Goal: Task Accomplishment & Management: Manage account settings

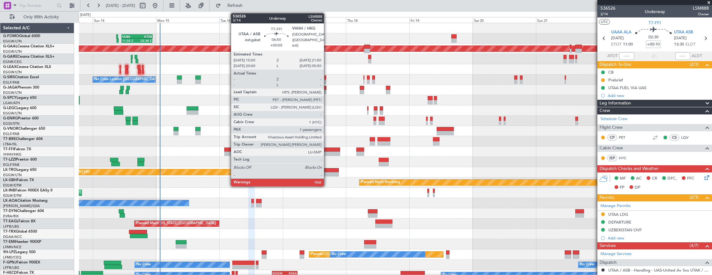
click at [327, 151] on div at bounding box center [331, 149] width 18 height 4
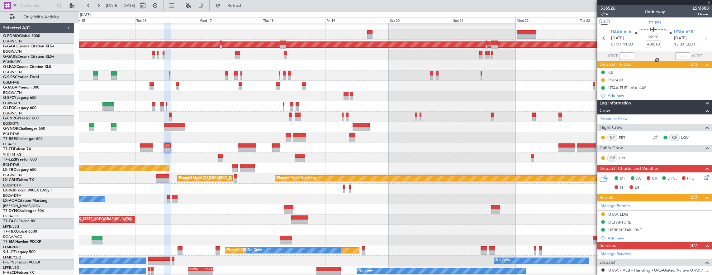
click at [415, 148] on div "Planned Maint Tianjin ([GEOGRAPHIC_DATA])" at bounding box center [395, 147] width 633 height 10
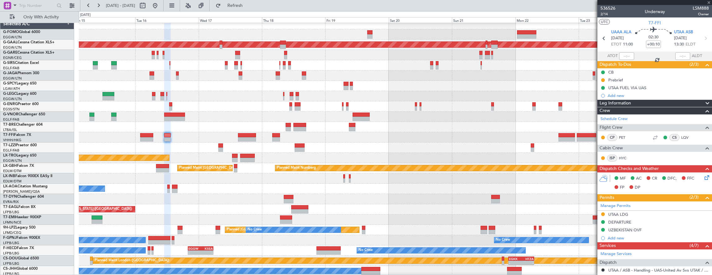
type input "+00:05"
type input "1"
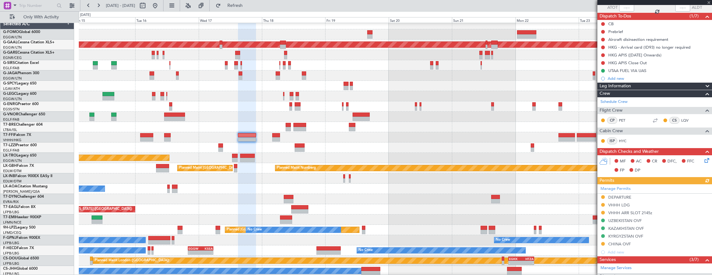
scroll to position [62, 0]
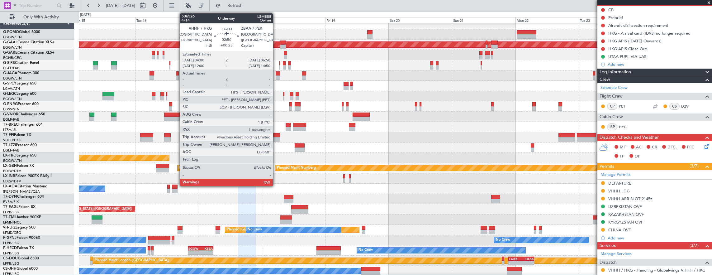
click at [276, 136] on div at bounding box center [276, 135] width 8 height 4
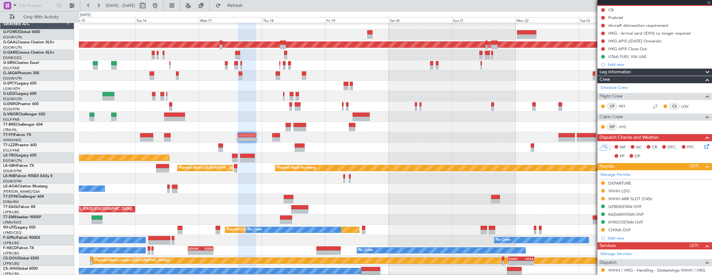
scroll to position [0, 0]
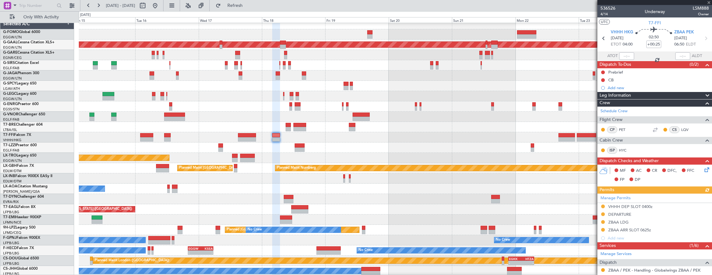
click at [556, 134] on div "Planned Maint Tianjin ([GEOGRAPHIC_DATA])" at bounding box center [395, 137] width 633 height 10
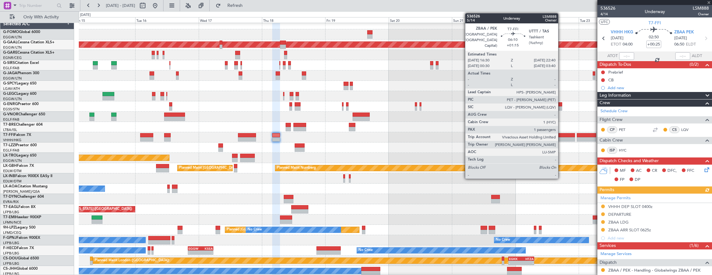
click at [561, 135] on div at bounding box center [566, 135] width 16 height 4
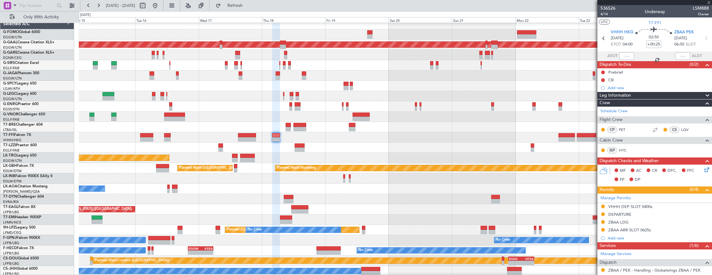
click at [228, 132] on div "Planned Maint Tianjin ([GEOGRAPHIC_DATA])" at bounding box center [395, 137] width 633 height 10
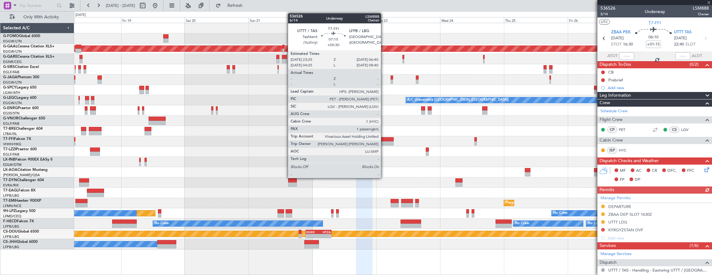
click at [384, 141] on div at bounding box center [383, 143] width 19 height 4
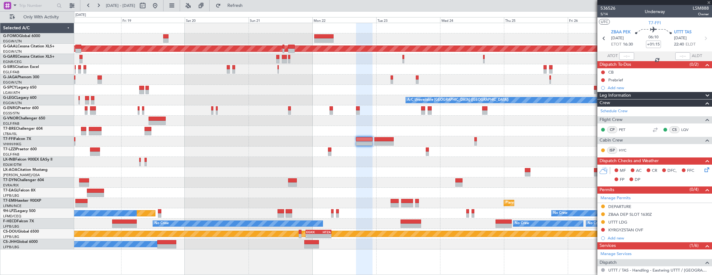
type input "+00:30"
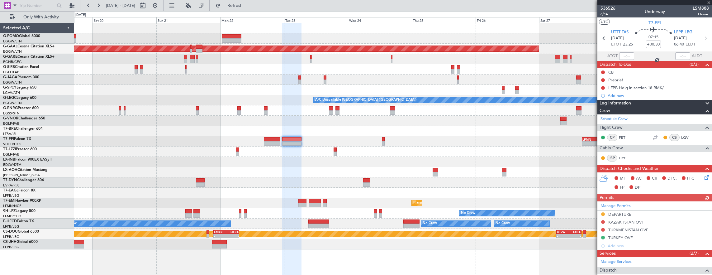
click at [432, 141] on div "- - LFMN 16:05 Z ZBAA 02:45 Z" at bounding box center [393, 141] width 638 height 10
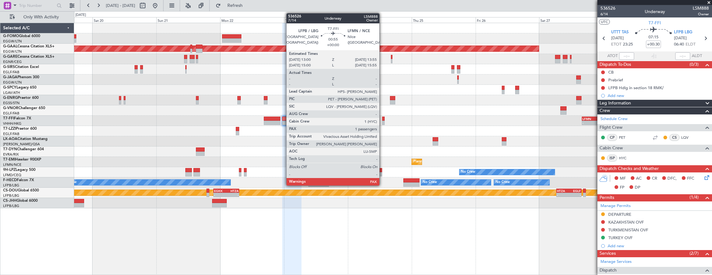
click at [382, 118] on div at bounding box center [383, 118] width 2 height 4
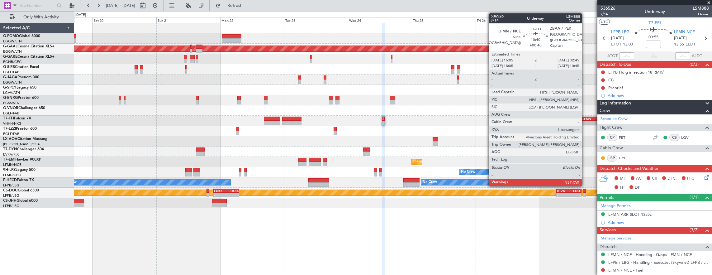
click at [585, 120] on div "16:05 Z" at bounding box center [589, 122] width 14 height 4
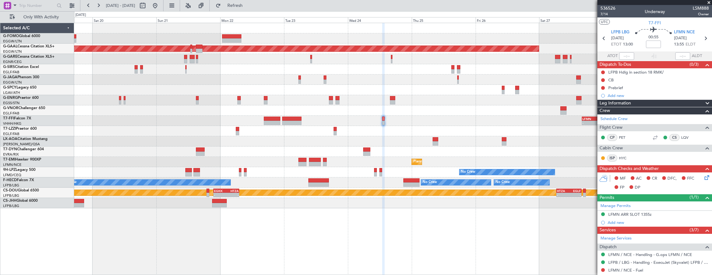
click at [243, 116] on div "- - LFMN 16:05 Z ZBAA 02:45 Z" at bounding box center [393, 120] width 638 height 10
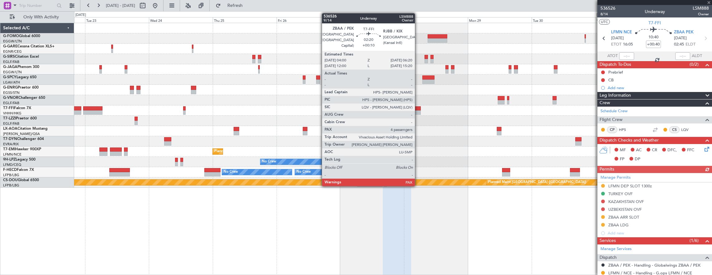
click at [418, 111] on div at bounding box center [417, 112] width 6 height 4
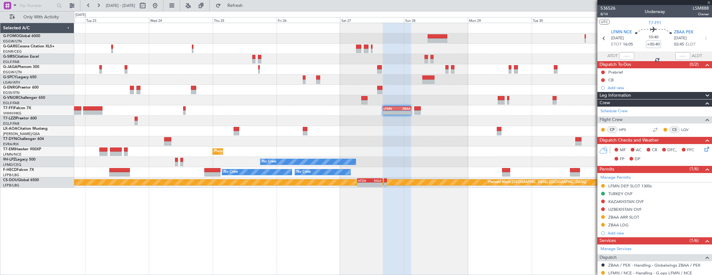
type input "+00:10"
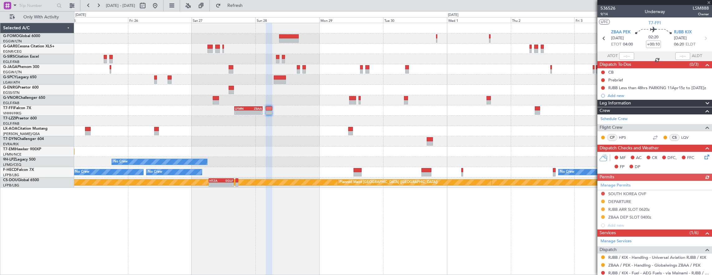
click at [340, 114] on div "- - LFMN 16:05 Z ZBAA 02:45 Z No Crew [GEOGRAPHIC_DATA] ([GEOGRAPHIC_DATA]) Pla…" at bounding box center [393, 105] width 638 height 164
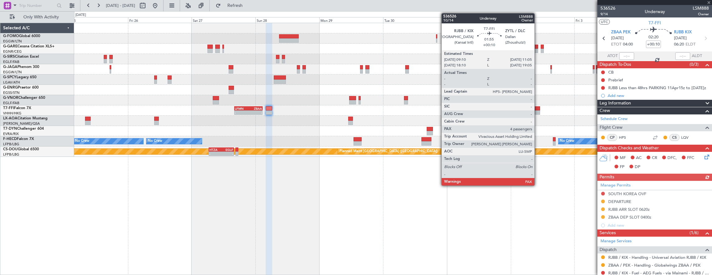
click at [537, 106] on div at bounding box center [536, 108] width 5 height 4
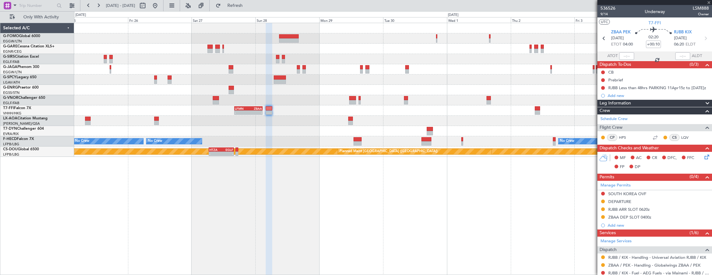
type input "4"
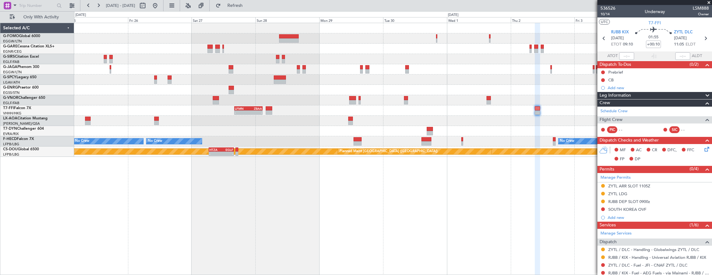
click at [427, 96] on div "- - LFMN 16:05 Z ZBAA 02:45 Z No Crew [GEOGRAPHIC_DATA] ([GEOGRAPHIC_DATA]) No …" at bounding box center [393, 90] width 638 height 134
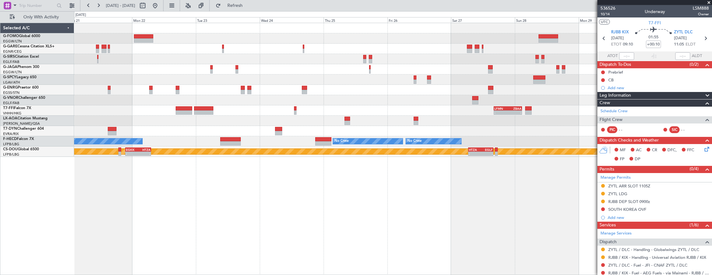
click at [412, 121] on div "- - LFMN 16:05 Z ZBAA 02:45 Z Planned Maint [GEOGRAPHIC_DATA] ([GEOGRAPHIC_DATA…" at bounding box center [393, 90] width 638 height 134
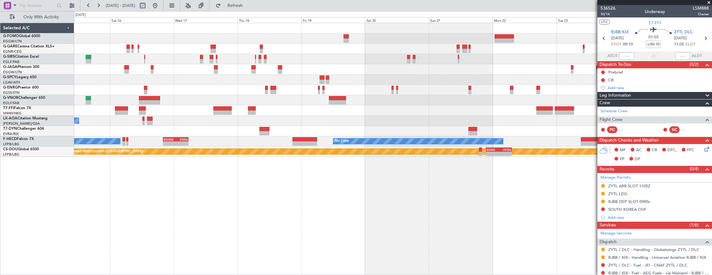
click at [396, 112] on div "11:03 Z 22:38 Z OLBA 11:00 Z KTEB 22:45 Z No Crew [GEOGRAPHIC_DATA] ([GEOGRAPHI…" at bounding box center [393, 90] width 638 height 134
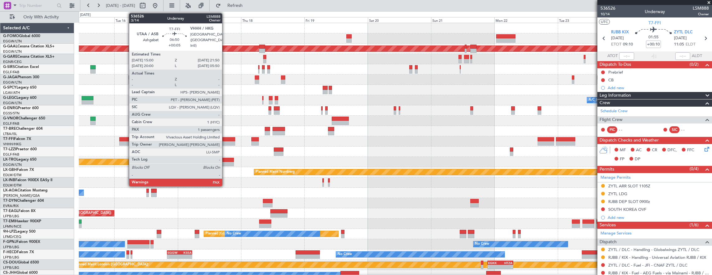
click at [225, 143] on div at bounding box center [226, 143] width 18 height 4
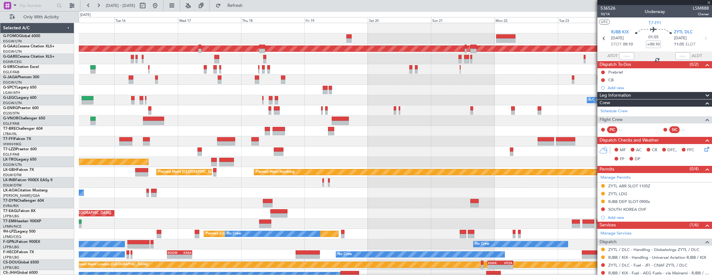
type input "+00:05"
type input "1"
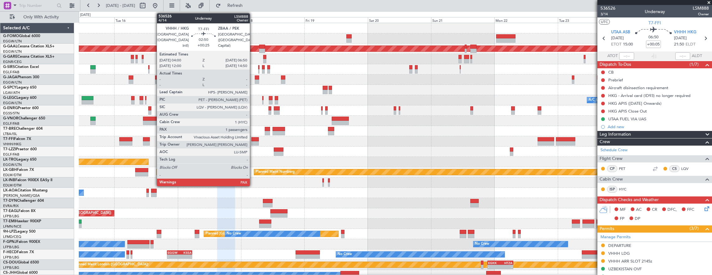
click at [253, 141] on div at bounding box center [255, 143] width 8 height 4
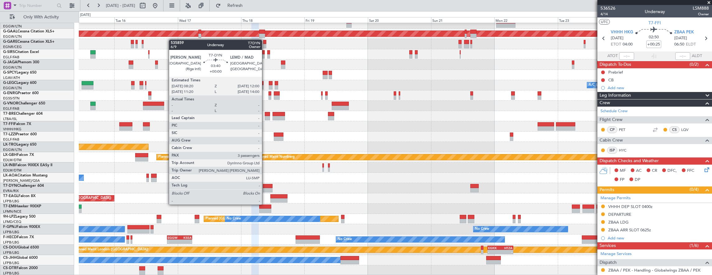
scroll to position [15, 0]
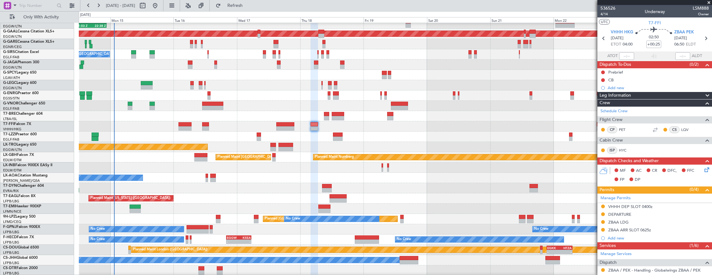
click at [276, 90] on div "11:03 Z 22:38 Z OLBA 11:00 Z KTEB 22:45 Z Planned [GEOGRAPHIC_DATA] No Crew [GE…" at bounding box center [395, 141] width 633 height 267
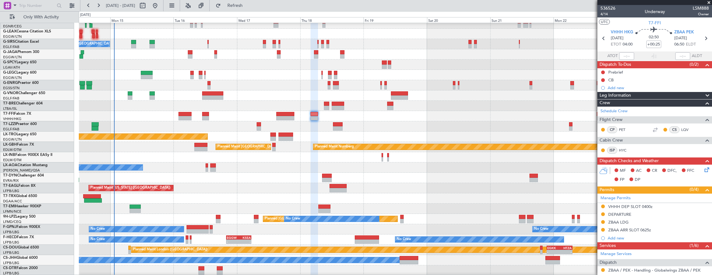
scroll to position [35, 0]
click at [165, 131] on div at bounding box center [395, 126] width 633 height 10
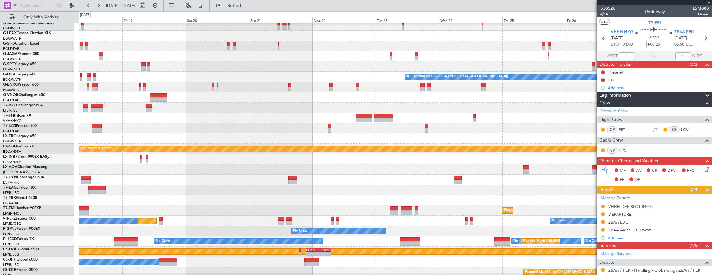
click at [72, 121] on div "Planned Maint Dusseldorf A/C Unavailable [GEOGRAPHIC_DATA] ([GEOGRAPHIC_DATA]) …" at bounding box center [356, 142] width 712 height 263
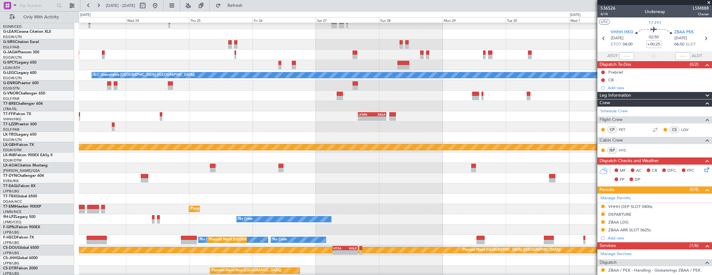
click at [574, 127] on div at bounding box center [395, 126] width 633 height 10
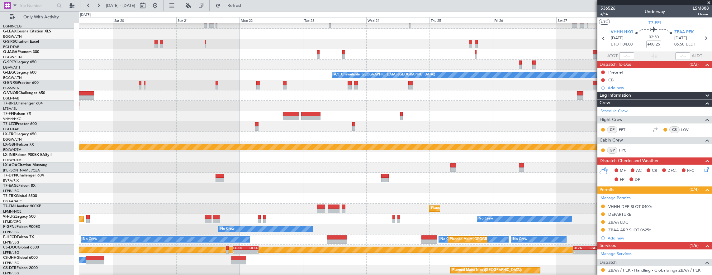
scroll to position [28, 0]
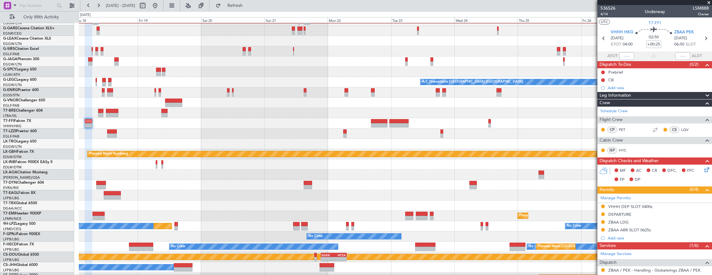
click at [406, 129] on div at bounding box center [395, 133] width 633 height 10
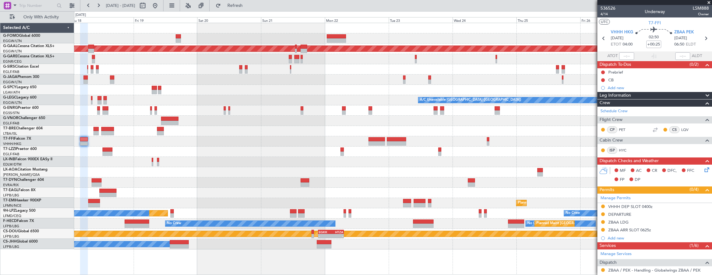
scroll to position [0, 0]
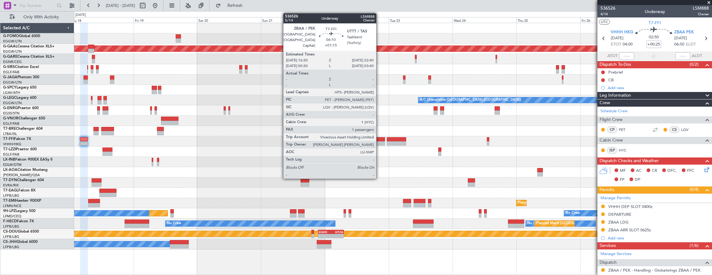
click at [379, 139] on div at bounding box center [376, 139] width 16 height 4
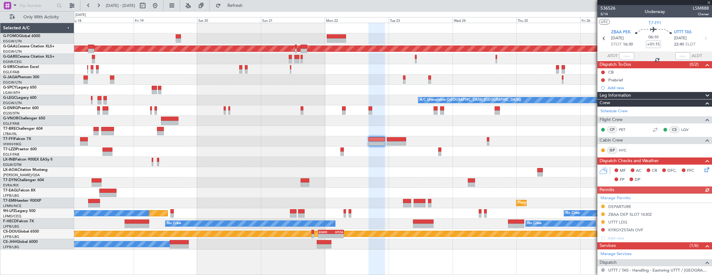
scroll to position [93, 0]
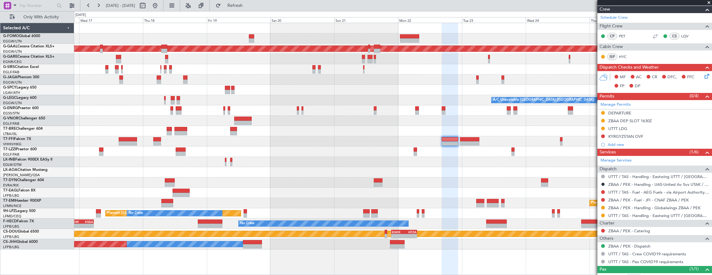
click at [199, 160] on div at bounding box center [393, 162] width 638 height 10
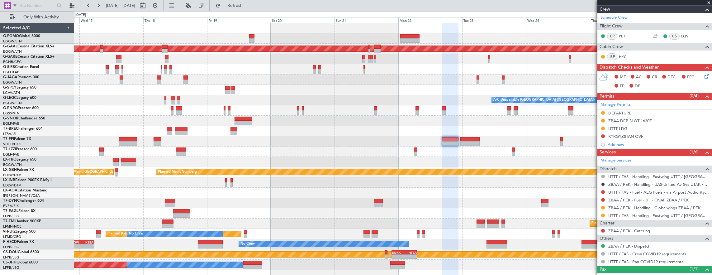
click at [175, 161] on div "Unplanned Maint [GEOGRAPHIC_DATA] ([PERSON_NAME] Intl)" at bounding box center [393, 162] width 638 height 10
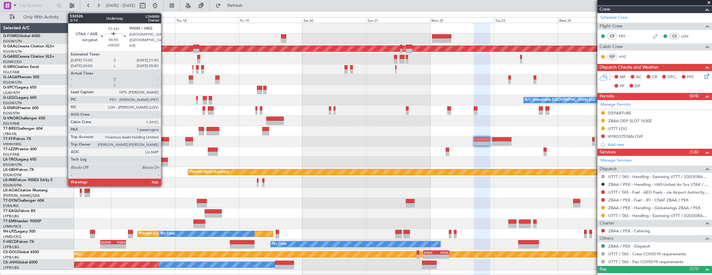
click at [164, 143] on div at bounding box center [160, 143] width 18 height 4
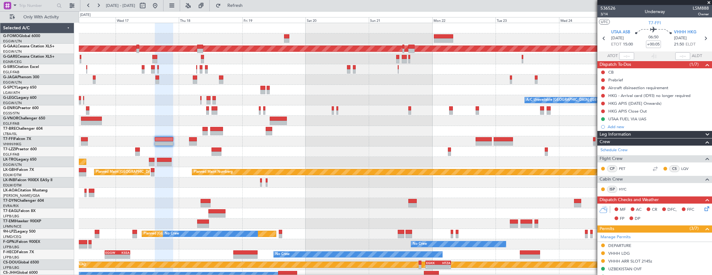
scroll to position [170, 0]
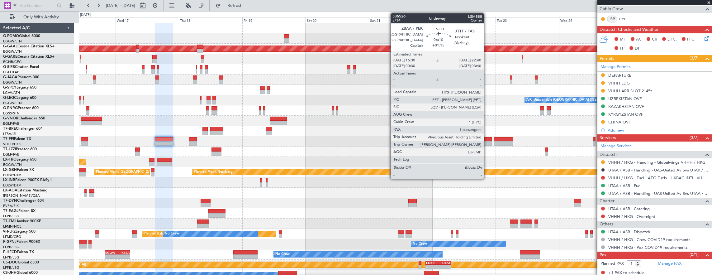
click at [487, 137] on div at bounding box center [483, 139] width 16 height 4
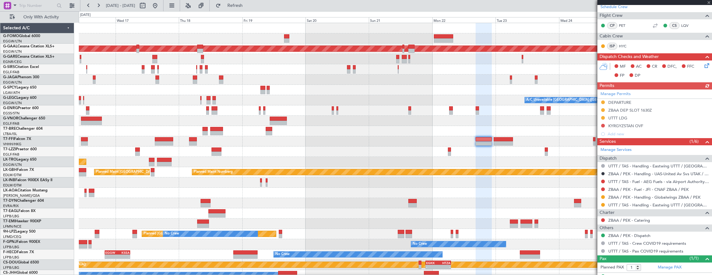
scroll to position [114, 0]
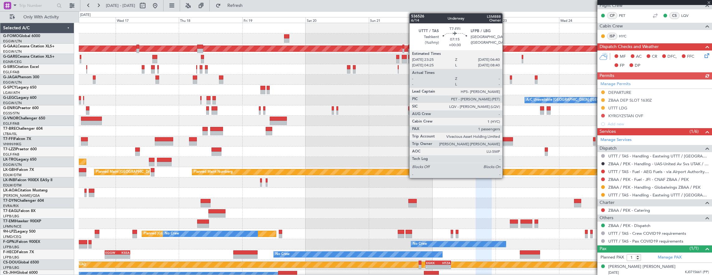
click at [503, 141] on div at bounding box center [502, 143] width 19 height 4
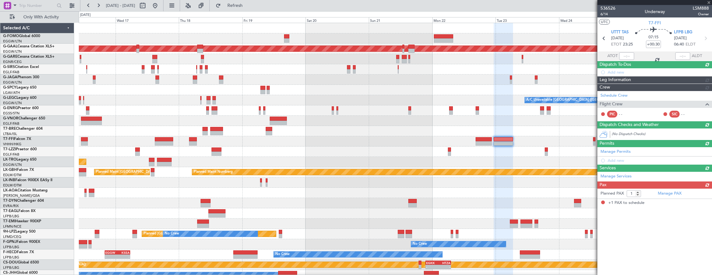
scroll to position [0, 0]
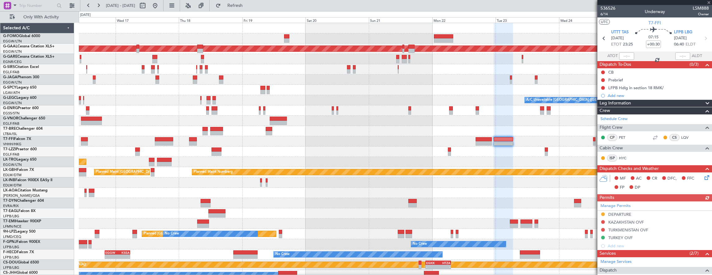
click at [360, 133] on div at bounding box center [395, 131] width 633 height 10
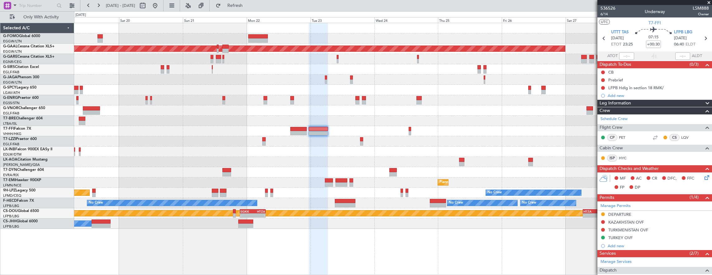
click at [350, 126] on div "- - LFMN 16:05 Z ZBAA 02:45 Z" at bounding box center [393, 131] width 638 height 10
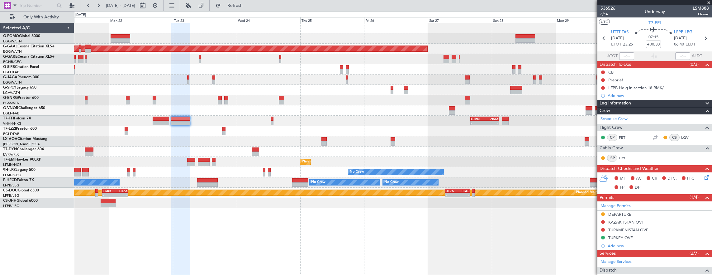
click at [236, 153] on div "Planned Maint Dusseldorf - - LFMN 16:05 Z ZBAA 02:45 Z Planned Maint [GEOGRAPHI…" at bounding box center [393, 115] width 638 height 185
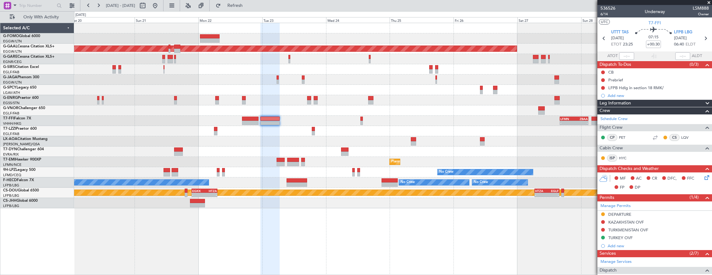
click at [344, 143] on div at bounding box center [393, 141] width 638 height 10
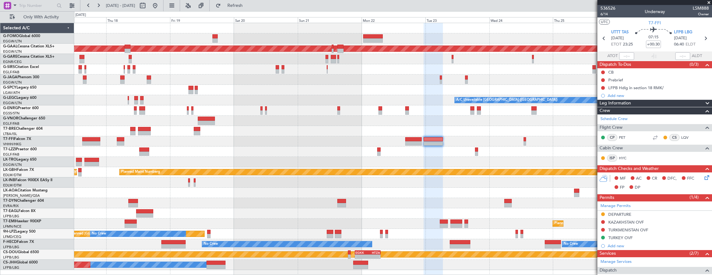
click at [306, 90] on div at bounding box center [393, 90] width 638 height 10
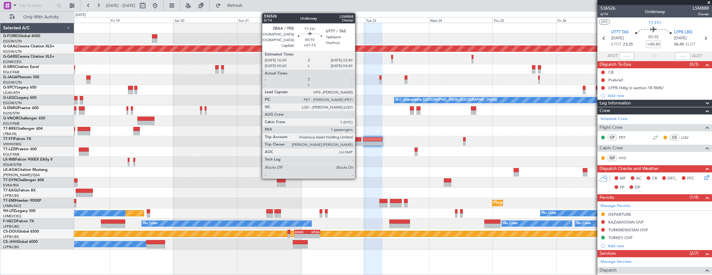
click at [358, 139] on div at bounding box center [353, 139] width 16 height 4
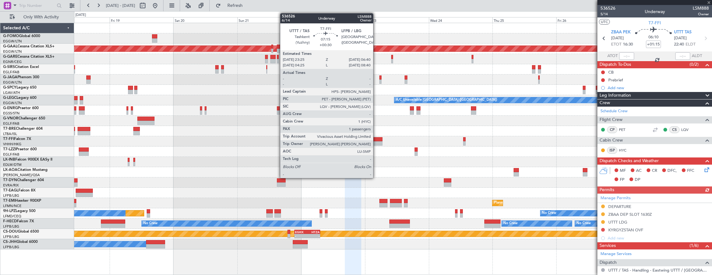
click at [376, 139] on div at bounding box center [372, 139] width 19 height 4
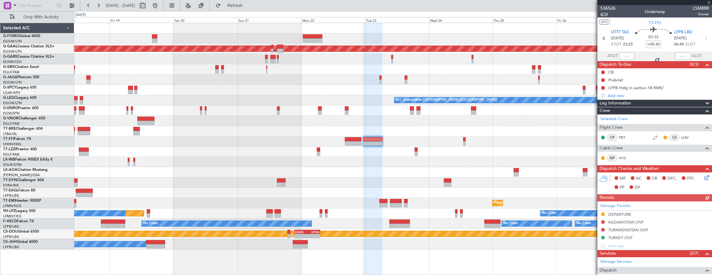
click at [608, 14] on span "6/14" at bounding box center [607, 14] width 15 height 5
click at [367, 130] on div "Planned Maint Dusseldorf A/C Unavailable [GEOGRAPHIC_DATA] ([GEOGRAPHIC_DATA]) …" at bounding box center [393, 136] width 638 height 226
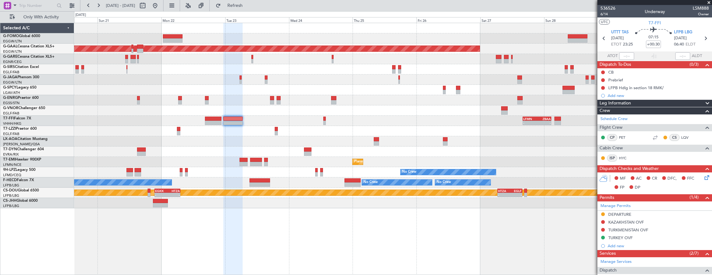
click at [540, 116] on div "- - LFMN 16:05 Z ZBAA 02:45 Z" at bounding box center [393, 120] width 638 height 10
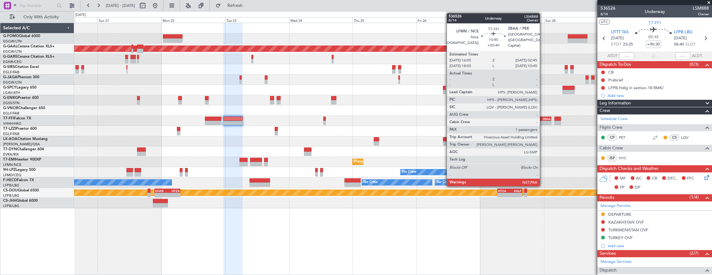
click at [543, 121] on div "-" at bounding box center [544, 123] width 14 height 4
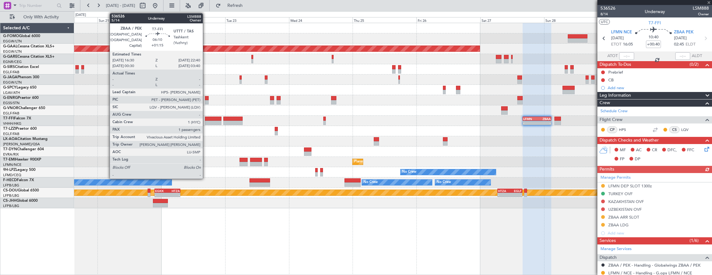
click at [206, 120] on div at bounding box center [213, 122] width 16 height 4
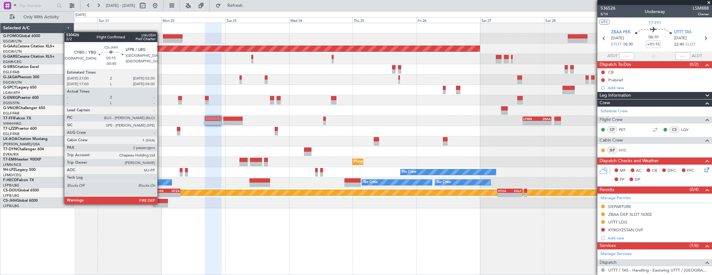
click at [160, 203] on div at bounding box center [160, 205] width 15 height 4
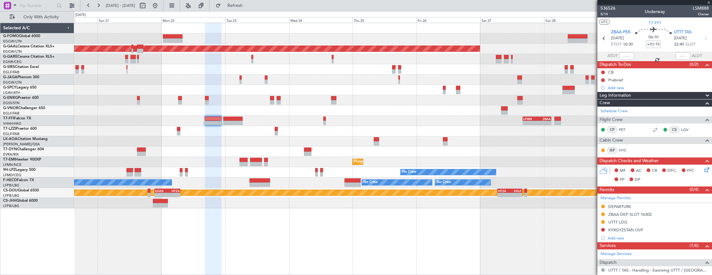
type input "-00:45"
type input "2"
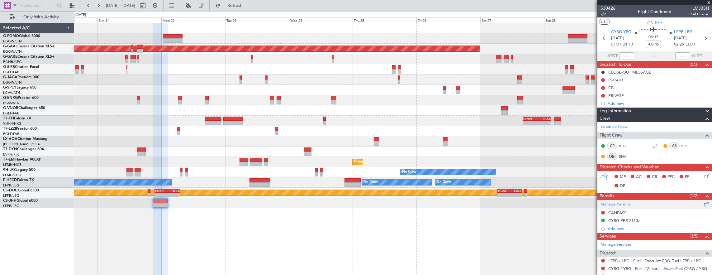
click at [608, 201] on link "Manage Permits" at bounding box center [615, 204] width 30 height 6
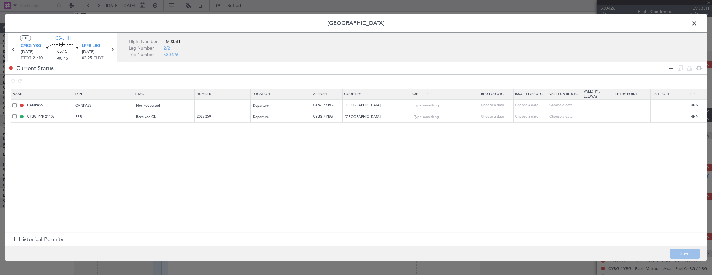
click at [672, 66] on icon at bounding box center [670, 67] width 7 height 7
click at [123, 125] on div "Type" at bounding box center [102, 128] width 52 height 9
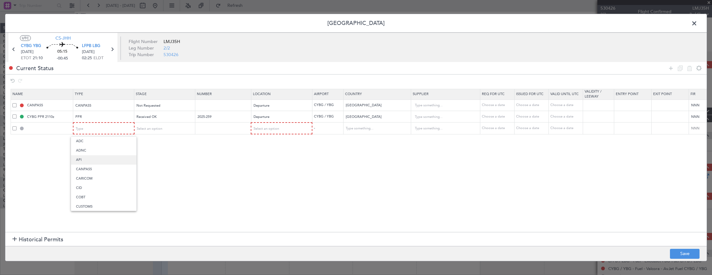
click at [113, 157] on span "API" at bounding box center [103, 159] width 55 height 9
click at [159, 130] on span "Select an option" at bounding box center [149, 128] width 26 height 5
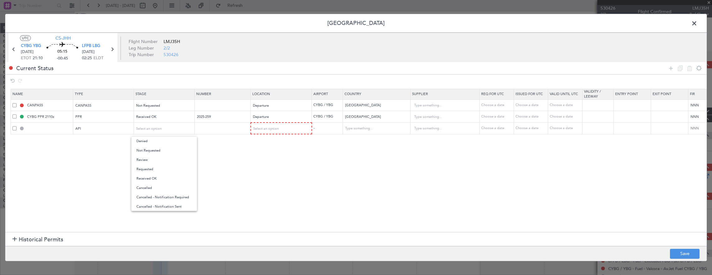
drag, startPoint x: 149, startPoint y: 153, endPoint x: 148, endPoint y: 156, distance: 3.4
click at [149, 153] on span "Not Requested" at bounding box center [163, 150] width 55 height 9
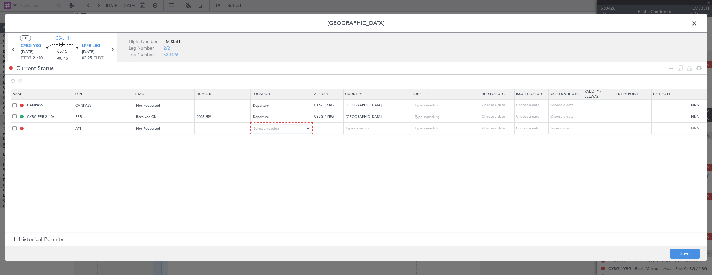
click at [282, 131] on div "Select an option" at bounding box center [279, 128] width 52 height 9
click at [277, 138] on span "Departure" at bounding box center [280, 140] width 55 height 9
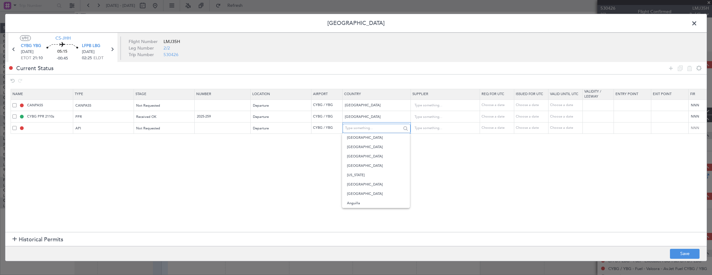
click at [360, 128] on input "text" at bounding box center [373, 128] width 56 height 9
click at [364, 175] on span "[GEOGRAPHIC_DATA]" at bounding box center [376, 174] width 58 height 9
type input "[GEOGRAPHIC_DATA]"
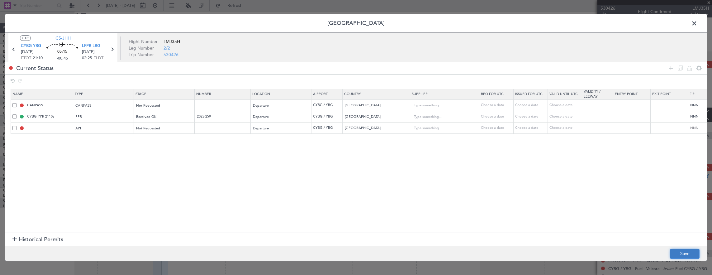
click at [691, 253] on button "Save" at bounding box center [685, 253] width 30 height 10
type input "CYBG DEP API"
type input "NNN"
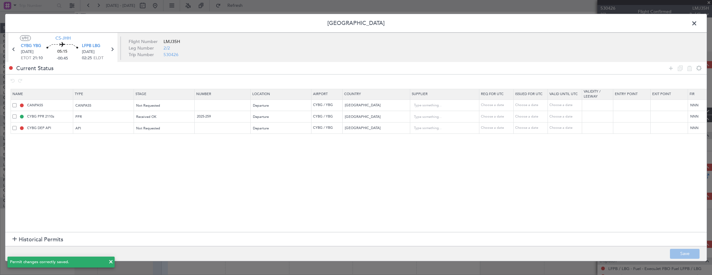
click at [697, 24] on span at bounding box center [697, 25] width 0 height 12
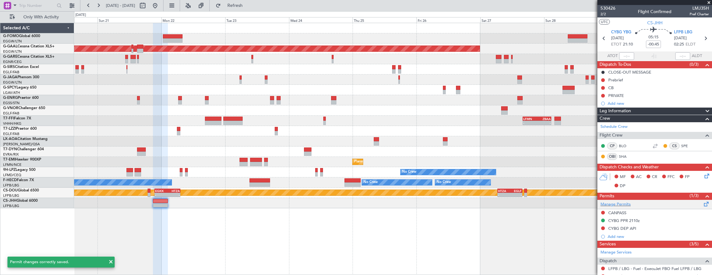
scroll to position [31, 0]
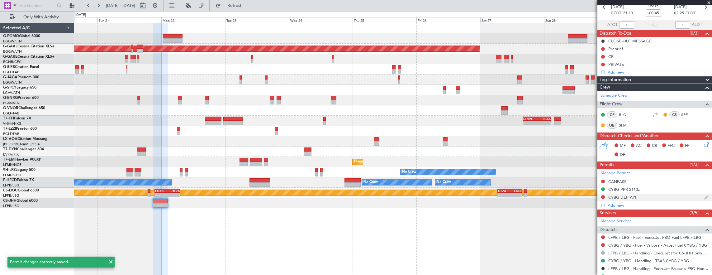
click at [660, 195] on div "CYBG DEP API" at bounding box center [654, 197] width 115 height 8
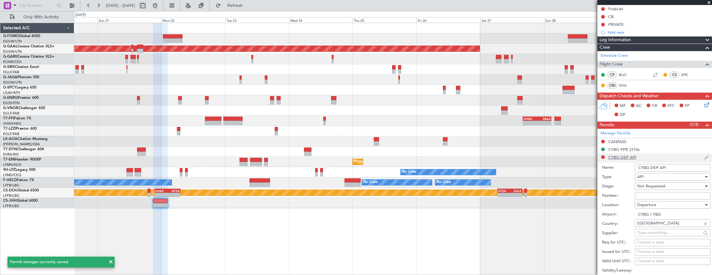
scroll to position [93, 0]
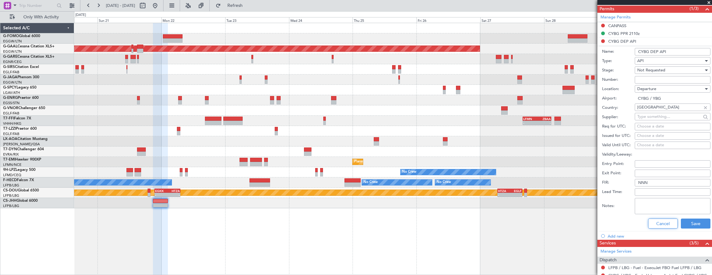
click at [659, 222] on button "Cancel" at bounding box center [663, 223] width 30 height 10
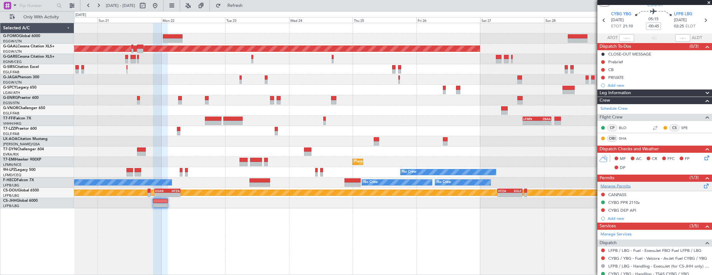
scroll to position [0, 0]
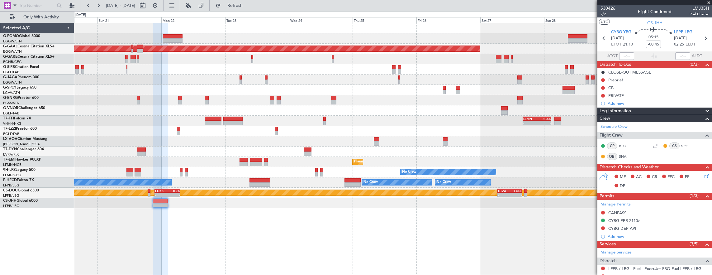
click at [412, 219] on div "Planned Maint Dusseldorf - - LFMN 16:05 Z ZBAA 02:45 Z Planned Maint [GEOGRAPHI…" at bounding box center [393, 149] width 638 height 252
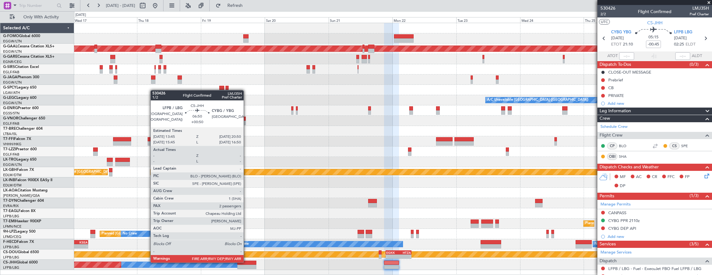
click at [247, 261] on div at bounding box center [246, 262] width 19 height 4
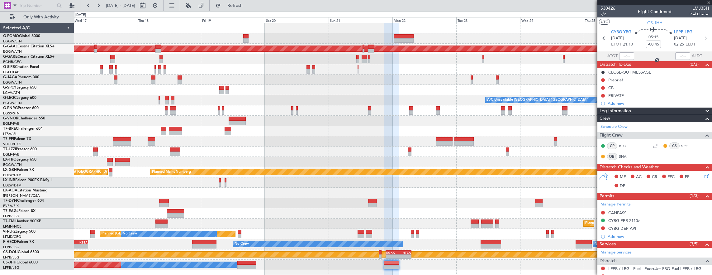
type input "+00:50"
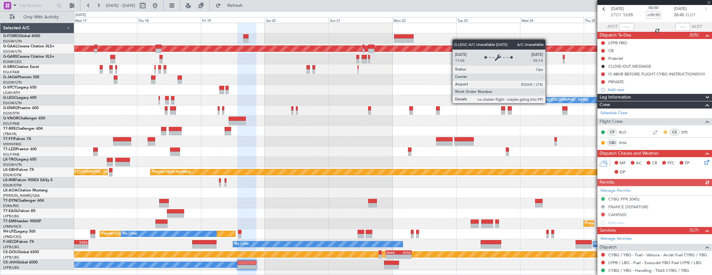
scroll to position [31, 0]
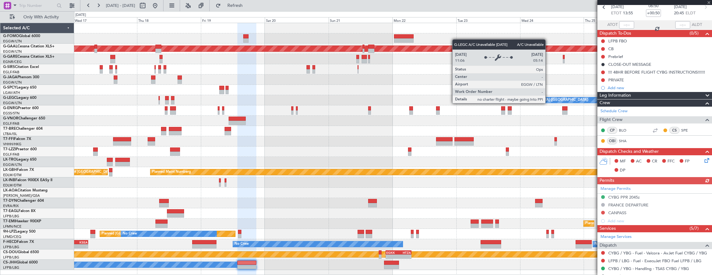
click at [620, 186] on div "Manage Permits CYBG PPR 2045z FRANCE DEPARTURE CANPASS Add new" at bounding box center [654, 204] width 115 height 41
click at [624, 189] on div "Manage Permits CYBG PPR 2045z FRANCE DEPARTURE CANPASS Add new" at bounding box center [654, 204] width 115 height 41
click at [624, 189] on link "Manage Permits" at bounding box center [615, 189] width 30 height 6
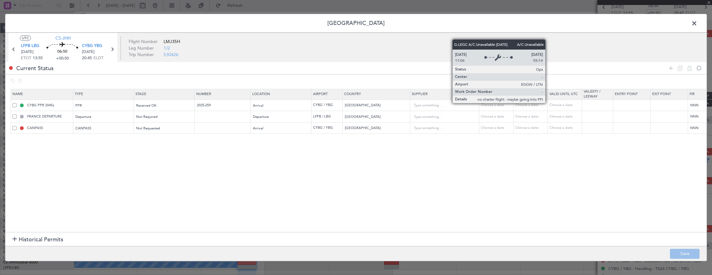
click at [670, 66] on icon at bounding box center [670, 67] width 7 height 7
click at [90, 141] on div "Type" at bounding box center [102, 139] width 52 height 9
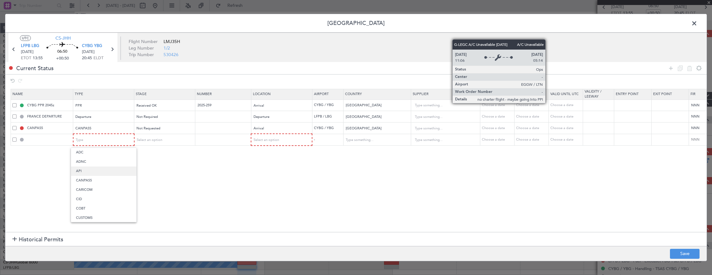
click at [93, 171] on span "API" at bounding box center [103, 170] width 55 height 9
click at [145, 137] on span "Select an option" at bounding box center [149, 139] width 26 height 5
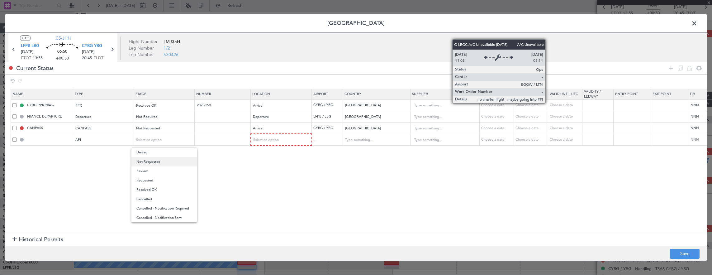
click at [151, 160] on span "Not Requested" at bounding box center [163, 161] width 55 height 9
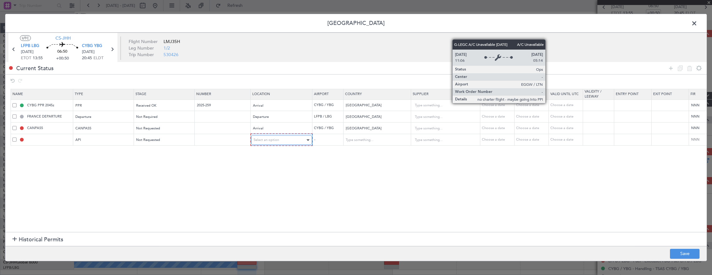
click at [257, 142] on div "Select an option" at bounding box center [279, 139] width 52 height 9
click at [262, 150] on span "Departure" at bounding box center [280, 152] width 55 height 9
click at [285, 135] on div "Departure" at bounding box center [279, 139] width 52 height 9
click at [273, 168] on span "Arrival" at bounding box center [280, 170] width 55 height 9
click at [378, 141] on input "text" at bounding box center [373, 139] width 56 height 9
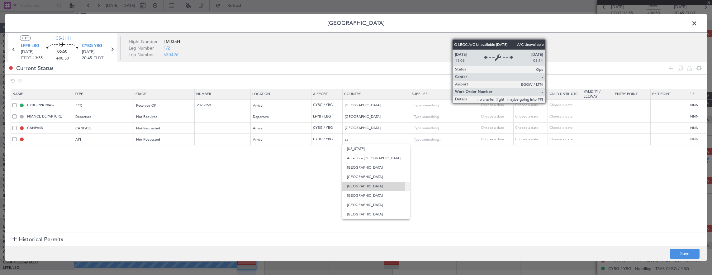
click at [361, 186] on span "[GEOGRAPHIC_DATA]" at bounding box center [376, 185] width 58 height 9
type input "[GEOGRAPHIC_DATA]"
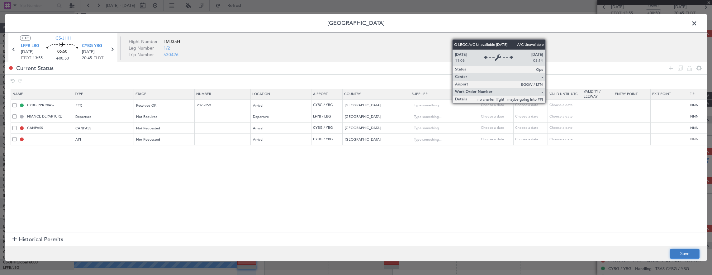
click at [677, 249] on button "Save" at bounding box center [685, 253] width 30 height 10
type input "CYBG ARR API"
type input "NNN"
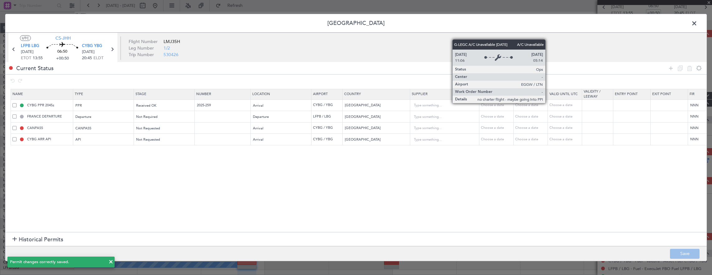
click at [697, 26] on span at bounding box center [697, 25] width 0 height 12
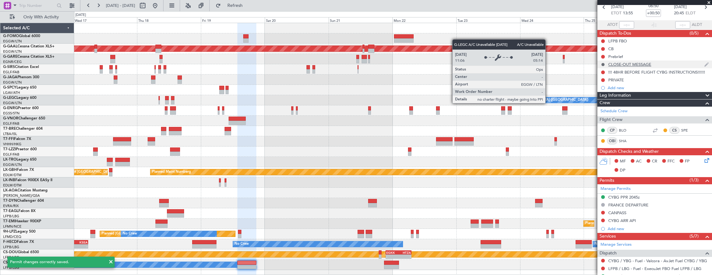
click at [601, 65] on button at bounding box center [603, 65] width 4 height 4
click at [596, 72] on span "Not Started" at bounding box center [606, 73] width 22 height 6
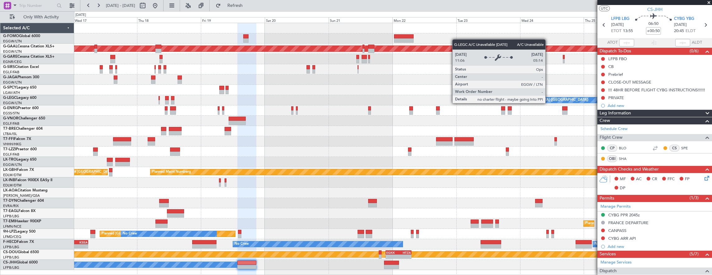
scroll to position [0, 0]
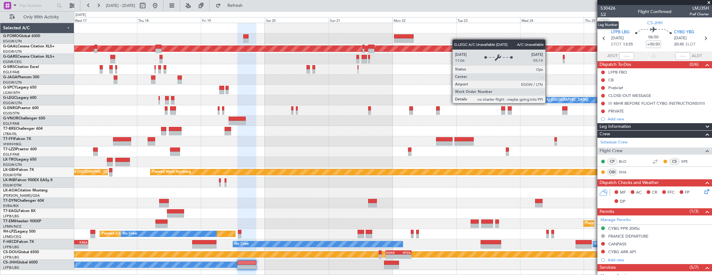
click at [603, 15] on span "1/2" at bounding box center [607, 14] width 15 height 5
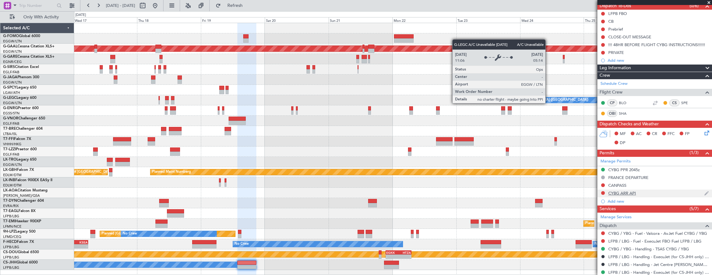
scroll to position [62, 0]
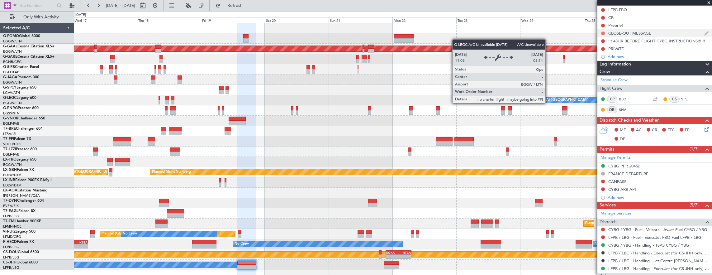
click at [603, 34] on button at bounding box center [603, 33] width 4 height 4
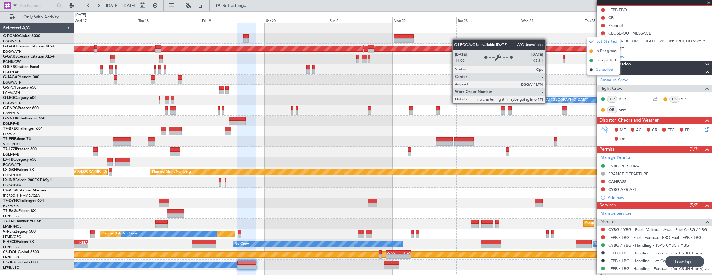
click at [597, 70] on span "Cancelled" at bounding box center [604, 70] width 18 height 6
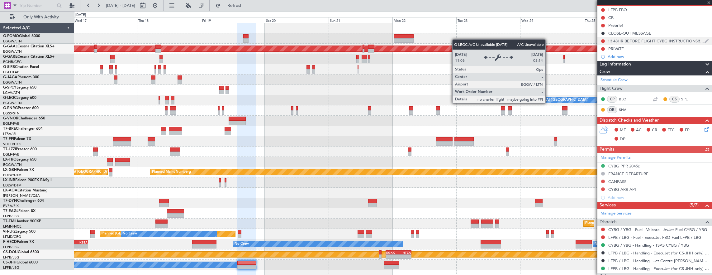
click at [675, 44] on div "!!! 48HR BEFORE FLIGHT CYBG INSTRUCTIONS!!!!!!" at bounding box center [654, 41] width 115 height 8
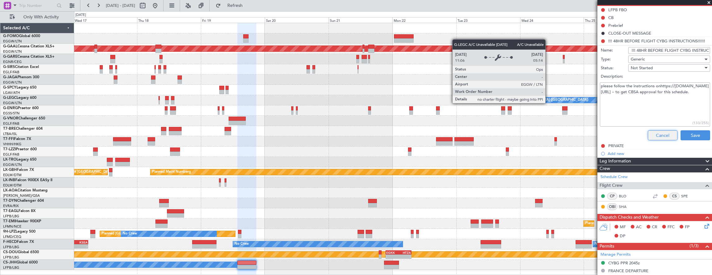
click at [656, 136] on button "Cancel" at bounding box center [662, 135] width 30 height 10
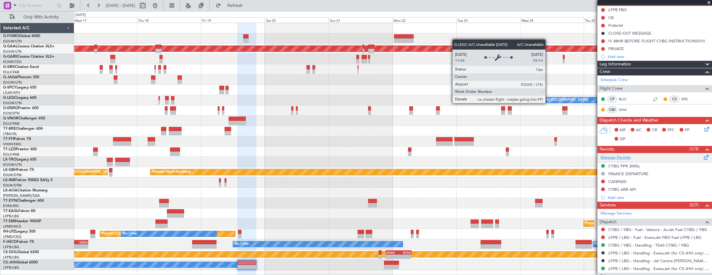
click at [627, 157] on link "Manage Permits" at bounding box center [615, 157] width 30 height 6
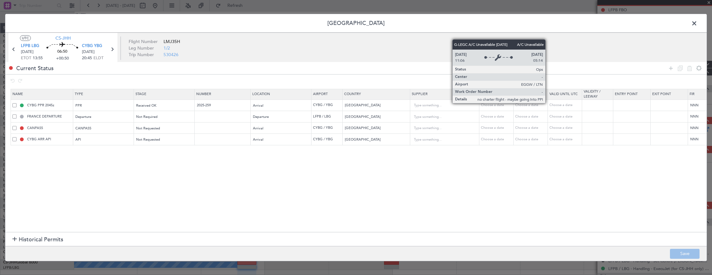
click at [15, 137] on span at bounding box center [14, 139] width 4 height 4
click at [17, 137] on input "checkbox" at bounding box center [17, 137] width 0 height 0
click at [687, 67] on icon at bounding box center [688, 67] width 7 height 7
click at [687, 253] on button "Save" at bounding box center [685, 253] width 30 height 10
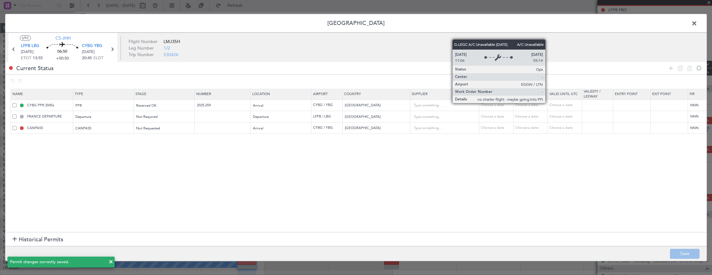
click at [697, 24] on span at bounding box center [697, 25] width 0 height 12
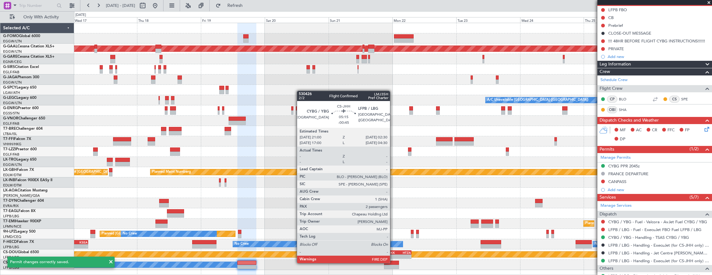
click at [393, 262] on div at bounding box center [391, 262] width 15 height 4
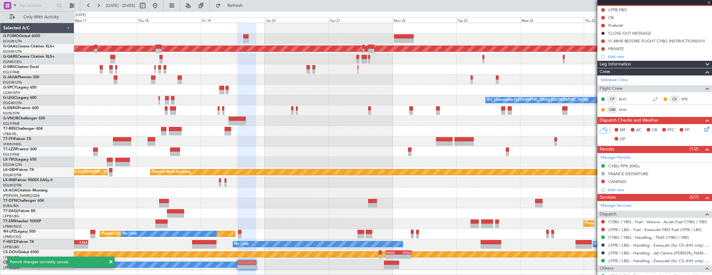
scroll to position [0, 0]
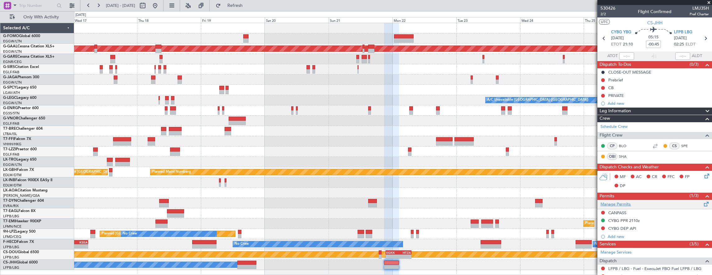
click at [624, 202] on link "Manage Permits" at bounding box center [615, 204] width 30 height 6
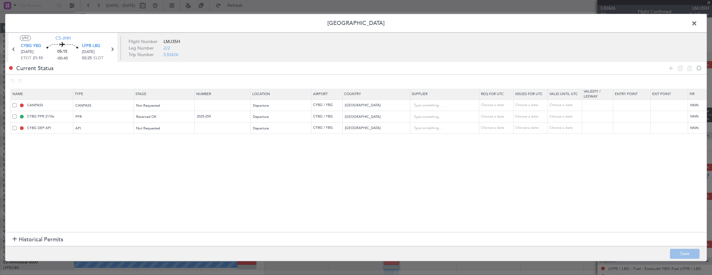
click at [15, 128] on span at bounding box center [14, 128] width 4 height 4
click at [17, 126] on input "checkbox" at bounding box center [17, 126] width 0 height 0
click at [687, 70] on icon at bounding box center [688, 67] width 7 height 7
click at [680, 251] on button "Save" at bounding box center [685, 253] width 30 height 10
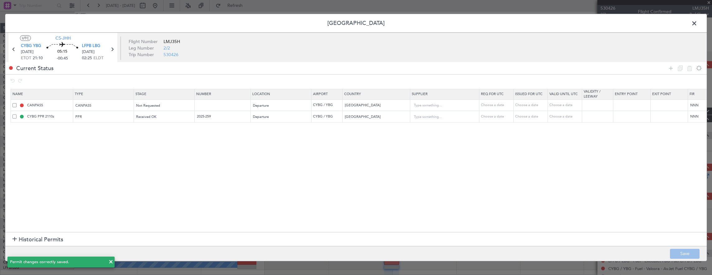
click at [697, 25] on span at bounding box center [697, 25] width 0 height 12
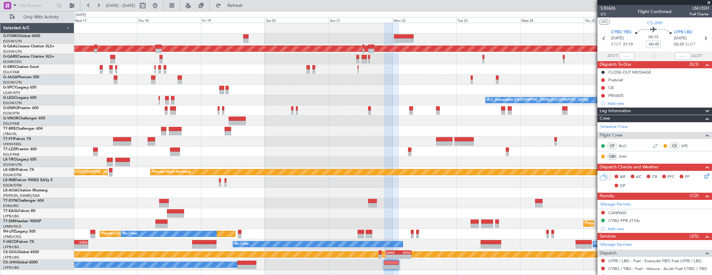
click at [367, 141] on div "- - LFMN 16:05 Z ZBAA 02:45 Z" at bounding box center [393, 141] width 638 height 10
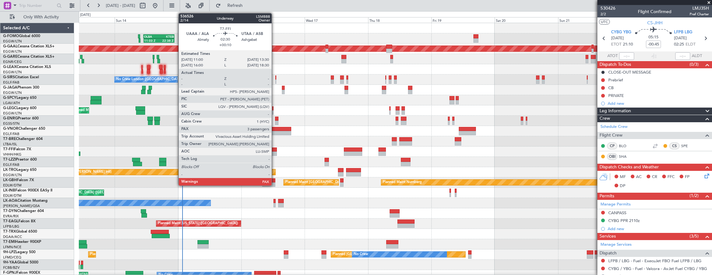
click at [275, 154] on div at bounding box center [273, 153] width 7 height 4
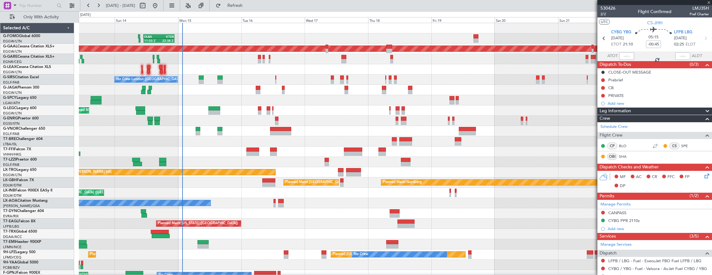
type input "+00:10"
type input "3"
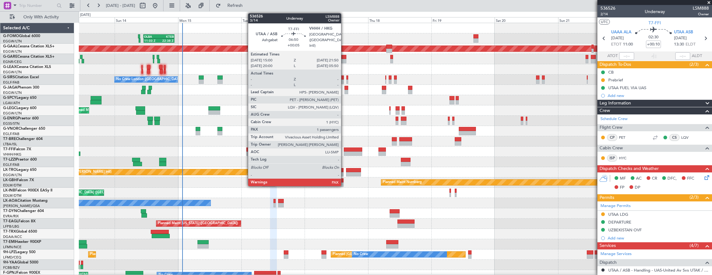
click at [344, 148] on div at bounding box center [353, 149] width 18 height 4
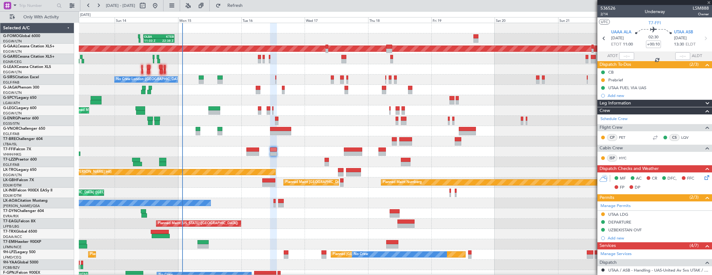
type input "+00:05"
type input "1"
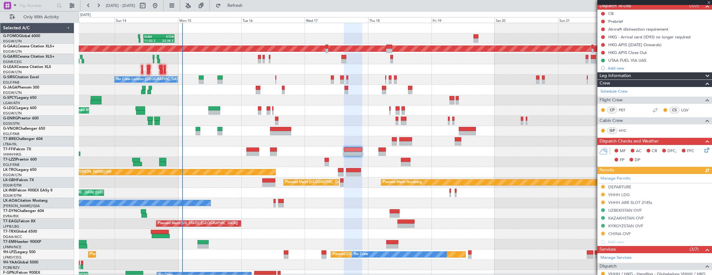
scroll to position [93, 0]
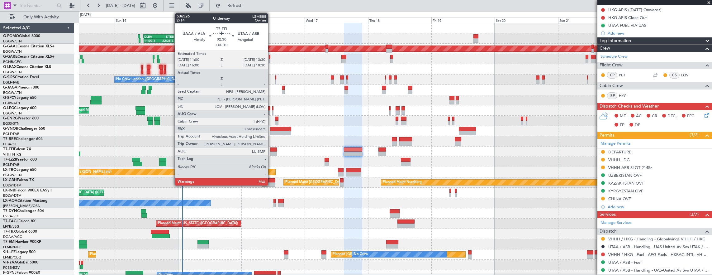
click at [271, 149] on div at bounding box center [273, 149] width 7 height 4
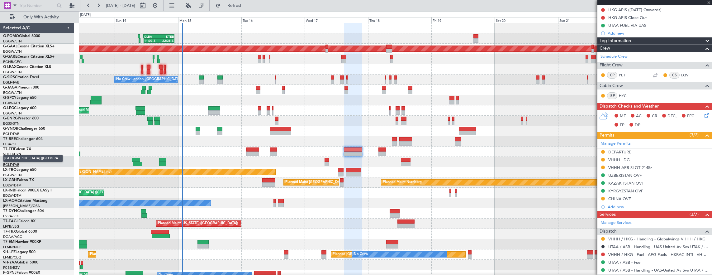
type input "+00:10"
type input "3"
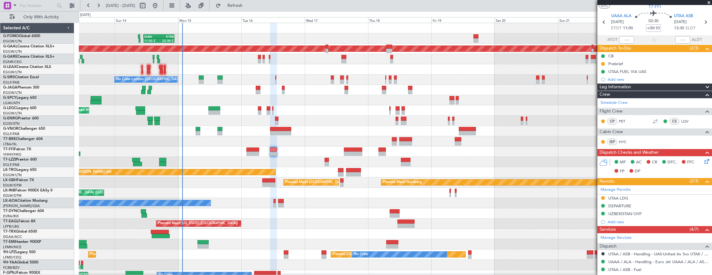
scroll to position [0, 0]
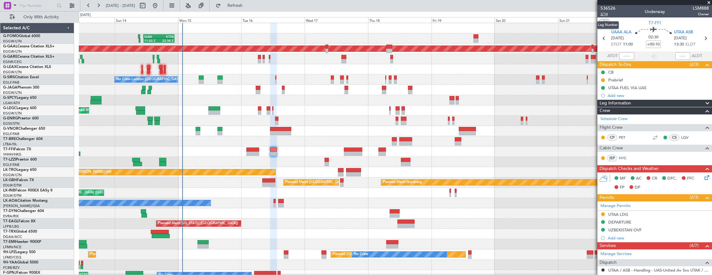
click at [607, 14] on span "2/14" at bounding box center [607, 14] width 15 height 5
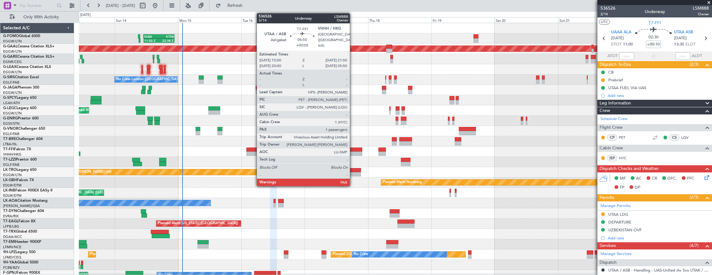
click at [353, 153] on div at bounding box center [353, 153] width 18 height 4
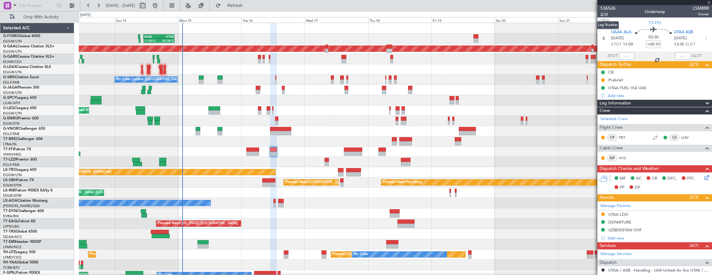
type input "+00:05"
type input "1"
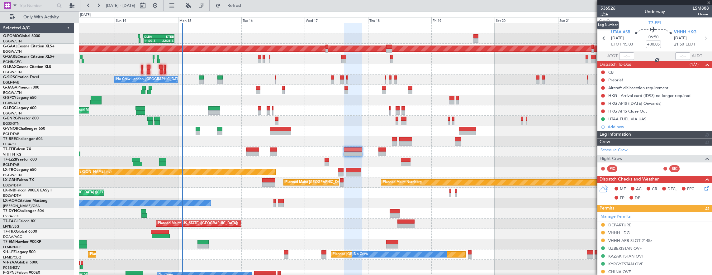
click at [606, 16] on span "3/14" at bounding box center [607, 14] width 15 height 5
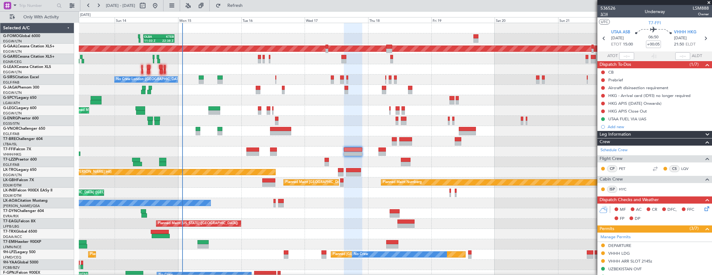
click at [608, 16] on span "3/14" at bounding box center [607, 14] width 15 height 5
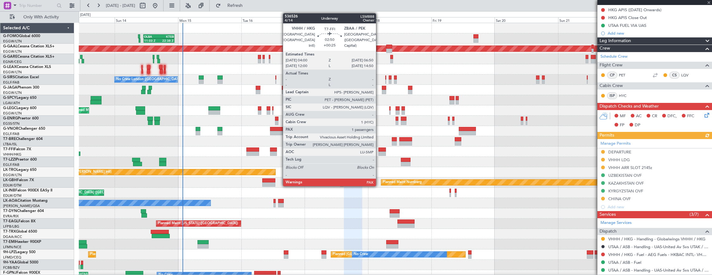
click at [379, 148] on div at bounding box center [382, 149] width 8 height 4
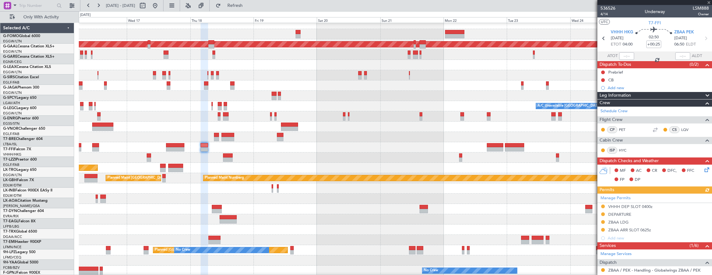
scroll to position [7, 0]
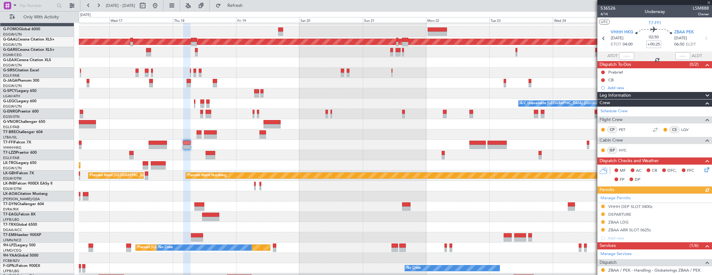
click at [308, 143] on div "- - LFMN 16:05 Z ZBAA 02:45 Z" at bounding box center [395, 144] width 633 height 10
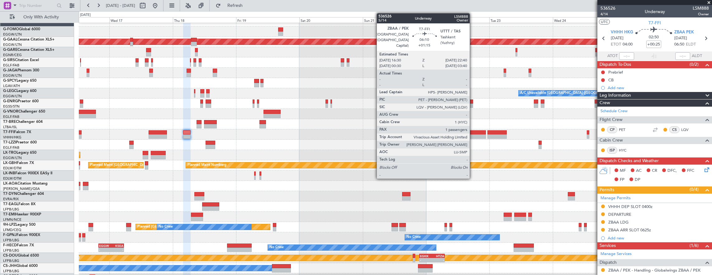
click at [473, 131] on div at bounding box center [477, 132] width 16 height 4
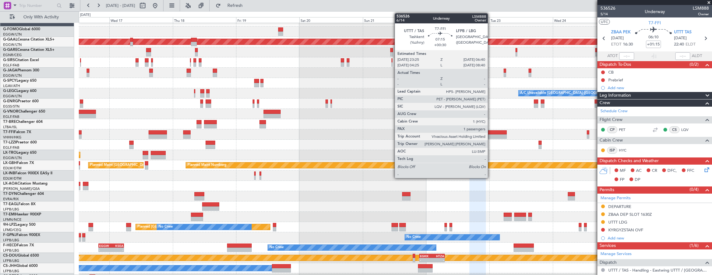
click at [491, 131] on div at bounding box center [496, 132] width 19 height 4
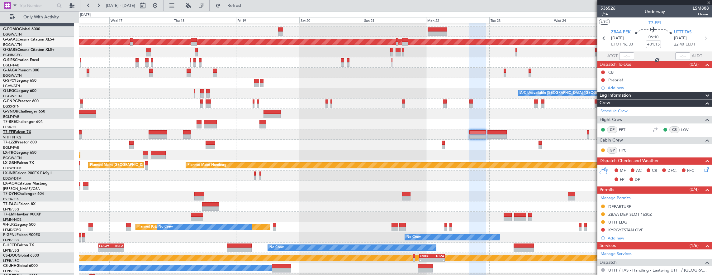
type input "+00:30"
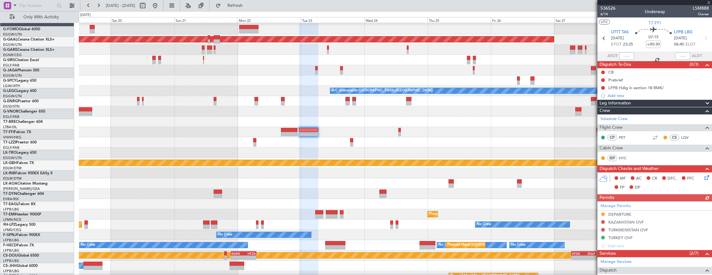
click at [299, 146] on div at bounding box center [395, 142] width 633 height 10
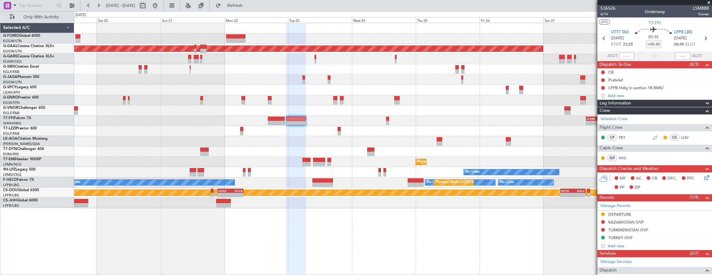
scroll to position [0, 0]
click at [610, 13] on span "6/14" at bounding box center [607, 14] width 15 height 5
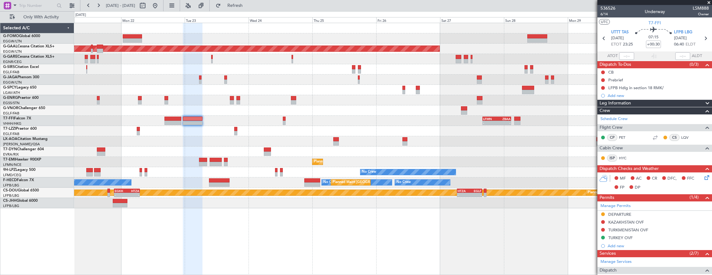
click at [440, 112] on div "Planned Maint Dusseldorf - - LFMN 16:05 Z ZBAA 02:45 Z Planned Maint [GEOGRAPHI…" at bounding box center [393, 115] width 638 height 185
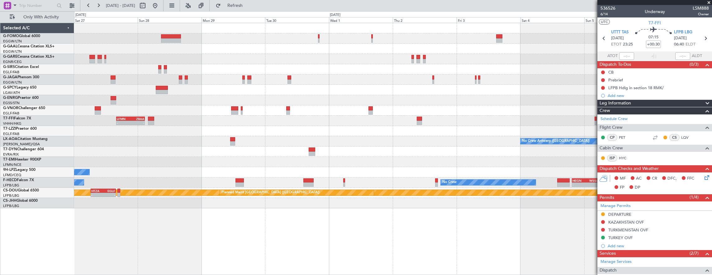
click at [176, 129] on div at bounding box center [393, 131] width 638 height 10
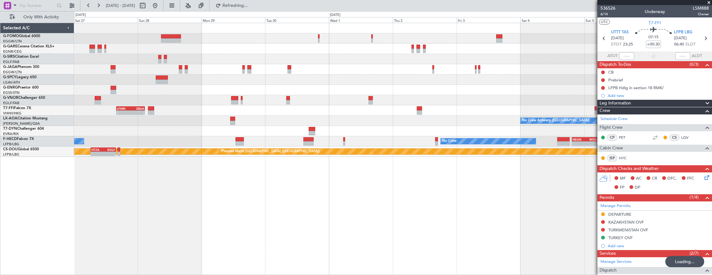
click at [217, 108] on div "- - LFMN 16:05 Z ZBAA 02:45 Z" at bounding box center [393, 110] width 638 height 10
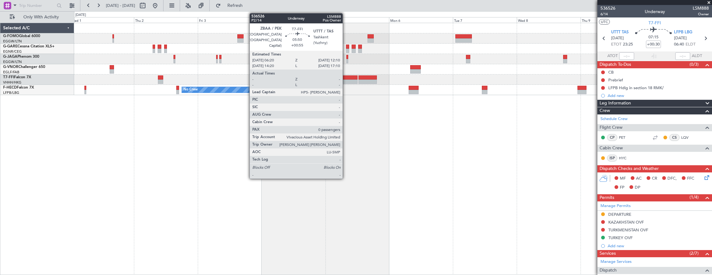
click at [346, 78] on div at bounding box center [350, 77] width 16 height 4
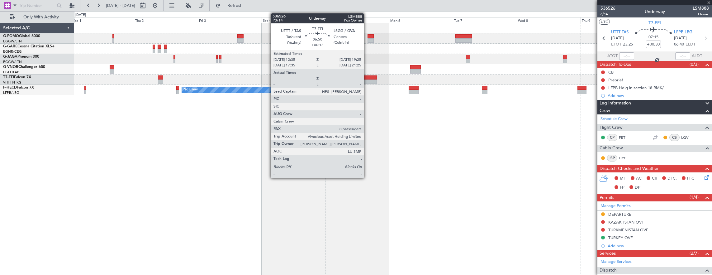
type input "+00:55"
type input "0"
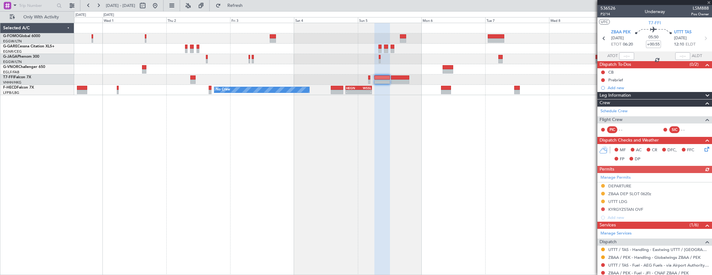
click at [416, 141] on div "Planned Maint Geneva (Cointrin) - - LFMN 16:05 Z ZBAA 02:45 Z No Crew - - HEGN …" at bounding box center [393, 149] width 638 height 252
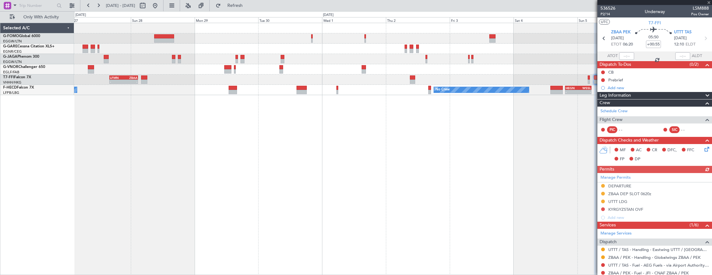
click at [321, 135] on div "- - LFMN 16:05 Z ZBAA 02:45 Z No Crew - - HEGN 19:30 Z WSSL 05:25 Z No Crew No …" at bounding box center [393, 149] width 638 height 252
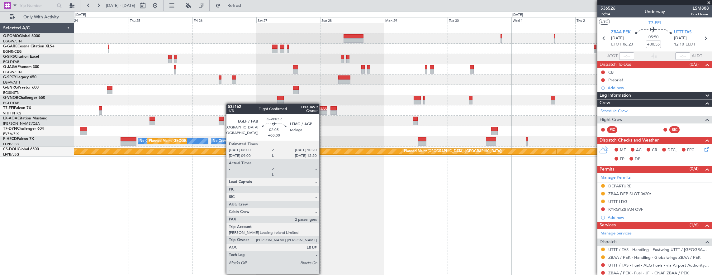
click at [306, 103] on div "- - LFMN 16:05 Z ZBAA 02:45 Z No Crew Antwerp (Deurne) No Crew No Crew No Crew …" at bounding box center [393, 90] width 638 height 134
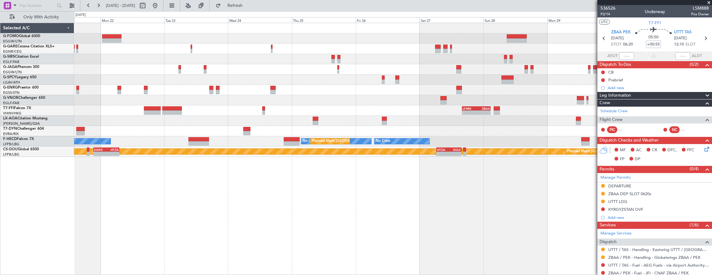
click at [271, 101] on div at bounding box center [393, 100] width 638 height 10
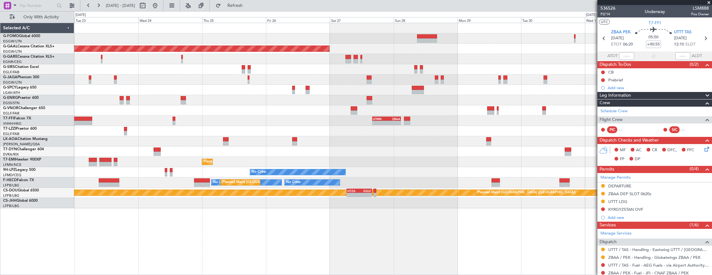
click at [341, 95] on div at bounding box center [393, 100] width 638 height 10
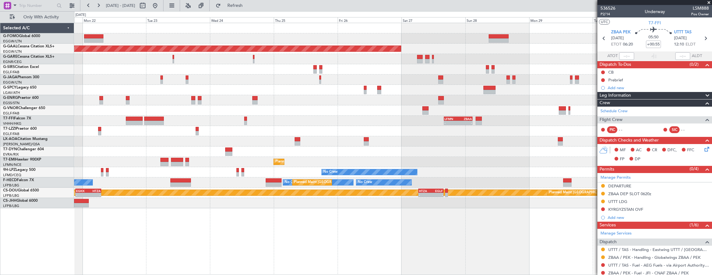
click at [205, 120] on div "- - LFMN 16:05 Z ZBAA 02:45 Z" at bounding box center [393, 120] width 638 height 10
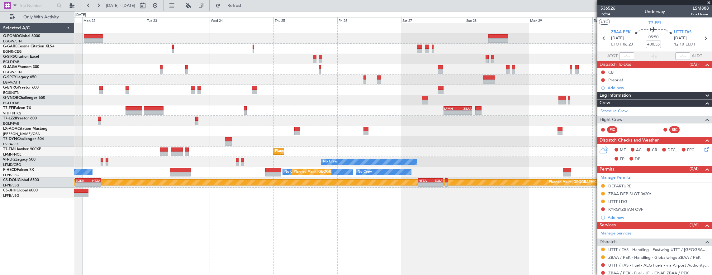
click at [201, 125] on div "- - LFMN 16:05 Z ZBAA 02:45 Z No Crew Antwerp (Deurne) Planned Maint Zurich No …" at bounding box center [393, 110] width 638 height 175
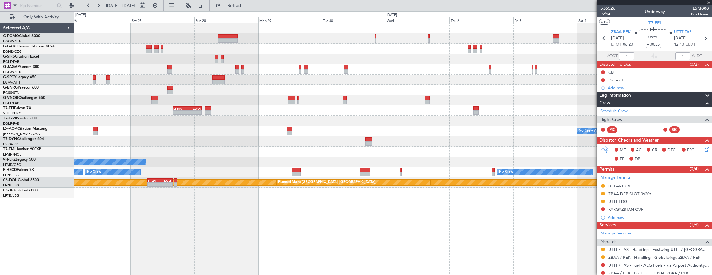
click at [217, 119] on div "- - LFMN 16:05 Z ZBAA 02:45 Z No Crew Antwerp (Deurne) Planned Maint Zurich No …" at bounding box center [393, 110] width 638 height 175
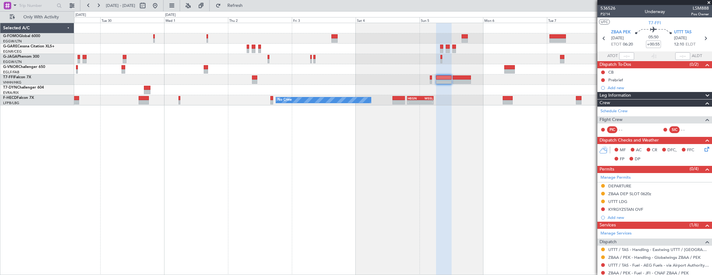
click at [443, 136] on div "- - LFMN 16:05 Z ZBAA 02:45 Z Planned Maint Geneva (Cointrin) No Crew - - HEGN …" at bounding box center [393, 149] width 638 height 252
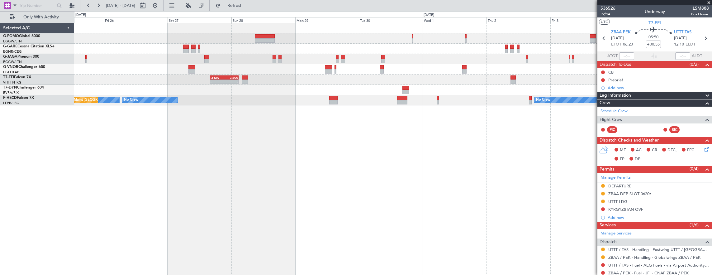
click at [327, 128] on div "- - LFMN 16:05 Z ZBAA 02:45 Z No Crew - - HEGN 19:30 Z WSSL 05:25 Z No Crew No …" at bounding box center [393, 149] width 638 height 252
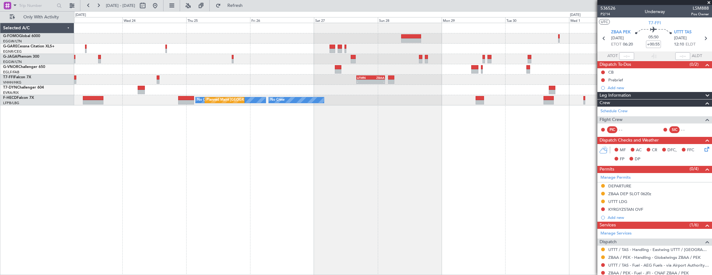
click at [307, 127] on div "- - LFMN 16:05 Z ZBAA 02:45 Z No Crew No Crew No Crew Planned Maint Paris (Le B…" at bounding box center [393, 149] width 638 height 252
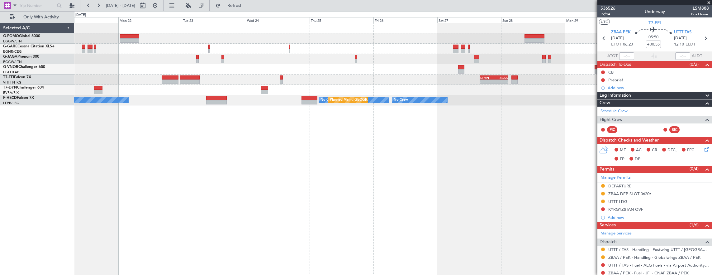
click at [187, 85] on div at bounding box center [393, 90] width 638 height 10
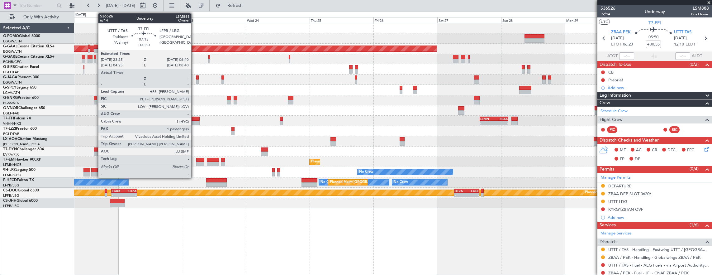
click at [194, 121] on div at bounding box center [189, 122] width 19 height 4
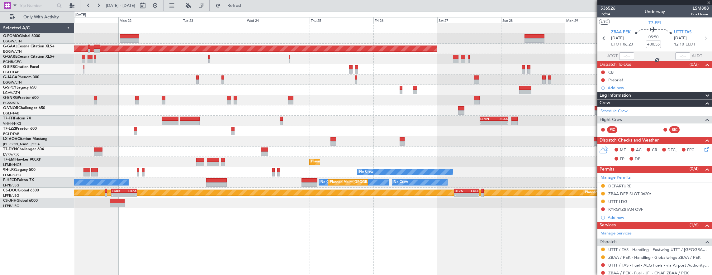
type input "+00:30"
type input "1"
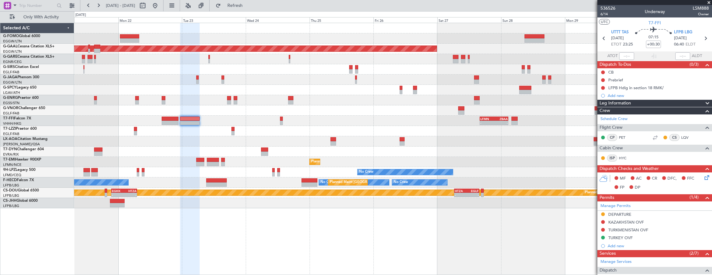
click at [424, 121] on div "- - LFMN 16:05 Z ZBAA 02:45 Z" at bounding box center [393, 120] width 638 height 10
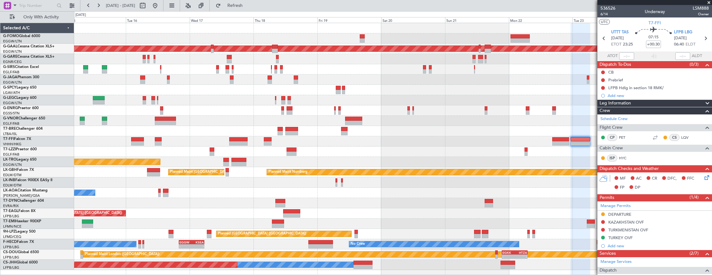
click at [403, 141] on div "- - LFMN 16:05 Z ZBAA 02:45 Z Planned Maint Tianjin (Binhai)" at bounding box center [393, 141] width 638 height 10
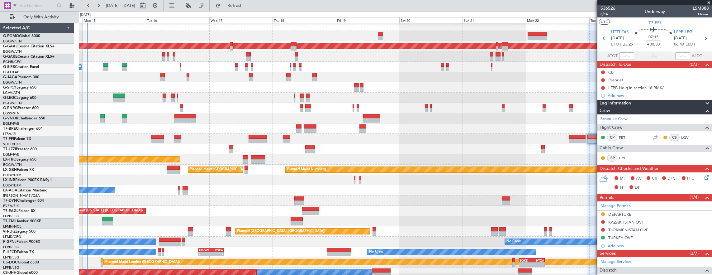
scroll to position [2, 0]
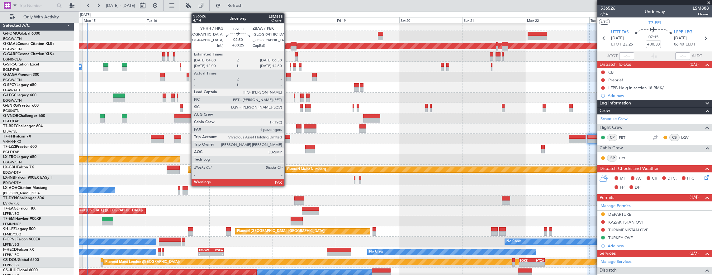
click at [287, 138] on div at bounding box center [287, 136] width 8 height 4
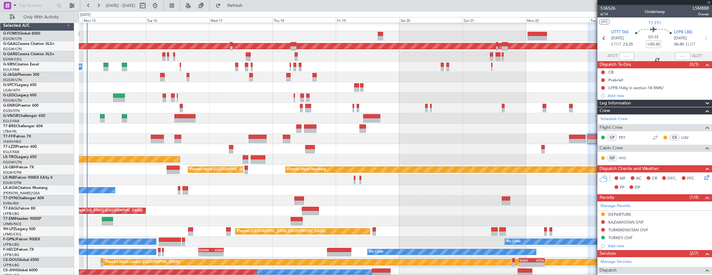
click at [402, 131] on div at bounding box center [395, 128] width 633 height 10
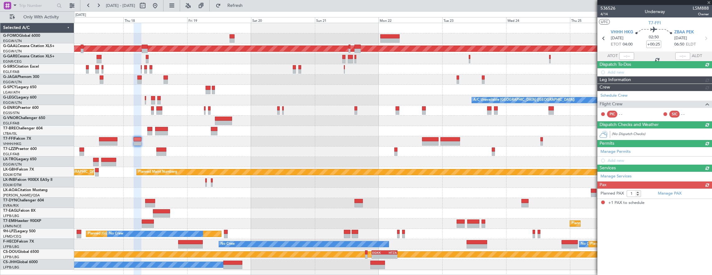
scroll to position [0, 0]
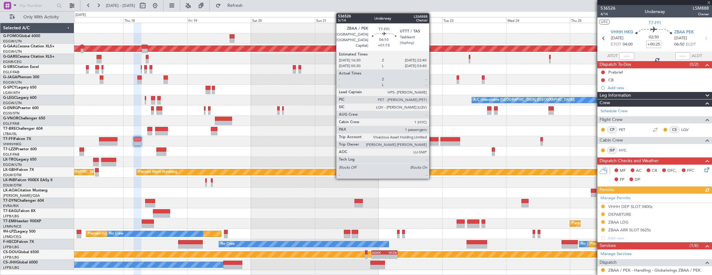
click at [432, 141] on div at bounding box center [430, 143] width 16 height 4
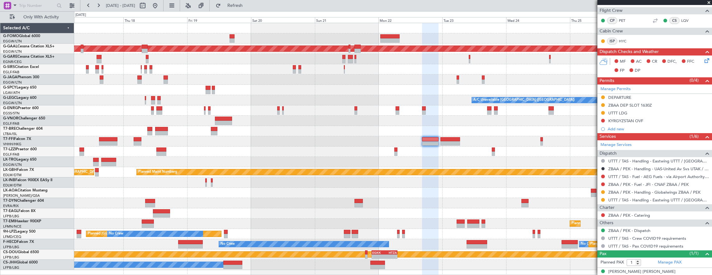
scroll to position [114, 0]
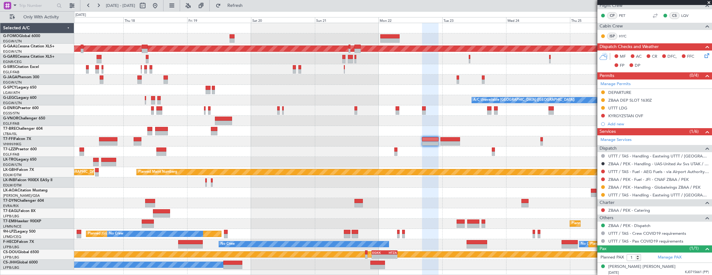
click at [631, 188] on mat-tooltip-component "ZBAA / PEK - Handling - Globalwings ZBAA / PEK" at bounding box center [654, 196] width 90 height 16
click at [631, 186] on link "ZBAA / PEK - Handling - Globalwings ZBAA / PEK" at bounding box center [654, 186] width 92 height 5
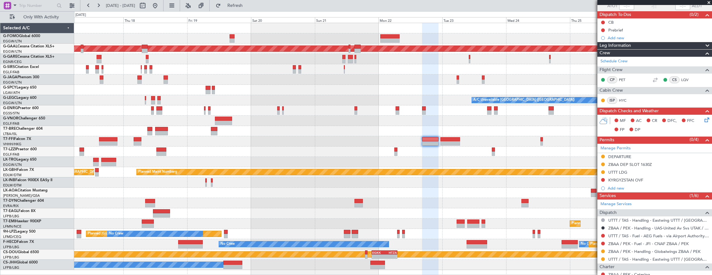
scroll to position [93, 0]
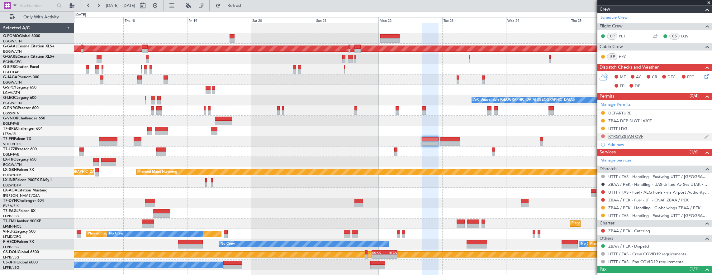
click at [603, 135] on button at bounding box center [603, 136] width 4 height 4
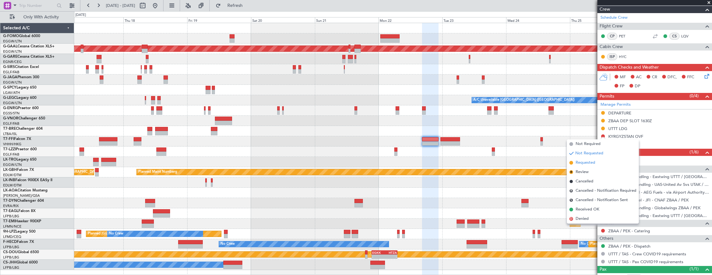
click at [591, 165] on span "Requested" at bounding box center [585, 162] width 20 height 6
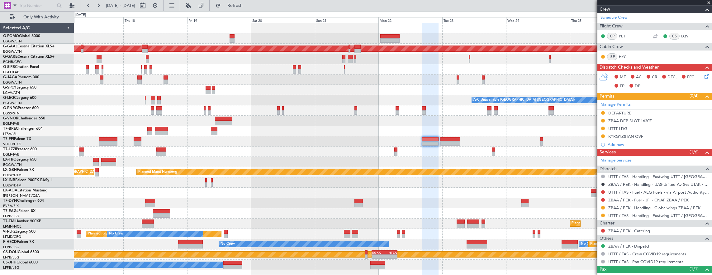
click at [129, 171] on div "Planned Maint Nurnberg Planned Maint Paris (Le Bourget)" at bounding box center [393, 172] width 638 height 10
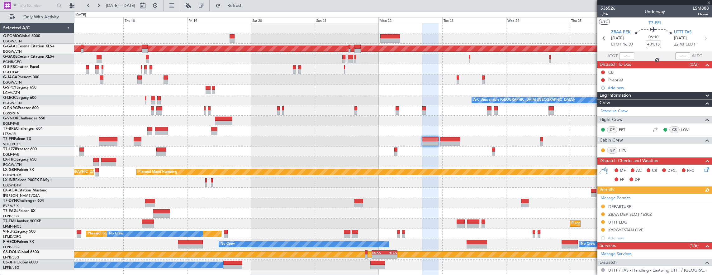
scroll to position [114, 0]
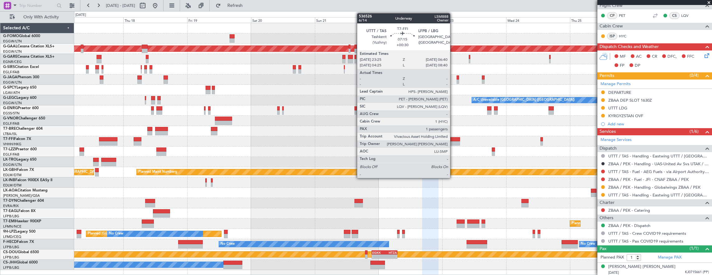
click at [453, 143] on div at bounding box center [449, 143] width 19 height 4
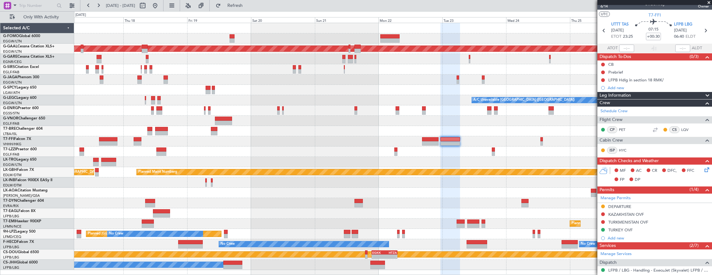
scroll to position [0, 0]
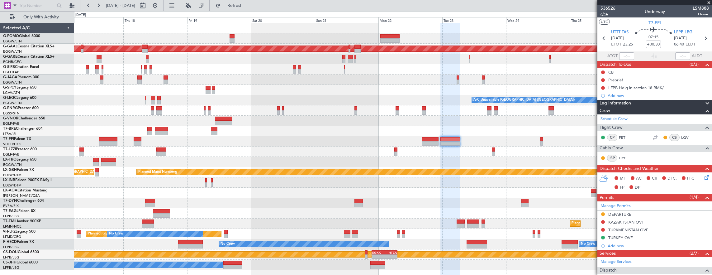
click at [604, 14] on span "6/14" at bounding box center [607, 14] width 15 height 5
click at [606, 14] on span "6/14" at bounding box center [607, 14] width 15 height 5
click at [618, 32] on span "UTTT TAS" at bounding box center [619, 32] width 17 height 6
click at [603, 221] on button at bounding box center [603, 222] width 4 height 4
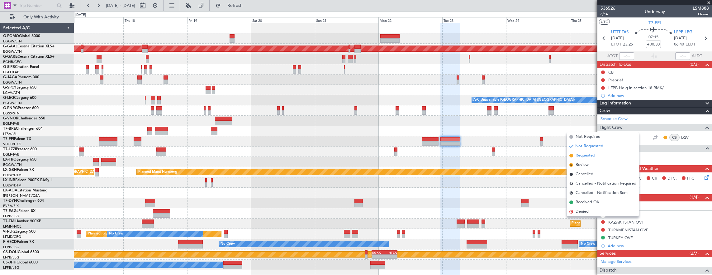
click at [592, 157] on span "Requested" at bounding box center [585, 155] width 20 height 6
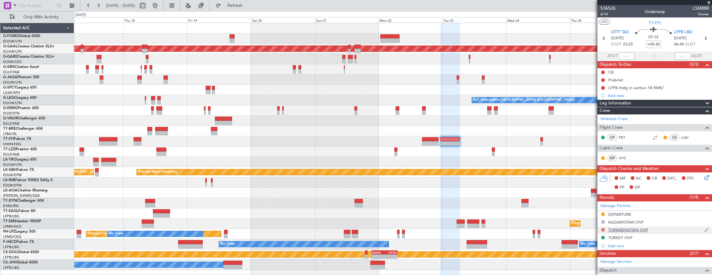
click at [602, 228] on button at bounding box center [603, 230] width 4 height 4
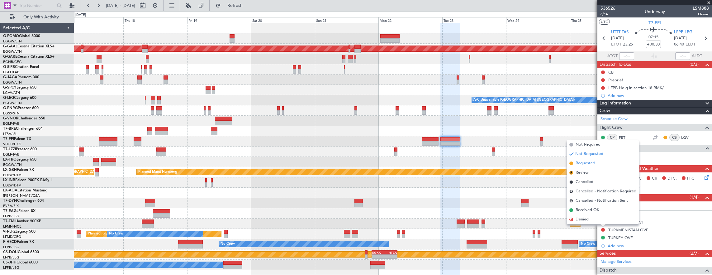
click at [592, 164] on span "Requested" at bounding box center [585, 163] width 20 height 6
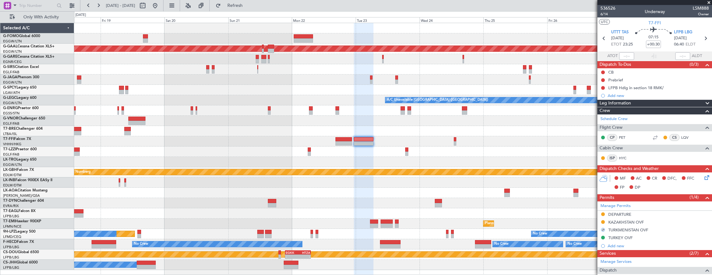
click at [476, 162] on div "Unplanned Maint [GEOGRAPHIC_DATA] ([PERSON_NAME] Intl)" at bounding box center [393, 162] width 638 height 10
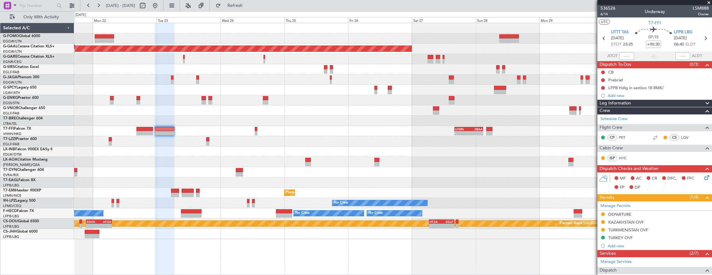
click at [301, 148] on div "Planned Maint Dusseldorf - - LFMN 16:05 Z ZBAA 02:45 Z No Crew Antwerp (Deurne)…" at bounding box center [393, 131] width 638 height 216
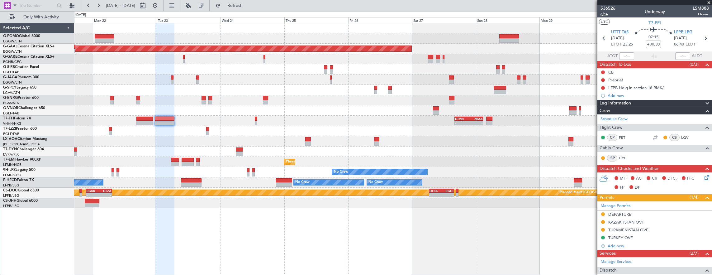
click at [607, 16] on span "6/14" at bounding box center [607, 14] width 15 height 5
click at [606, 16] on span "6/14" at bounding box center [607, 14] width 15 height 5
click at [458, 122] on div "-" at bounding box center [462, 123] width 14 height 4
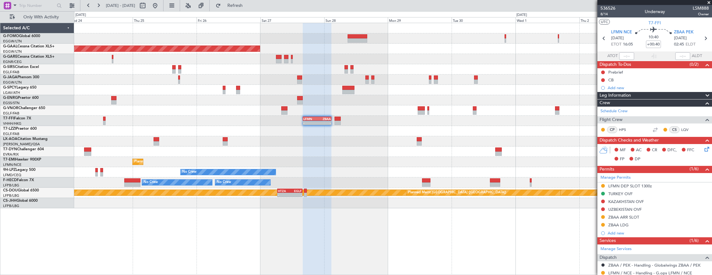
click at [349, 132] on div "Planned Maint Dusseldorf - - LFMN 16:05 Z ZBAA 02:45 Z No Crew Antwerp (Deurne)…" at bounding box center [393, 115] width 638 height 185
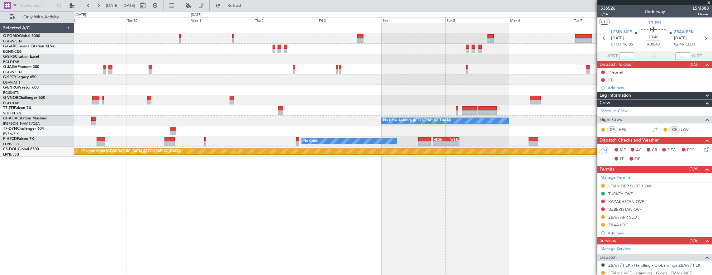
click at [378, 82] on div "- - LFMN 16:05 Z ZBAA 02:45 Z Planned Maint Geneva (Cointrin) No Crew Antwerp (…" at bounding box center [393, 90] width 638 height 134
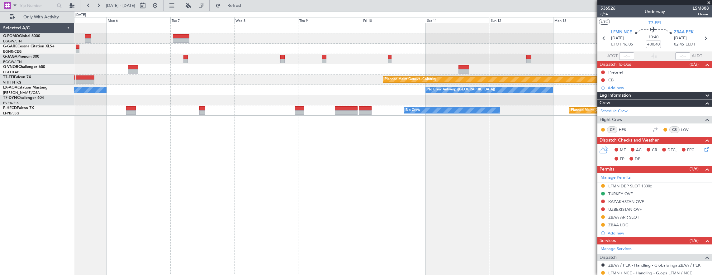
click at [349, 81] on div "Planned Maint Geneva (Cointrin)" at bounding box center [393, 79] width 638 height 10
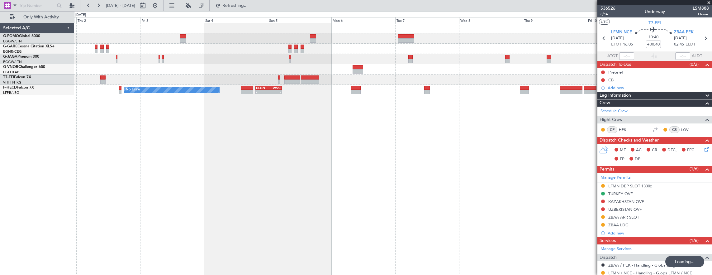
click at [528, 82] on div "Planned Maint Geneva (Cointrin)" at bounding box center [393, 79] width 638 height 10
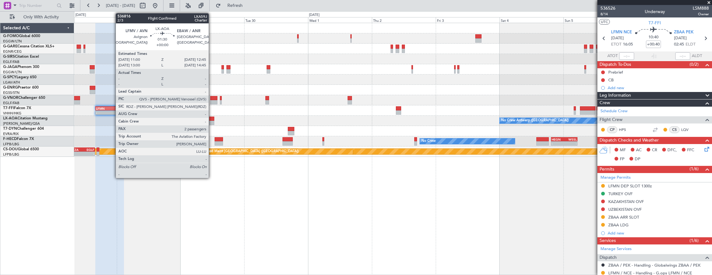
click at [227, 117] on div "No Crew Antwerp ([GEOGRAPHIC_DATA])" at bounding box center [393, 120] width 638 height 10
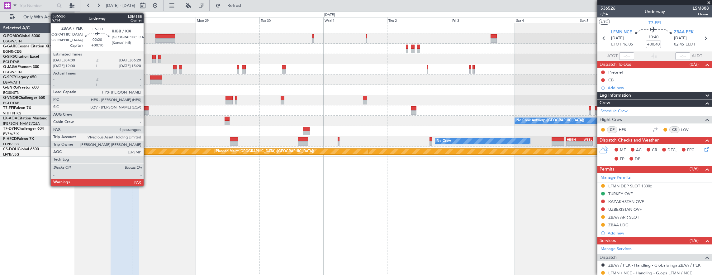
click at [147, 113] on div at bounding box center [145, 112] width 6 height 4
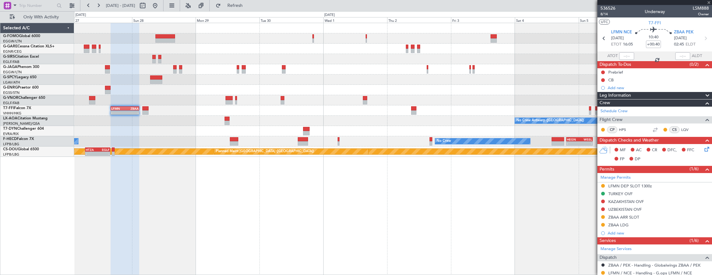
type input "+00:10"
type input "5"
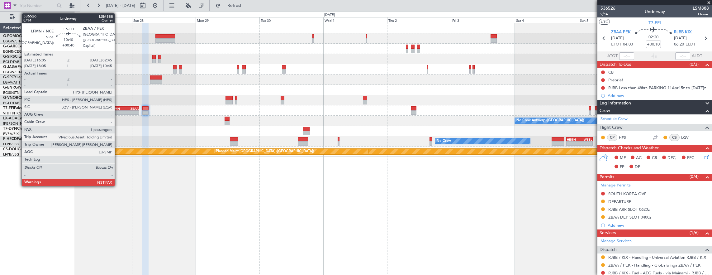
click at [118, 112] on div "-" at bounding box center [118, 113] width 14 height 4
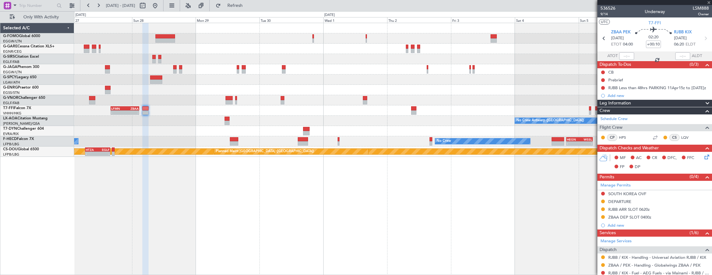
type input "+00:40"
type input "1"
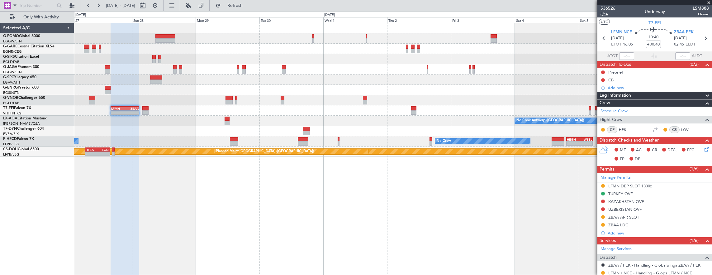
click at [603, 14] on span "8/14" at bounding box center [607, 14] width 15 height 5
click at [235, 99] on div at bounding box center [236, 98] width 2 height 4
type input "0"
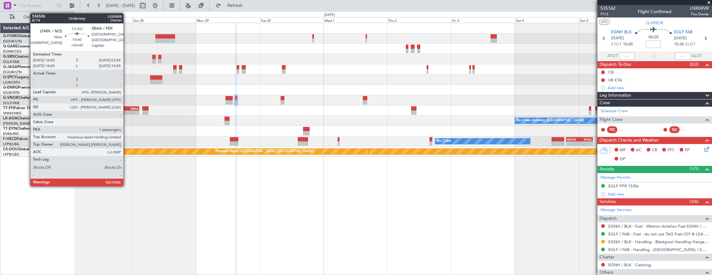
click at [126, 112] on div "-" at bounding box center [132, 113] width 14 height 4
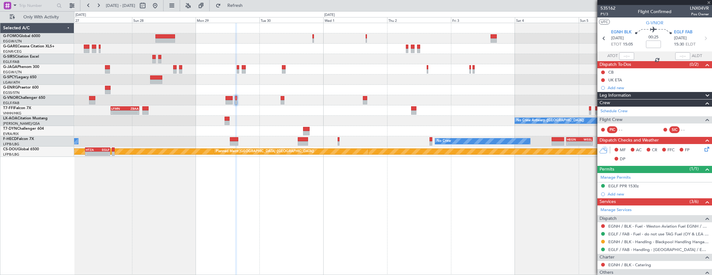
type input "+00:40"
type input "1"
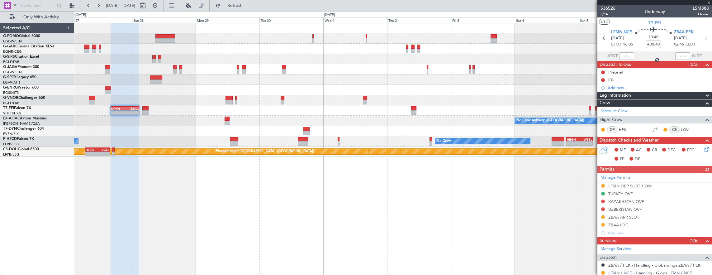
click at [628, 171] on div "Permits (1/6)" at bounding box center [654, 169] width 115 height 7
click at [626, 175] on link "Manage Permits" at bounding box center [615, 177] width 30 height 6
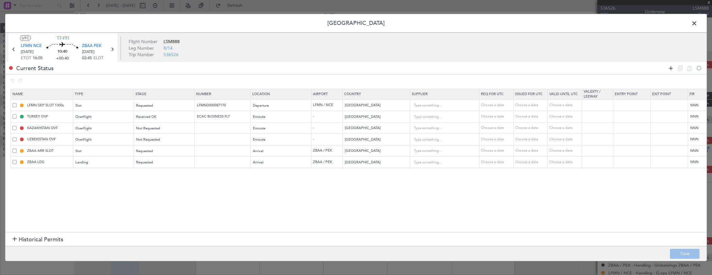
click at [669, 68] on icon at bounding box center [670, 67] width 7 height 7
click at [112, 170] on div "Type" at bounding box center [102, 173] width 52 height 9
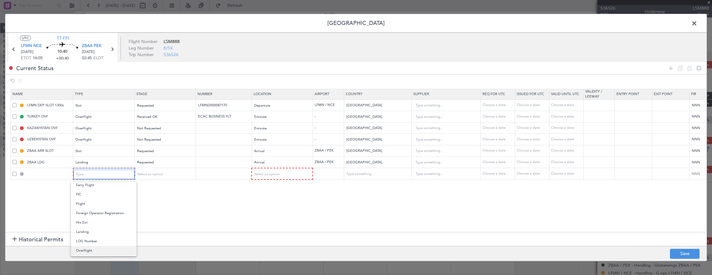
scroll to position [125, 0]
click at [106, 227] on span "Overflight" at bounding box center [103, 229] width 55 height 9
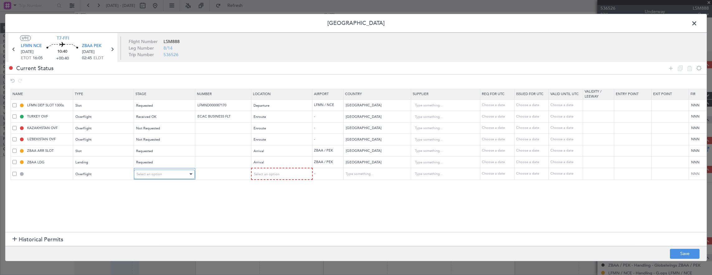
click at [166, 174] on div "Select an option" at bounding box center [162, 173] width 52 height 9
drag, startPoint x: 160, startPoint y: 214, endPoint x: 230, endPoint y: 187, distance: 74.7
click at [160, 213] on span "Requested" at bounding box center [163, 213] width 55 height 9
click at [265, 174] on span "Select an option" at bounding box center [266, 174] width 26 height 5
click at [275, 223] on span "Enroute" at bounding box center [280, 223] width 55 height 9
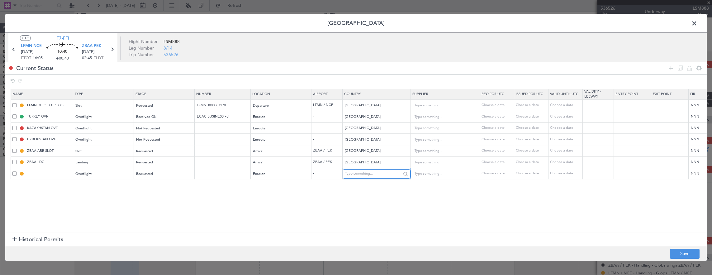
click at [364, 173] on input "text" at bounding box center [373, 173] width 56 height 9
click at [372, 197] on span "[GEOGRAPHIC_DATA]" at bounding box center [376, 201] width 58 height 9
click at [371, 176] on input "[GEOGRAPHIC_DATA]" at bounding box center [373, 173] width 56 height 9
click at [374, 189] on span "[GEOGRAPHIC_DATA]" at bounding box center [376, 191] width 58 height 9
type input "[GEOGRAPHIC_DATA]"
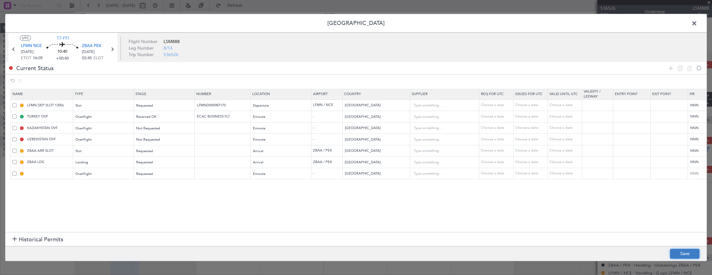
click at [685, 253] on button "Save" at bounding box center [685, 253] width 30 height 10
type input "TURKMENISTAN OVF"
type input "NNN"
click at [699, 21] on header "[GEOGRAPHIC_DATA]" at bounding box center [355, 23] width 701 height 19
click at [697, 22] on span at bounding box center [697, 25] width 0 height 12
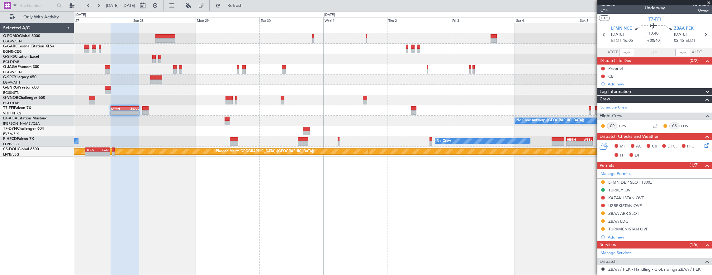
scroll to position [0, 0]
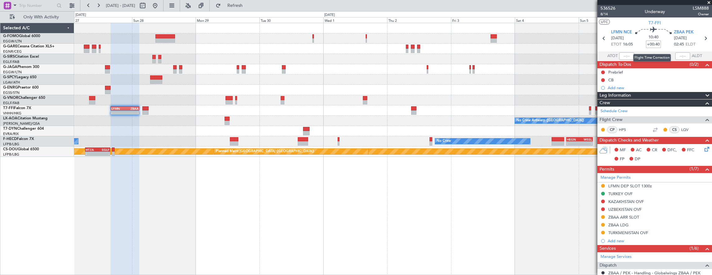
click at [656, 47] on input "+00:40" at bounding box center [653, 43] width 15 height 7
type input "+00:00"
click at [657, 45] on input at bounding box center [653, 43] width 15 height 7
click at [602, 200] on button at bounding box center [603, 201] width 4 height 4
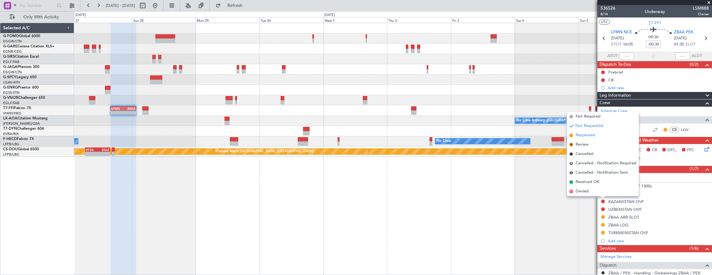
click at [593, 136] on span "Requested" at bounding box center [585, 135] width 20 height 6
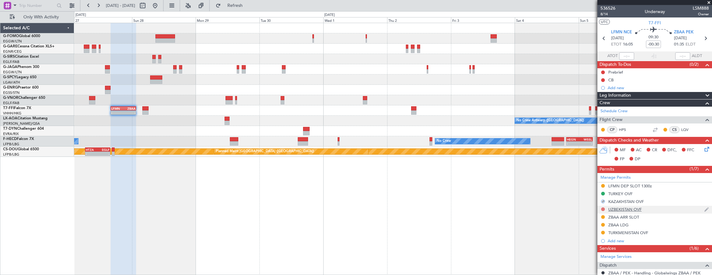
click at [602, 207] on button at bounding box center [603, 209] width 4 height 4
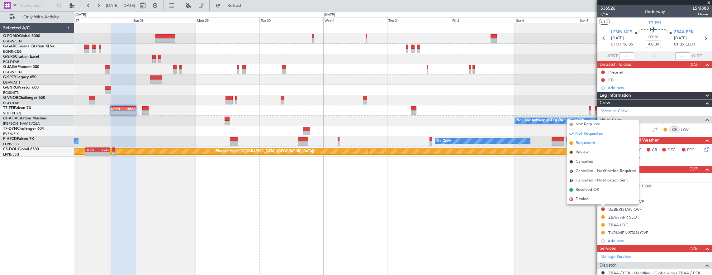
click at [590, 143] on span "Requested" at bounding box center [585, 143] width 20 height 6
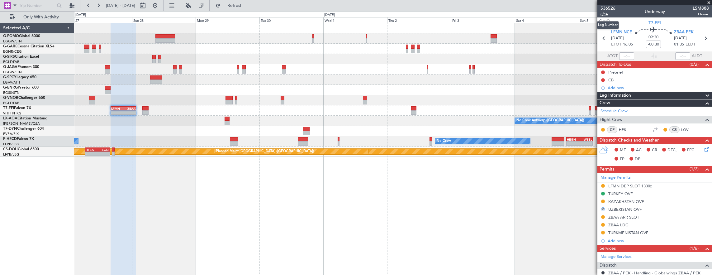
click at [608, 14] on span "8/14" at bounding box center [607, 14] width 15 height 5
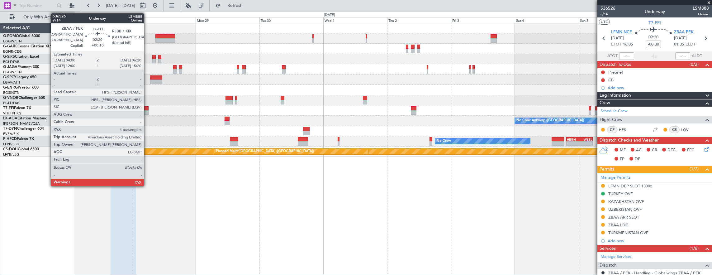
click at [147, 109] on div at bounding box center [145, 108] width 6 height 4
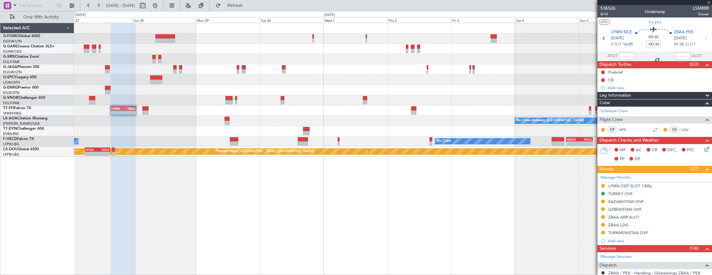
type input "+00:10"
type input "5"
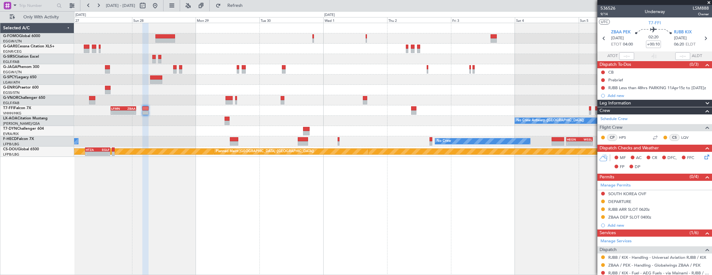
click at [122, 114] on div "- - LFMN 16:05 Z ZBAA 01:35 Z" at bounding box center [393, 110] width 638 height 10
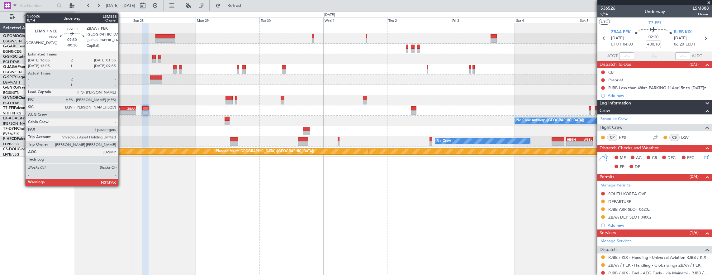
click at [121, 109] on div "LFMN" at bounding box center [117, 108] width 12 height 4
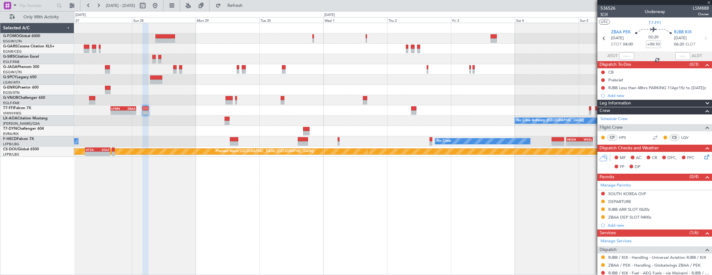
type input "-00:30"
type input "1"
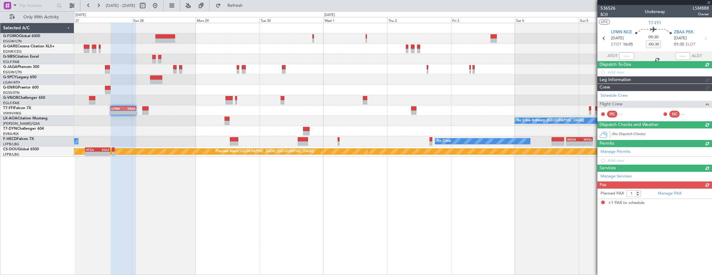
click at [605, 14] on span "8/14" at bounding box center [607, 14] width 15 height 5
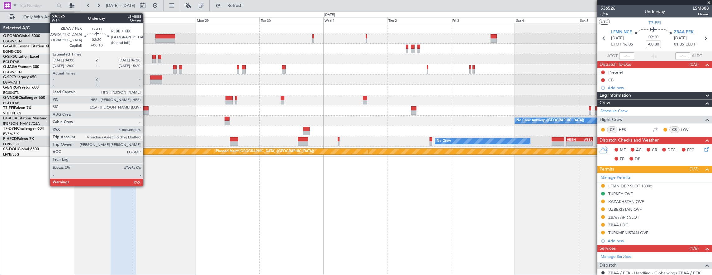
click at [146, 110] on div at bounding box center [145, 112] width 6 height 4
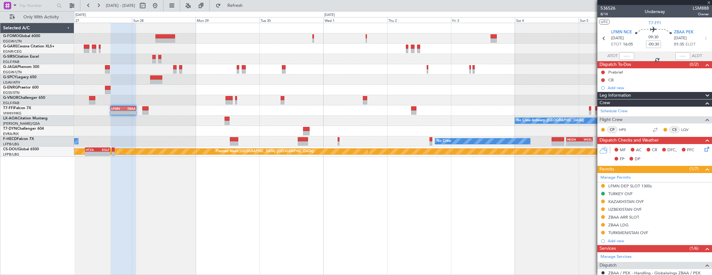
type input "+00:10"
type input "5"
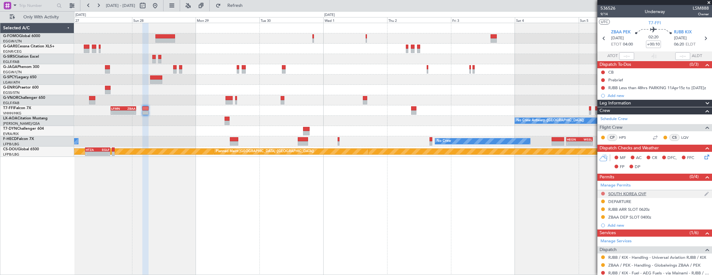
click at [601, 192] on button at bounding box center [603, 193] width 4 height 4
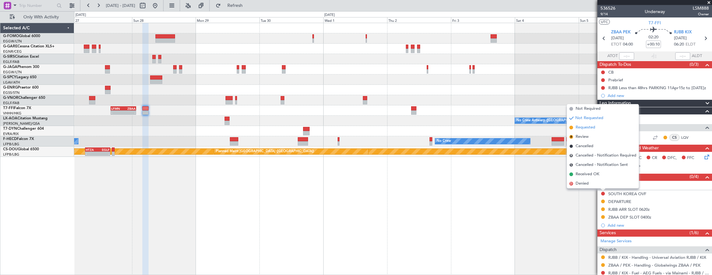
click at [587, 128] on span "Requested" at bounding box center [585, 127] width 20 height 6
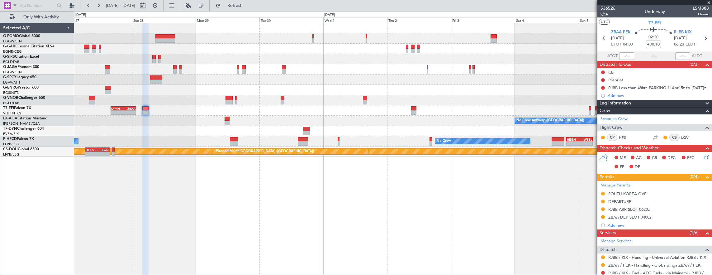
click at [605, 14] on span "9/14" at bounding box center [607, 14] width 15 height 5
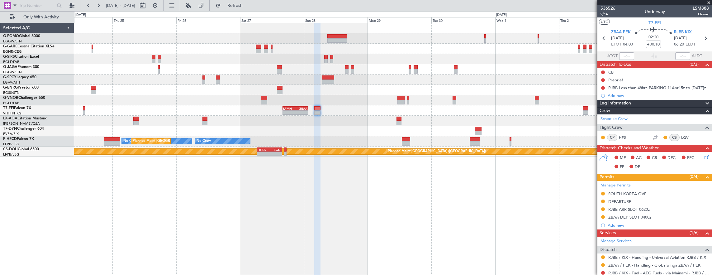
click at [383, 131] on div "- - LFMN 16:05 Z ZBAA 01:35 Z No Crew Antwerp (Deurne) No Crew No Crew No Crew …" at bounding box center [393, 90] width 638 height 134
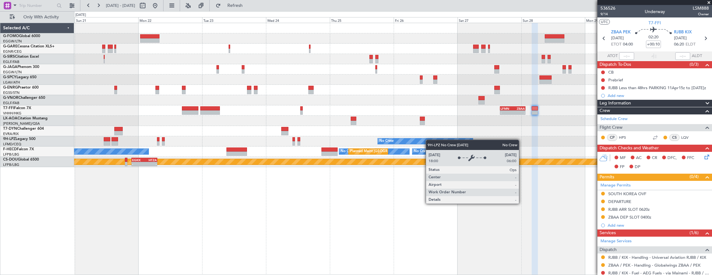
click at [429, 139] on div "No Crew Planned Maint St Gallen (Altenrhein) No Crew" at bounding box center [393, 141] width 638 height 10
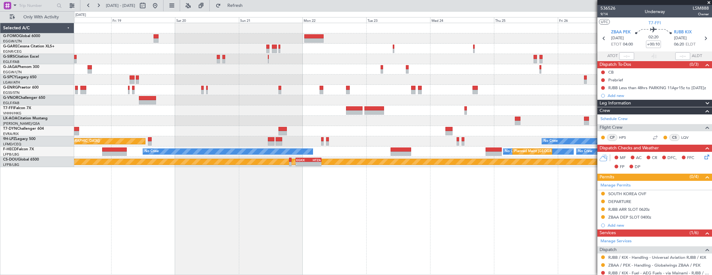
click at [354, 146] on div "- - LFMN 16:05 Z ZBAA 01:35 Z No Crew No Crew Planned Maint St Gallen (Altenrhe…" at bounding box center [393, 95] width 638 height 144
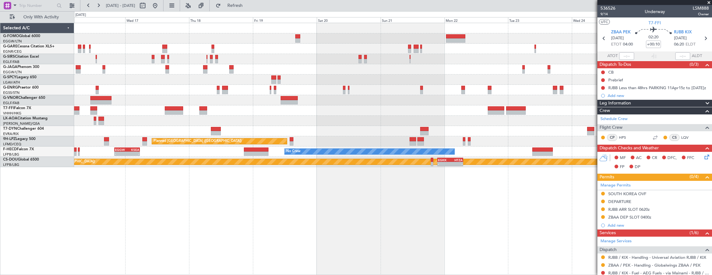
click at [338, 131] on div at bounding box center [393, 131] width 638 height 10
click at [294, 130] on div "11:03 Z 22:38 Z OLBA 11:00 Z KTEB 22:45 Z No Crew London (Farnborough) - - LFMN…" at bounding box center [393, 95] width 638 height 144
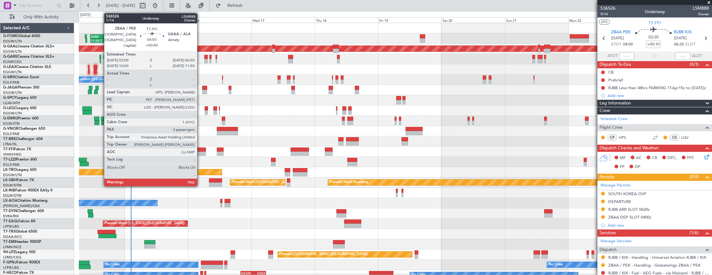
click at [200, 151] on div at bounding box center [199, 149] width 13 height 4
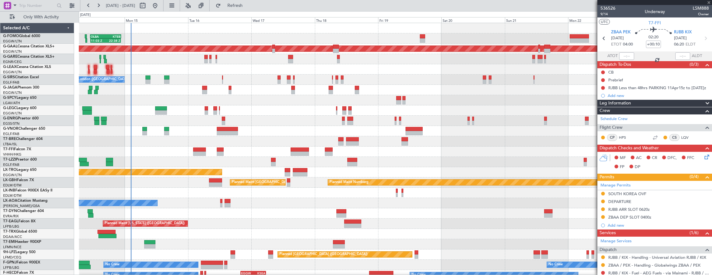
type input "+00:40"
type input "3"
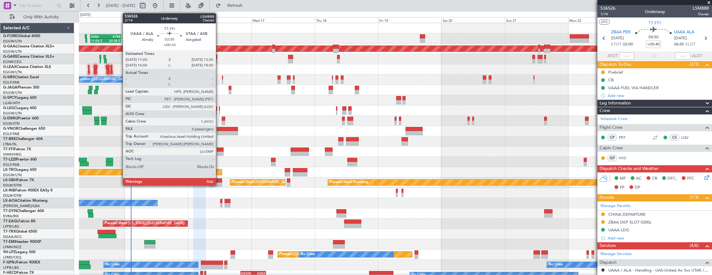
click at [219, 152] on div at bounding box center [220, 153] width 7 height 4
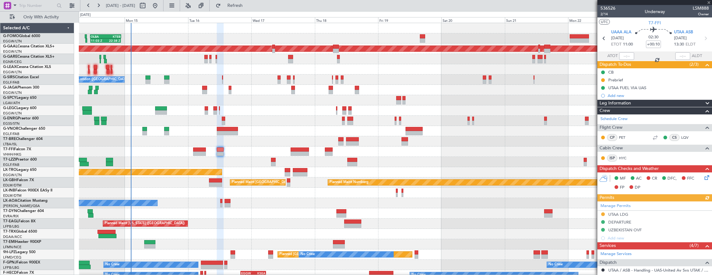
click at [651, 223] on div "Manage Permits UTAA LDG DEPARTURE UZBEKISTAN OVF Add new" at bounding box center [654, 221] width 115 height 41
click at [652, 229] on div "Manage Permits UTAA LDG DEPARTURE UZBEKISTAN OVF Add new" at bounding box center [654, 221] width 115 height 41
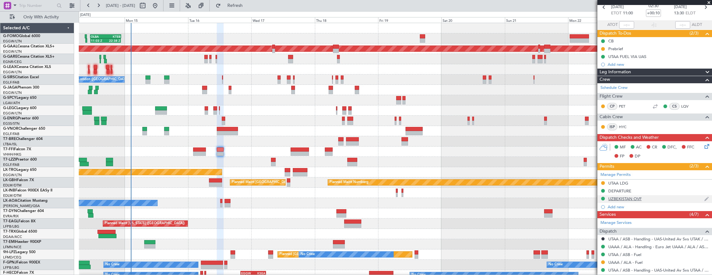
click at [656, 197] on div "UZBEKISTAN OVF" at bounding box center [654, 199] width 115 height 8
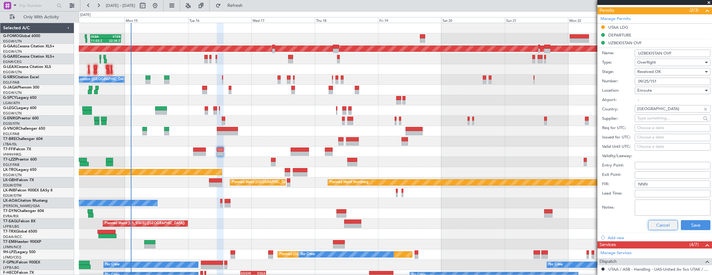
click at [655, 223] on button "Cancel" at bounding box center [663, 225] width 30 height 10
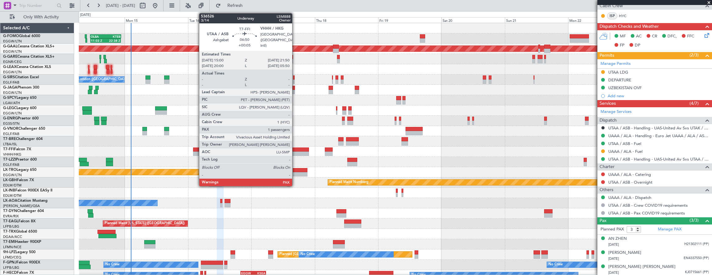
click at [295, 151] on div at bounding box center [299, 153] width 18 height 4
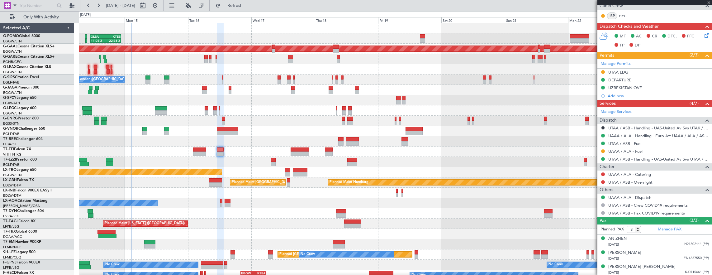
type input "+00:05"
type input "1"
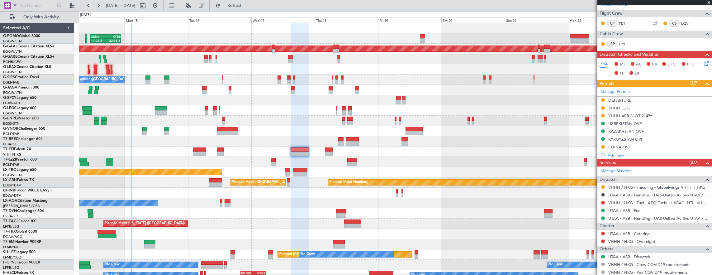
scroll to position [170, 0]
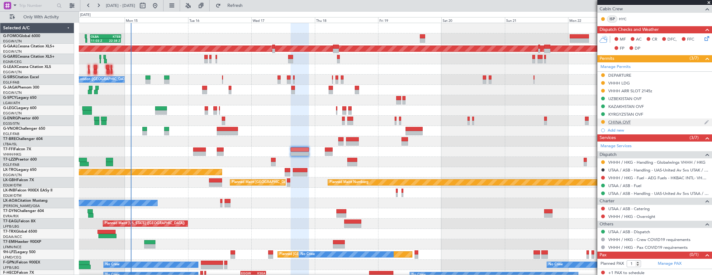
click at [661, 121] on div "CHINA OVF" at bounding box center [654, 122] width 115 height 8
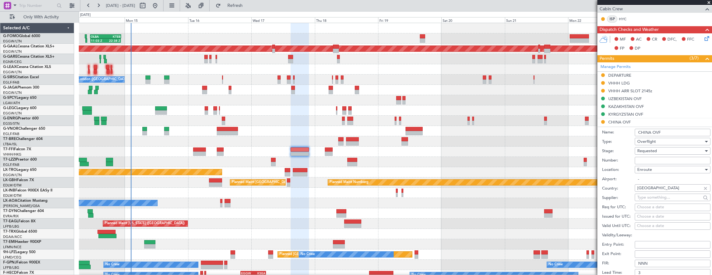
click at [652, 158] on input "Number:" at bounding box center [672, 160] width 76 height 7
paste input "CAD/2025V5527"
type input "CAD/2025V5527"
click at [652, 148] on span "Requested" at bounding box center [647, 151] width 20 height 6
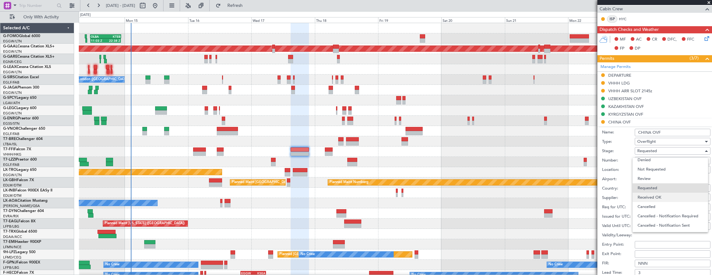
click at [658, 196] on span "Received OK" at bounding box center [669, 196] width 65 height 9
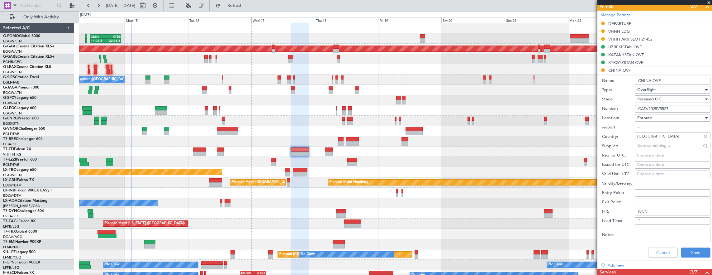
scroll to position [294, 0]
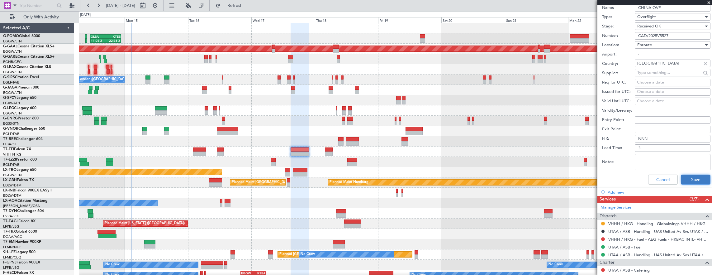
click at [689, 179] on button "Save" at bounding box center [695, 179] width 30 height 10
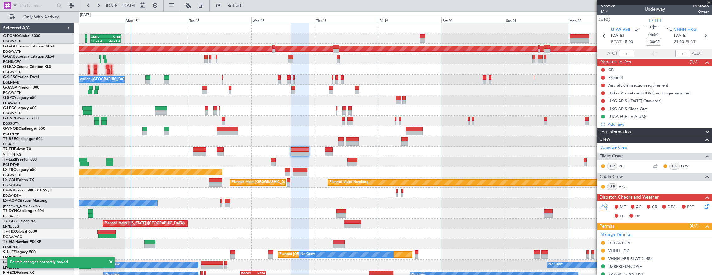
scroll to position [0, 0]
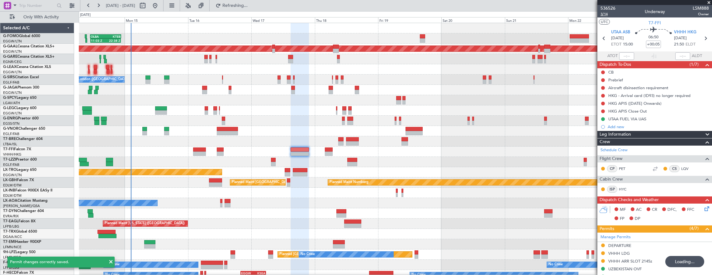
click at [605, 13] on span "3/14" at bounding box center [607, 14] width 15 height 5
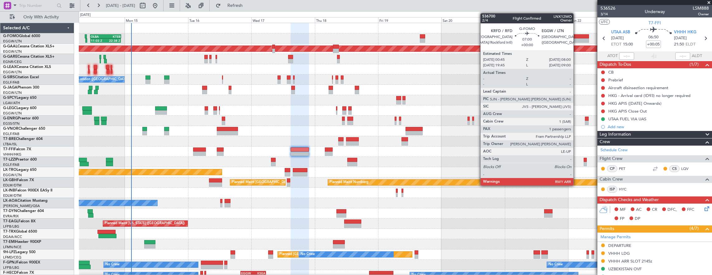
click at [576, 40] on div at bounding box center [578, 40] width 19 height 4
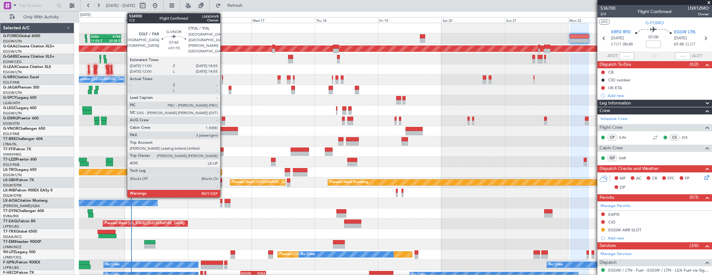
click at [223, 132] on div at bounding box center [227, 133] width 21 height 4
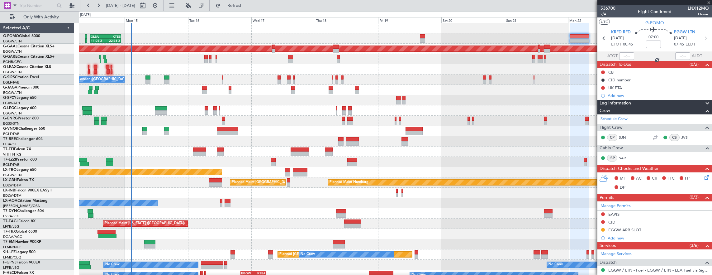
type input "+01:15"
type input "3"
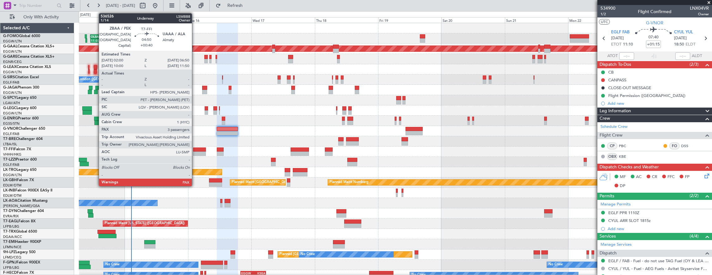
click at [195, 150] on div at bounding box center [199, 149] width 13 height 4
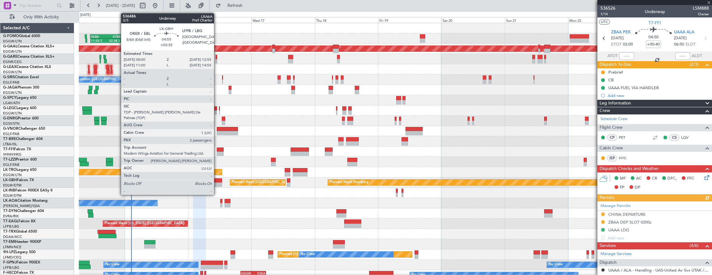
click at [217, 186] on div at bounding box center [215, 184] width 13 height 4
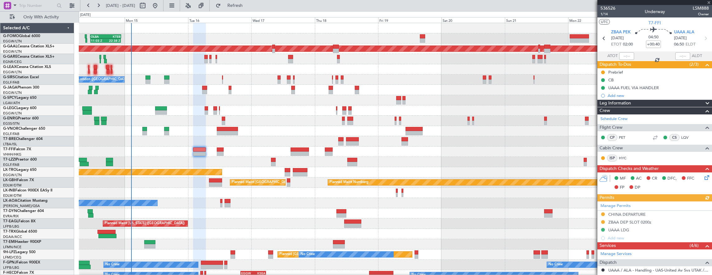
type input "+00:35"
type input "2"
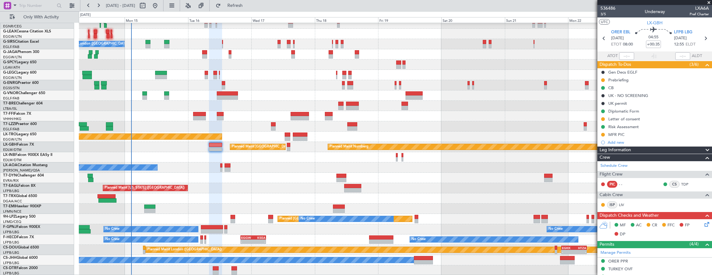
scroll to position [35, 0]
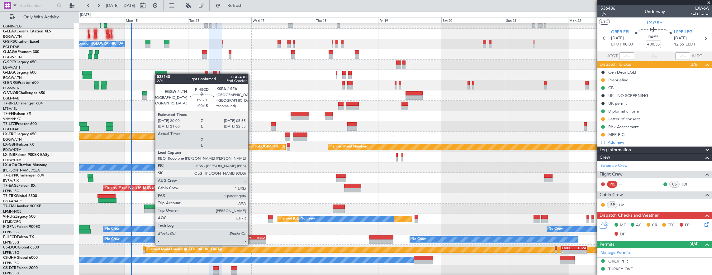
click at [251, 238] on div "EGGW" at bounding box center [247, 237] width 12 height 4
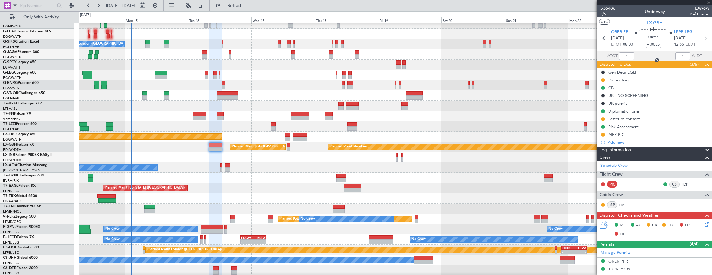
type input "+00:15"
type input "1"
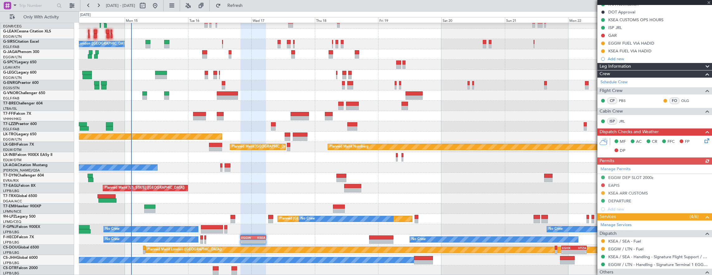
scroll to position [125, 0]
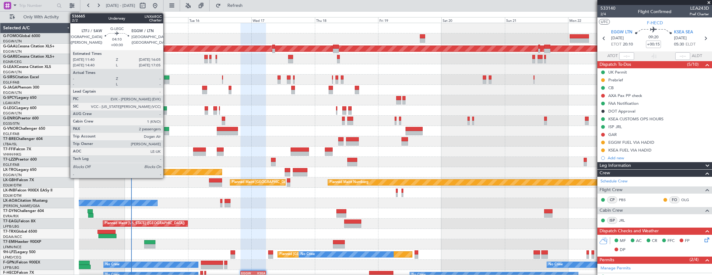
click at [166, 112] on div at bounding box center [161, 112] width 12 height 4
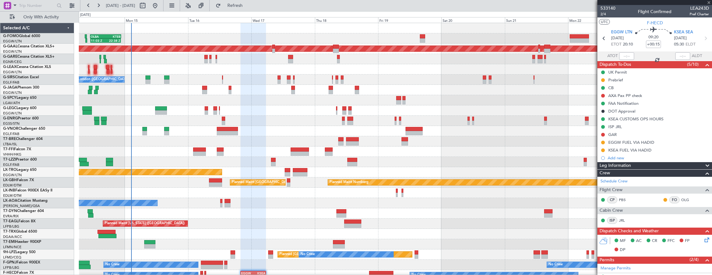
type input "+00:30"
type input "2"
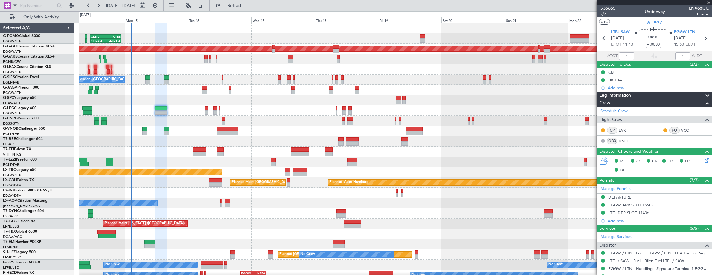
click at [173, 246] on div "Planned Maint [GEOGRAPHIC_DATA]" at bounding box center [395, 244] width 633 height 10
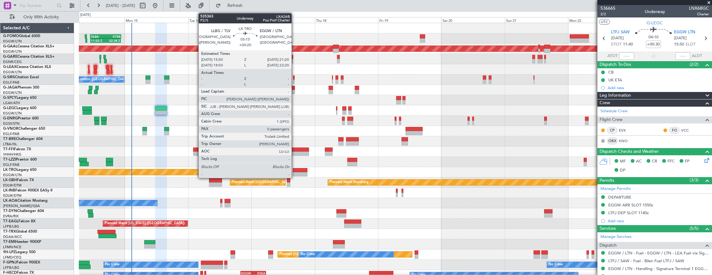
click at [294, 172] on div at bounding box center [300, 174] width 15 height 4
type input "+00:20"
type input "0"
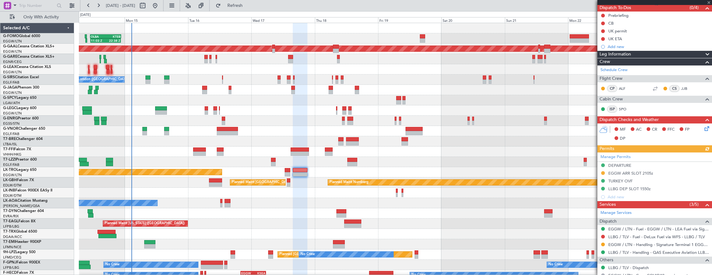
scroll to position [85, 0]
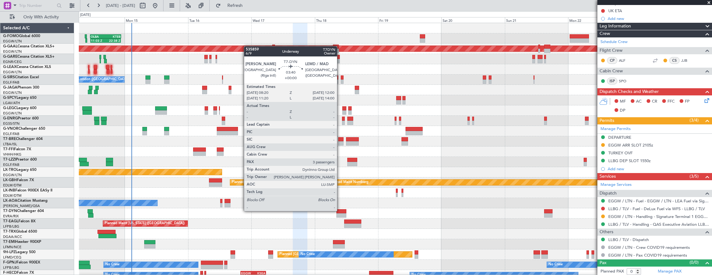
click at [340, 210] on div at bounding box center [341, 211] width 10 height 4
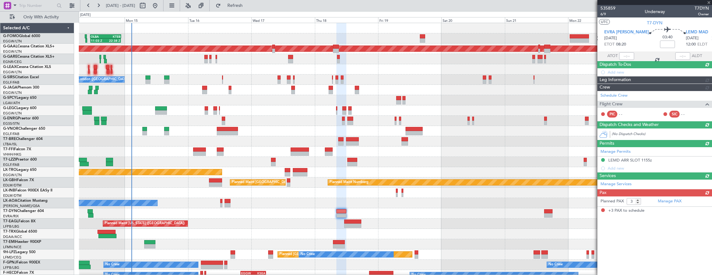
scroll to position [0, 0]
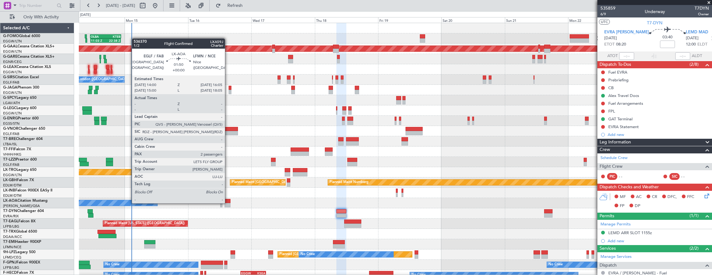
click at [228, 203] on div at bounding box center [227, 205] width 6 height 4
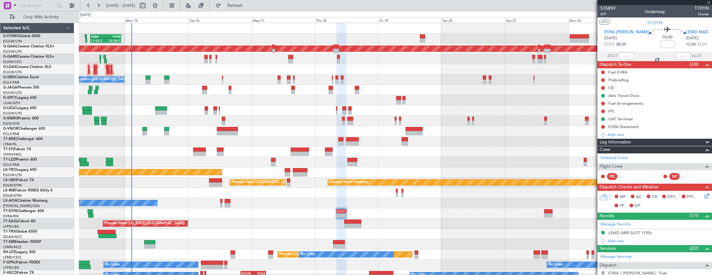
type input "2"
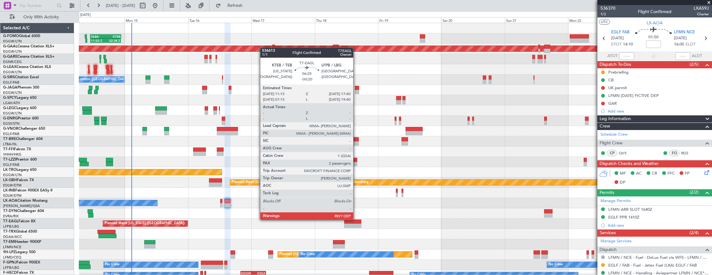
click at [356, 219] on div at bounding box center [352, 221] width 17 height 4
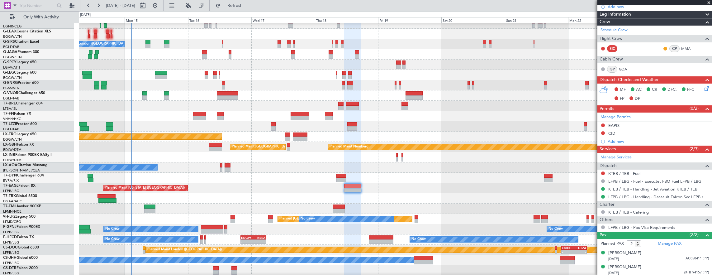
scroll to position [35, 0]
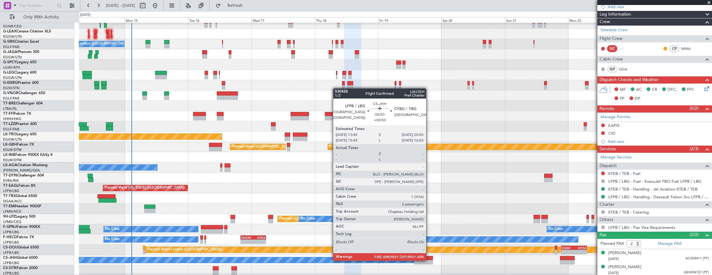
click at [429, 260] on div at bounding box center [423, 262] width 19 height 4
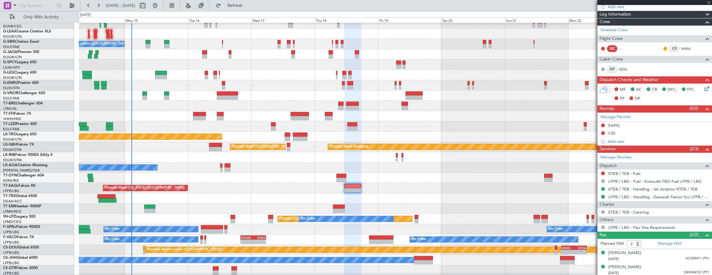
type input "+00:50"
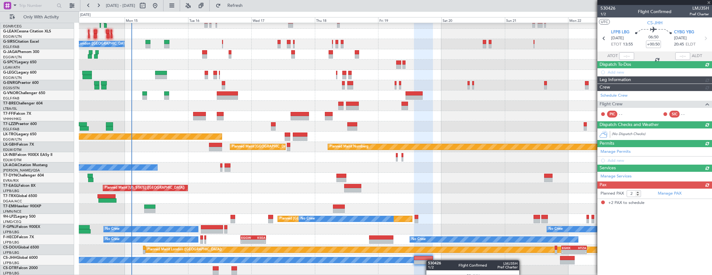
scroll to position [0, 0]
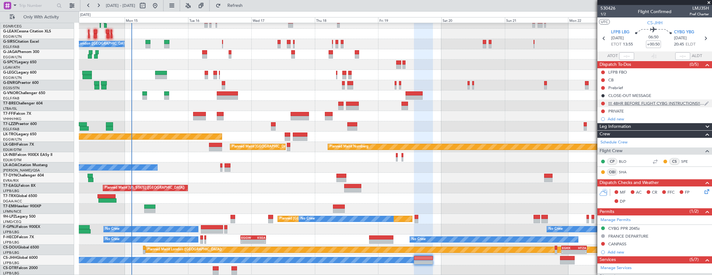
click at [673, 102] on div "!!! 48HR BEFORE FLIGHT CYBG INSTRUCTIONS!!!!!!" at bounding box center [656, 103] width 96 height 5
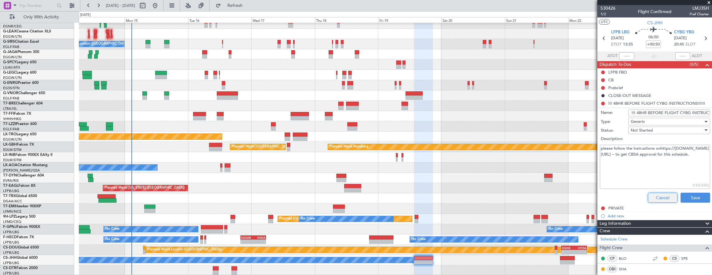
click at [659, 195] on button "Cancel" at bounding box center [662, 197] width 30 height 10
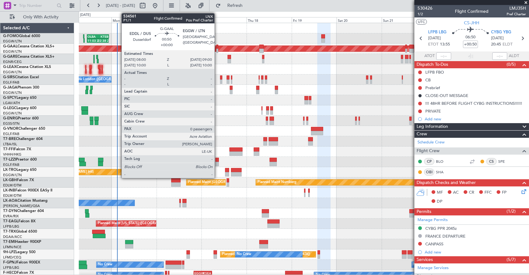
click at [218, 49] on div at bounding box center [217, 51] width 2 height 4
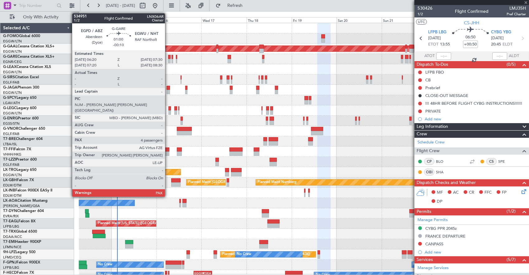
type input "0"
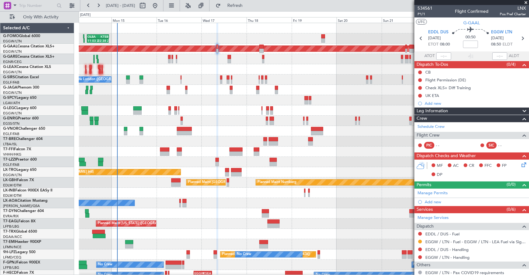
click at [150, 67] on div at bounding box center [304, 69] width 450 height 10
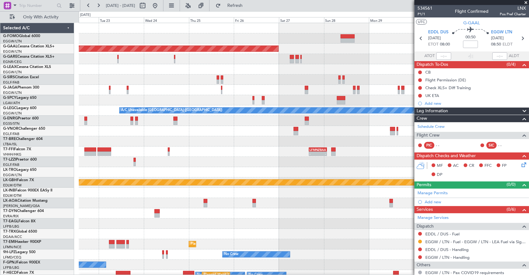
click at [147, 68] on div at bounding box center [304, 69] width 450 height 10
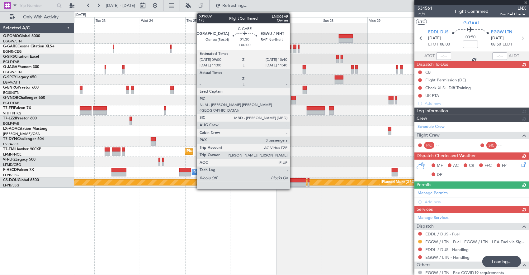
click at [411, 103] on div "No Crew Antwerp (Deurne) Planned Maint Zurich No Crew No Crew No Crew Planned M…" at bounding box center [301, 105] width 455 height 164
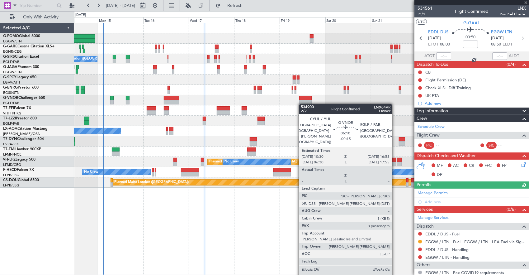
click at [323, 105] on div "No Crew London (Farnborough) Planned Maint London (Farnborough) Planned Maint L…" at bounding box center [301, 105] width 455 height 164
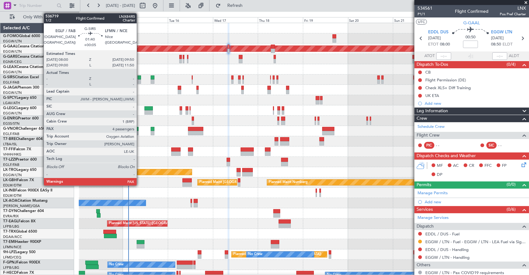
click at [140, 78] on div at bounding box center [140, 77] width 4 height 4
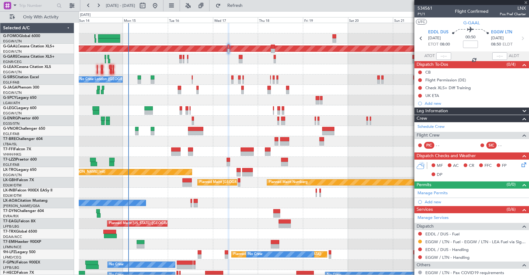
type input "+00:05"
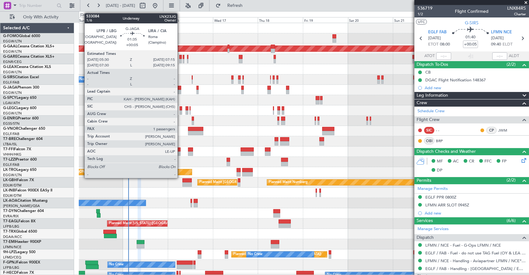
click at [181, 86] on div at bounding box center [179, 88] width 3 height 4
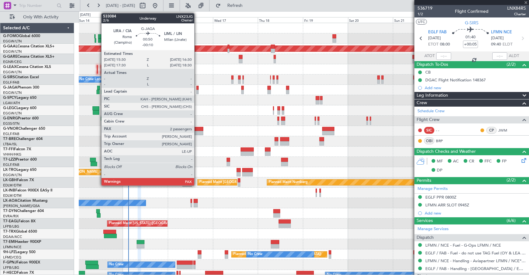
type input "1"
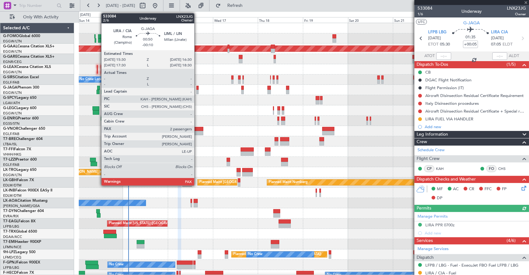
click at [197, 87] on div at bounding box center [197, 88] width 2 height 4
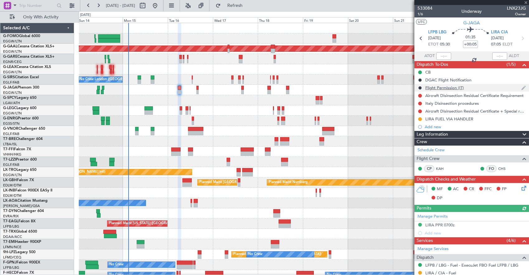
scroll to position [62, 0]
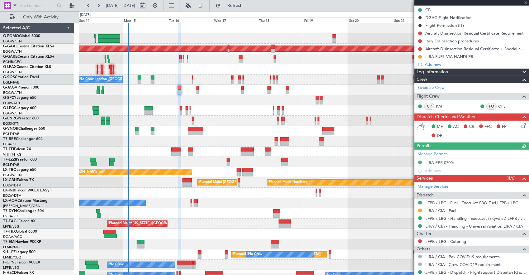
type input "-00:10"
type input "2"
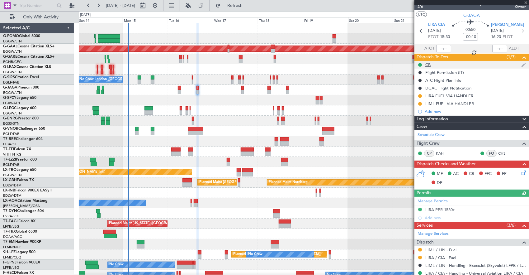
scroll to position [0, 0]
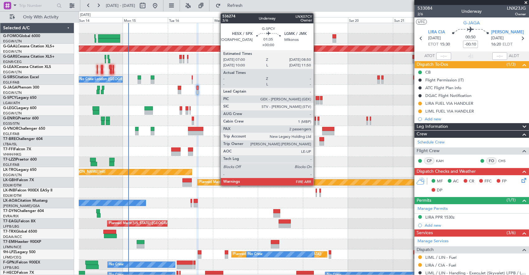
click at [317, 96] on div at bounding box center [318, 98] width 4 height 4
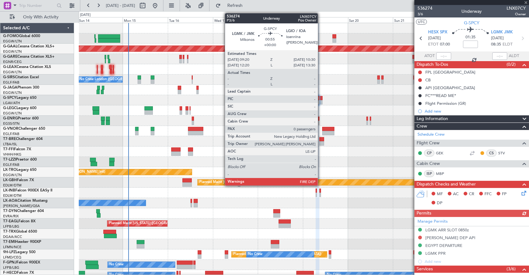
click at [321, 97] on div at bounding box center [321, 98] width 2 height 4
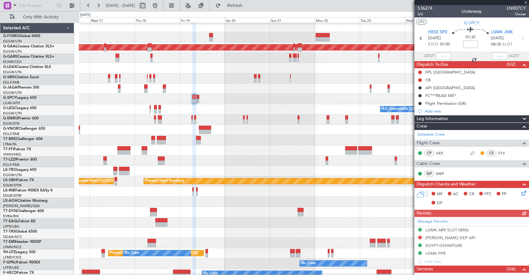
scroll to position [1, 0]
click at [234, 100] on div at bounding box center [304, 99] width 450 height 10
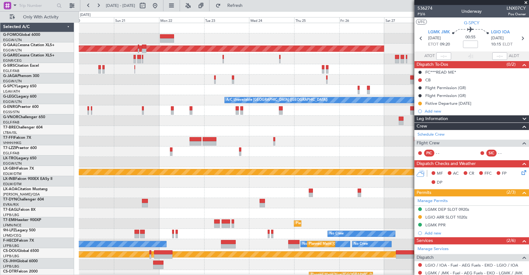
scroll to position [0, 0]
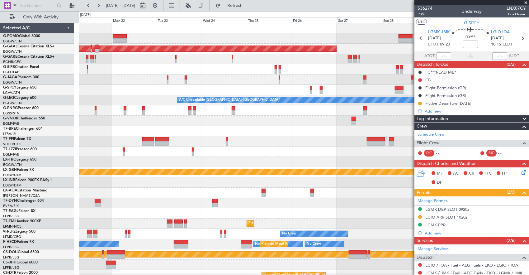
click at [174, 102] on div "A/C Unavailable [GEOGRAPHIC_DATA] ([GEOGRAPHIC_DATA])" at bounding box center [304, 100] width 450 height 10
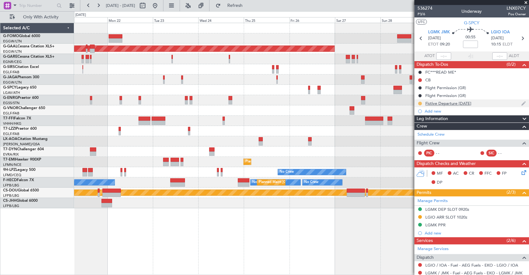
click at [421, 103] on button at bounding box center [420, 103] width 4 height 4
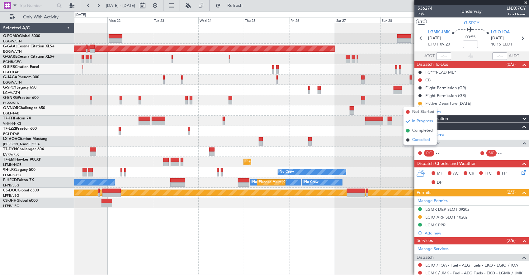
click at [421, 141] on span "Cancelled" at bounding box center [421, 140] width 18 height 6
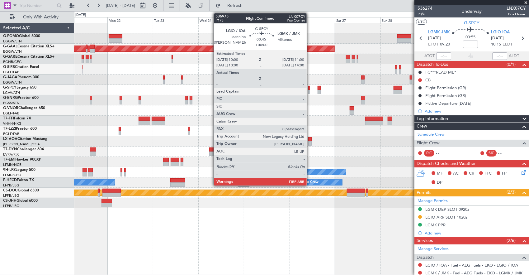
click at [310, 90] on div at bounding box center [309, 92] width 2 height 4
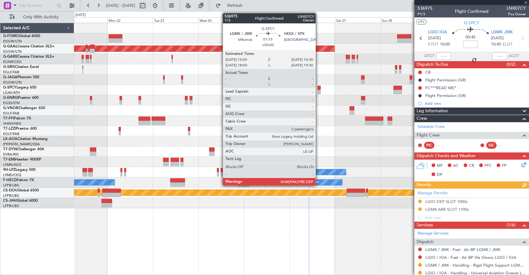
click at [319, 87] on div at bounding box center [319, 88] width 3 height 4
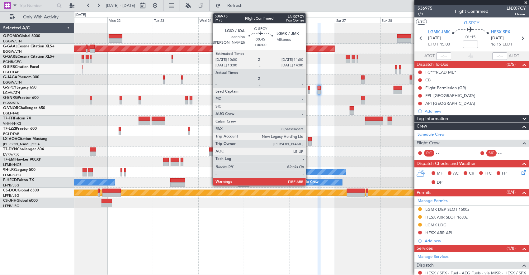
click at [309, 90] on div at bounding box center [309, 92] width 2 height 4
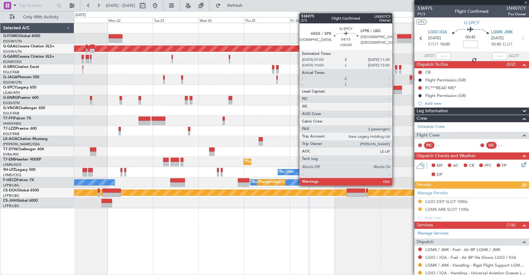
click at [395, 90] on div at bounding box center [397, 92] width 9 height 4
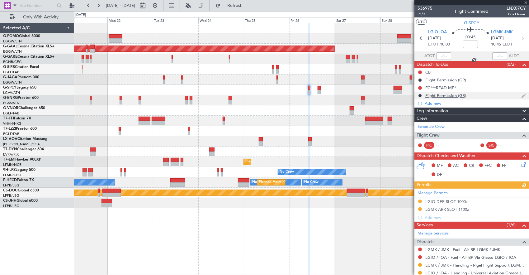
scroll to position [64, 0]
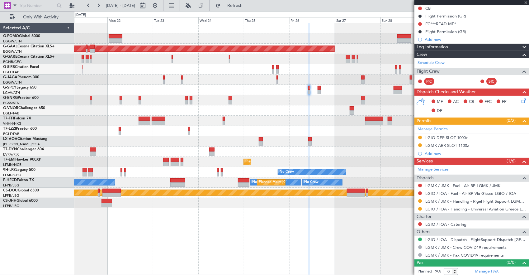
type input "2"
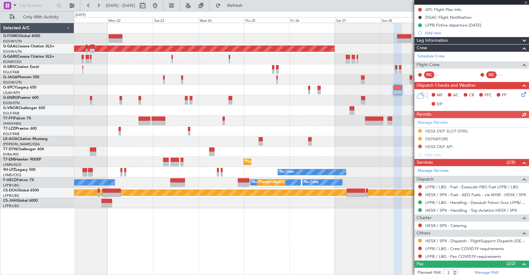
scroll to position [115, 0]
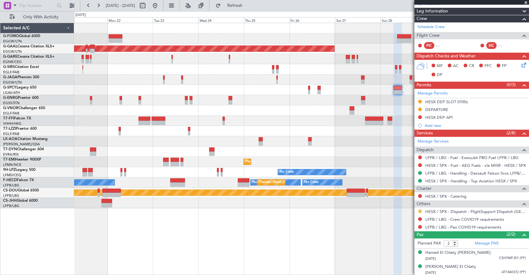
click at [421, 210] on button at bounding box center [420, 211] width 4 height 4
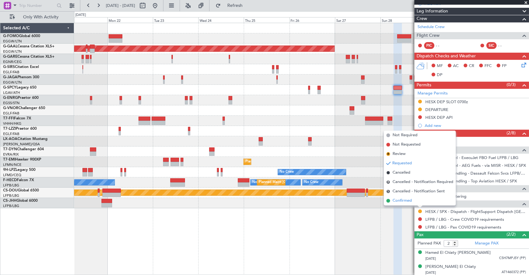
click at [415, 203] on li "Confirmed" at bounding box center [420, 200] width 72 height 9
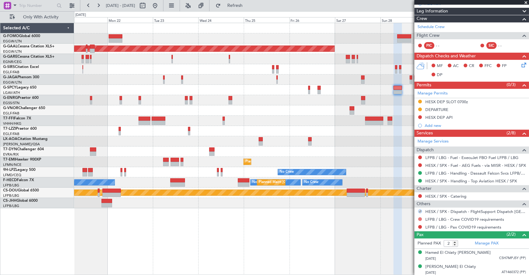
click at [420, 219] on button at bounding box center [420, 219] width 4 height 4
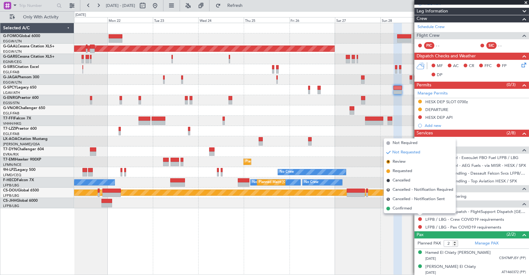
drag, startPoint x: 420, startPoint y: 143, endPoint x: 426, endPoint y: 203, distance: 60.7
click at [420, 143] on li "Not Required" at bounding box center [420, 142] width 72 height 9
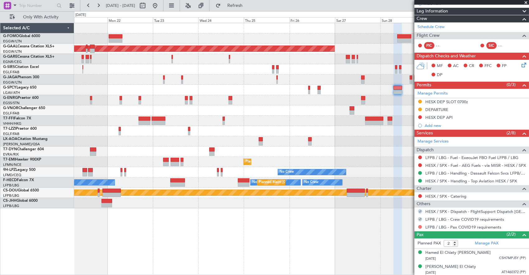
click at [420, 225] on button at bounding box center [420, 227] width 4 height 4
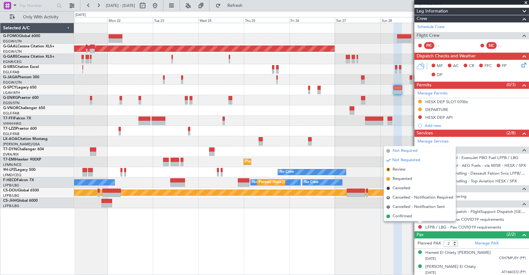
click at [412, 149] on span "Not Required" at bounding box center [405, 151] width 25 height 6
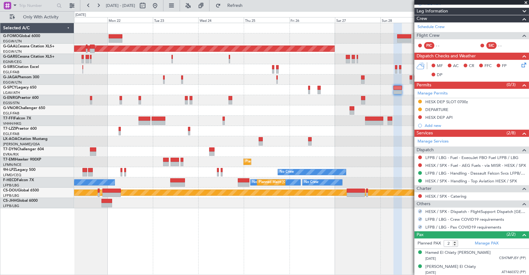
click at [420, 113] on fb-app "21 Sep 2025 - 01 Oct 2025 Refresh Quick Links Only With Activity Planned Maint …" at bounding box center [264, 140] width 529 height 270
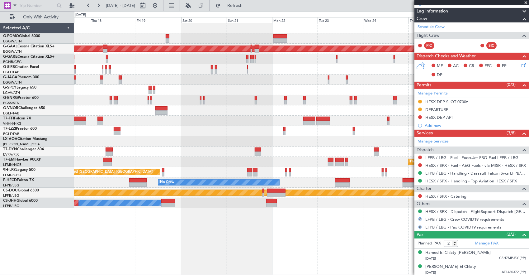
click at [361, 118] on div "Planned Maint Dusseldorf No Crew Chester Planned Maint Zurich No Crew No Crew P…" at bounding box center [301, 115] width 455 height 185
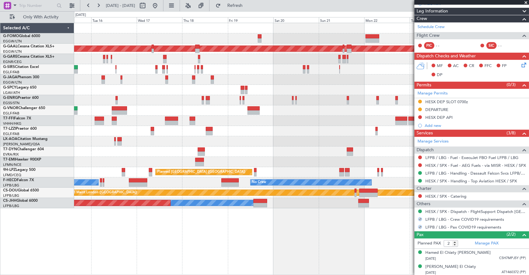
click at [312, 113] on div at bounding box center [301, 110] width 455 height 10
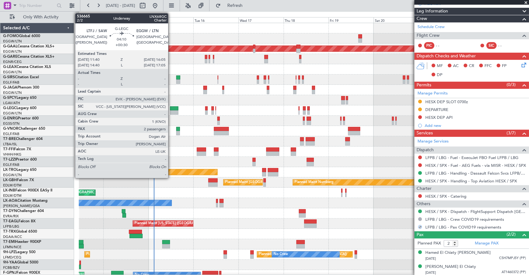
click at [171, 110] on div at bounding box center [174, 108] width 8 height 4
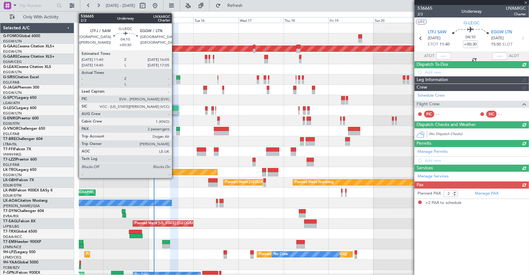
scroll to position [0, 0]
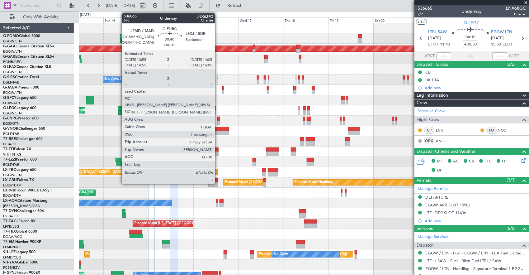
click at [218, 122] on div at bounding box center [218, 122] width 2 height 4
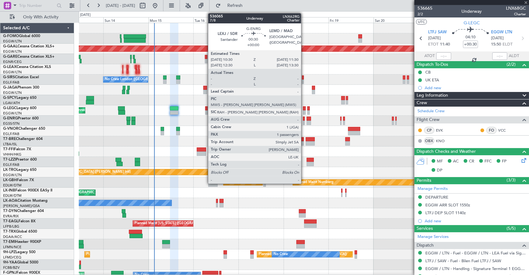
type input "+00:10"
type input "1"
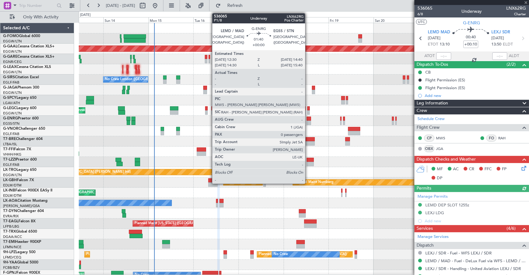
click at [308, 118] on div at bounding box center [309, 118] width 4 height 4
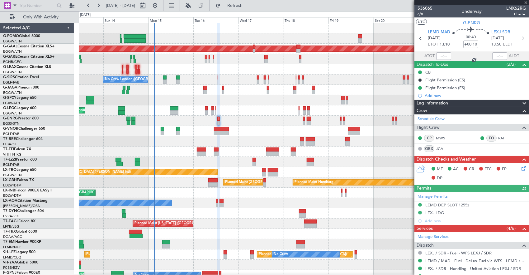
type input "0"
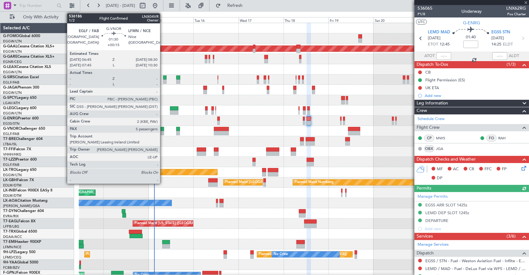
click at [163, 131] on div at bounding box center [162, 133] width 3 height 4
type input "+00:15"
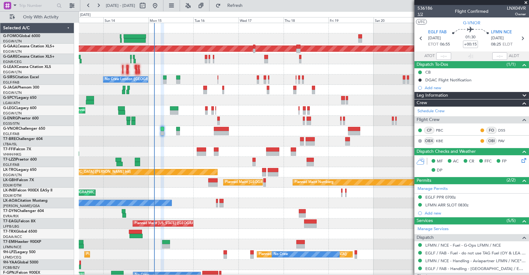
click at [421, 13] on span "1/2" at bounding box center [424, 14] width 15 height 5
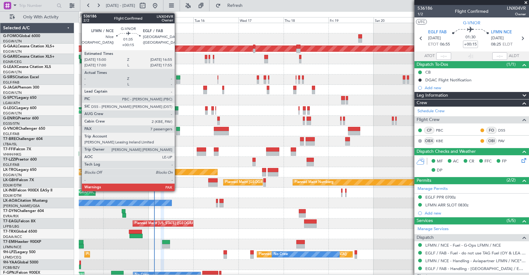
click at [178, 130] on div at bounding box center [178, 129] width 4 height 4
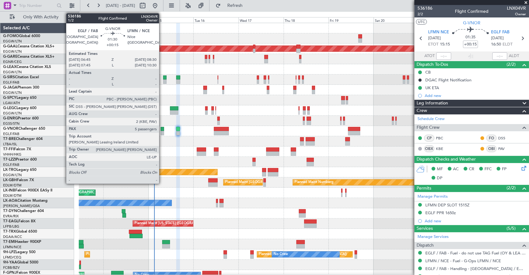
click at [162, 127] on div at bounding box center [162, 129] width 3 height 4
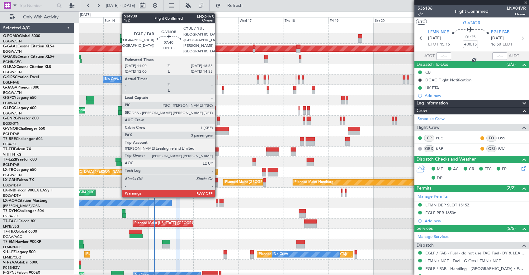
type input "5"
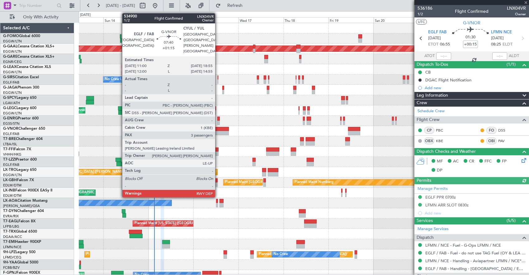
click at [218, 130] on div at bounding box center [221, 129] width 15 height 4
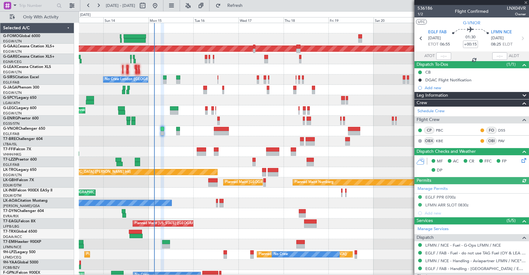
type input "+01:15"
type input "3"
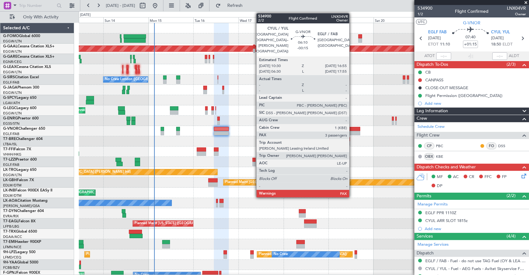
click at [352, 130] on div at bounding box center [354, 129] width 12 height 4
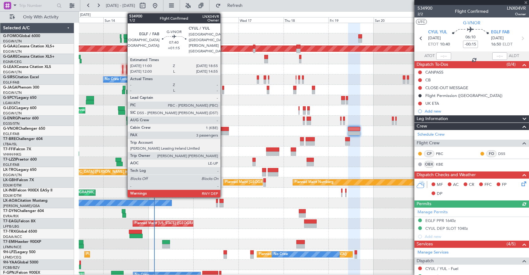
click at [223, 131] on div at bounding box center [221, 133] width 15 height 4
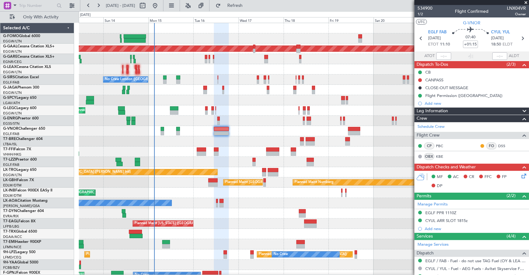
click at [440, 111] on span "Leg Information" at bounding box center [431, 110] width 31 height 7
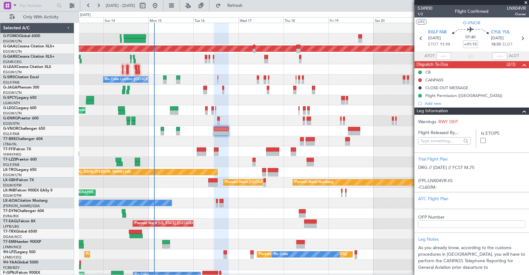
click at [441, 110] on span "Leg Information" at bounding box center [431, 110] width 31 height 7
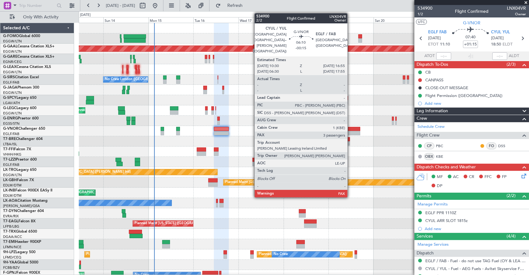
click at [351, 129] on div at bounding box center [354, 129] width 12 height 4
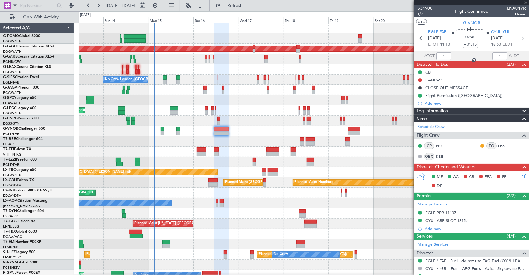
type input "-00:15"
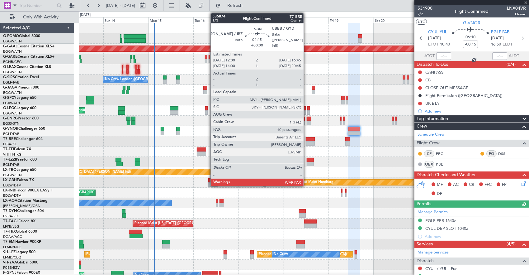
click at [307, 140] on div at bounding box center [310, 139] width 9 height 4
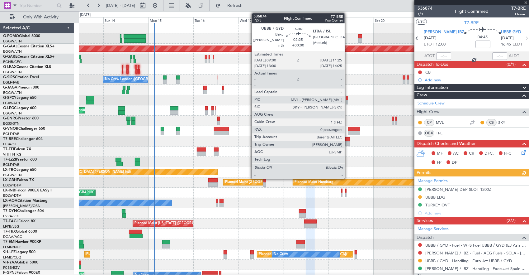
click at [348, 141] on div at bounding box center [347, 143] width 5 height 4
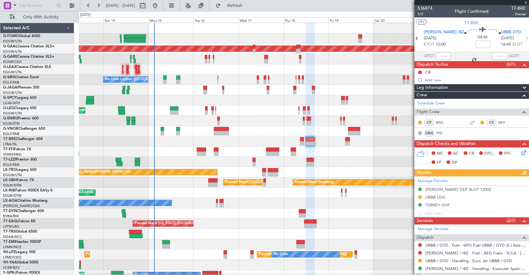
type input "0"
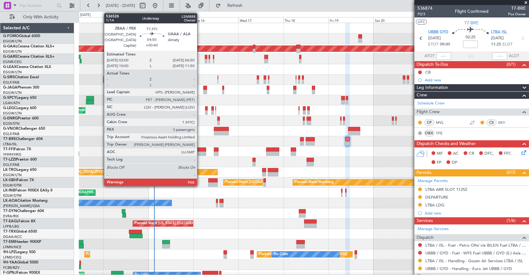
click at [200, 151] on div at bounding box center [201, 153] width 9 height 4
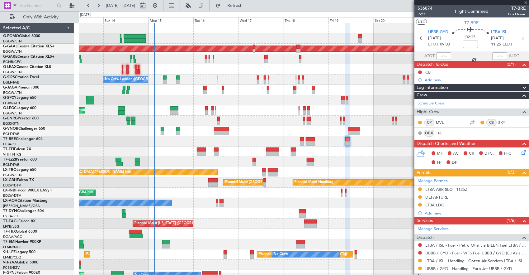
type input "+00:40"
type input "3"
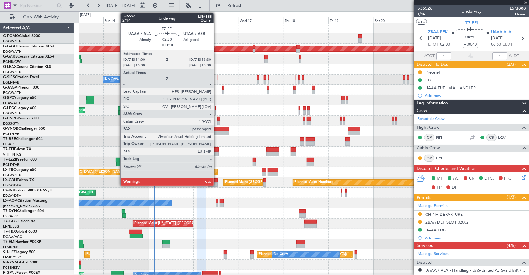
click at [217, 151] on div at bounding box center [216, 149] width 5 height 4
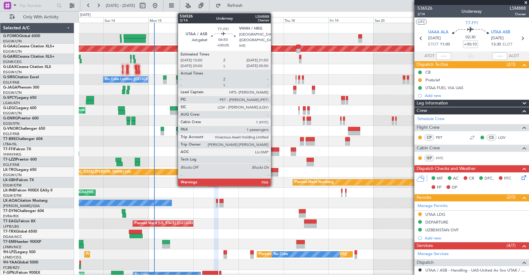
click at [274, 149] on div at bounding box center [272, 149] width 13 height 4
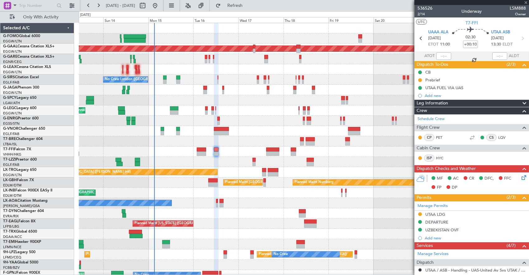
type input "+00:05"
type input "1"
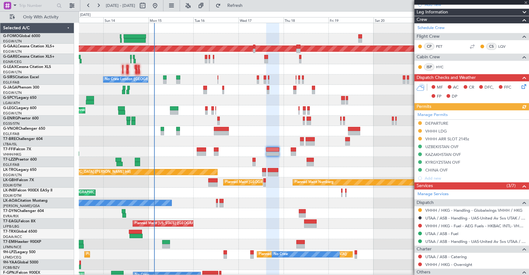
scroll to position [156, 0]
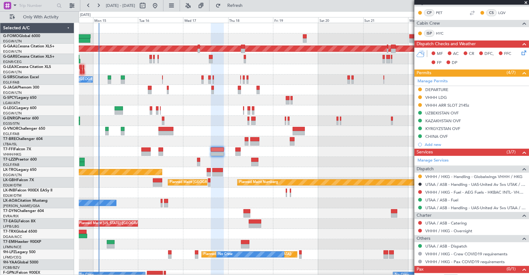
click at [268, 154] on div "Planned Maint Tianjin ([GEOGRAPHIC_DATA])" at bounding box center [304, 151] width 450 height 10
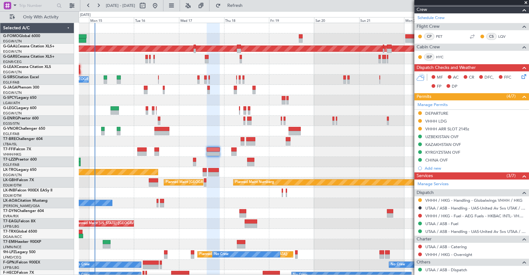
scroll to position [93, 0]
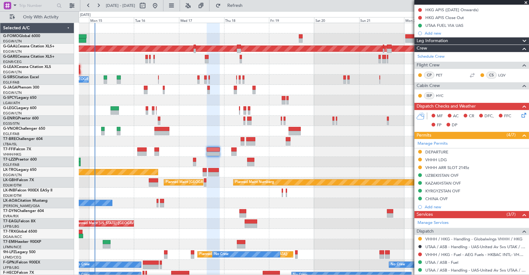
click at [222, 161] on div at bounding box center [304, 162] width 450 height 10
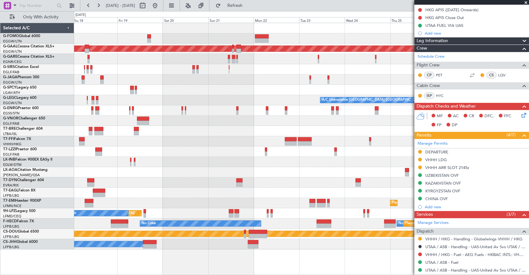
click at [235, 147] on div "Planned Maint Dusseldorf A/C Unavailable London (Luton) Planned Maint New York …" at bounding box center [301, 136] width 455 height 226
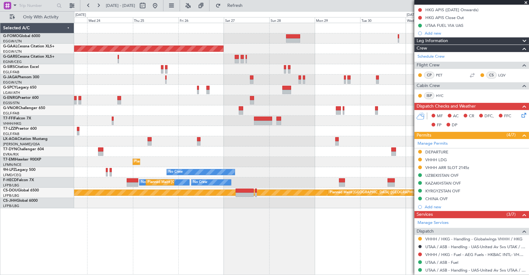
click at [159, 126] on div "Planned Maint Dusseldorf No Crew Antwerp (Deurne) Planned Maint Zurich No Crew …" at bounding box center [301, 115] width 455 height 185
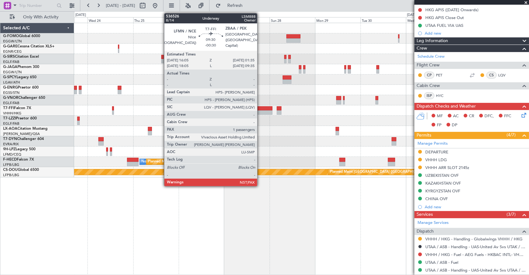
click at [260, 112] on div at bounding box center [263, 112] width 18 height 4
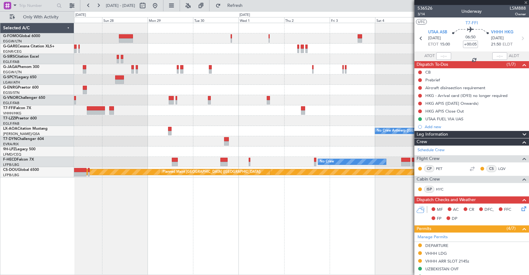
click at [273, 114] on div at bounding box center [301, 110] width 455 height 10
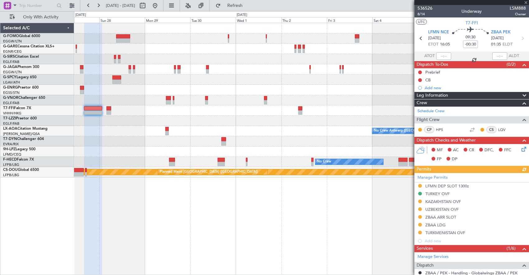
click at [318, 115] on div "No Crew Antwerp (Deurne) No Crew No Crew No Crew Planned Maint Paris (Le Bourge…" at bounding box center [301, 100] width 455 height 154
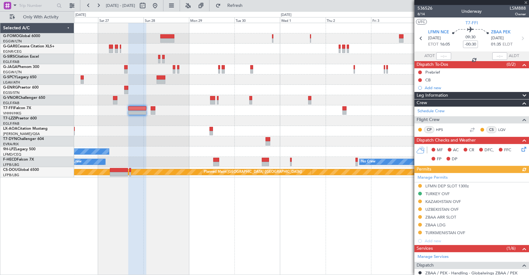
click at [248, 109] on div at bounding box center [301, 110] width 455 height 10
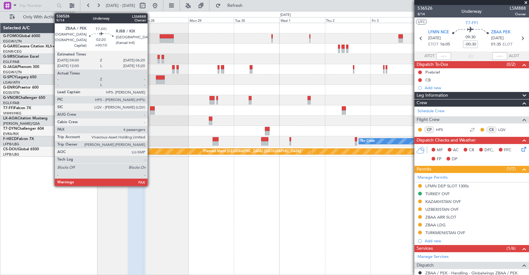
click at [151, 110] on div at bounding box center [152, 112] width 5 height 4
type input "+00:10"
type input "5"
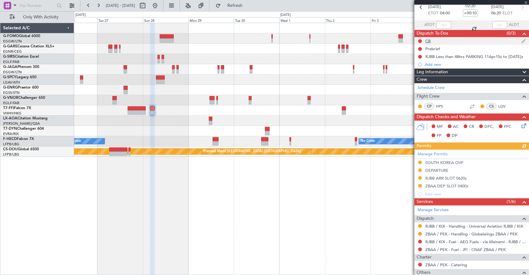
scroll to position [93, 0]
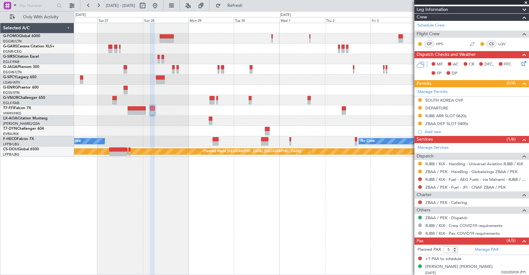
click at [465, 98] on fb-app "26 Sep 2025 - 06 Oct 2025 Refresh Quick Links Only With Activity No Crew Antwer…" at bounding box center [264, 140] width 529 height 270
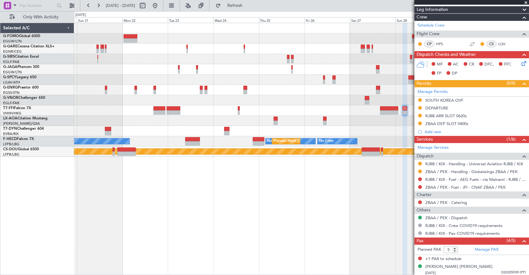
click at [336, 109] on div at bounding box center [301, 110] width 455 height 10
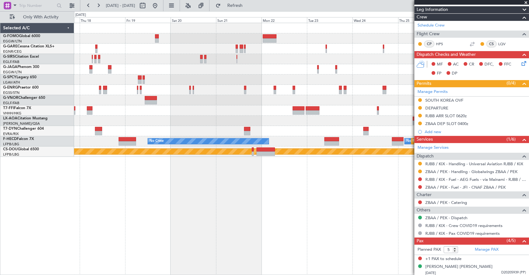
click at [204, 107] on div at bounding box center [301, 110] width 455 height 10
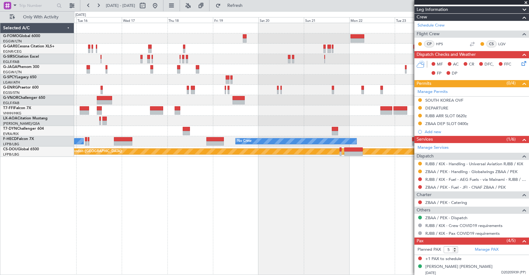
click at [317, 100] on div at bounding box center [301, 100] width 455 height 10
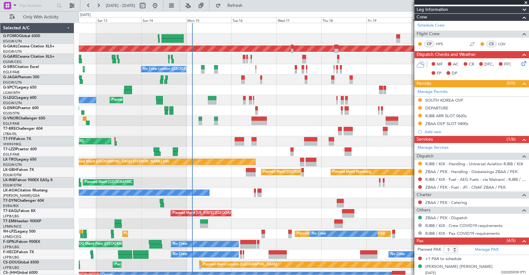
click at [143, 95] on div "Planned Maint London (Luton) Owner A/C Unavailable London (Luton)" at bounding box center [304, 100] width 450 height 10
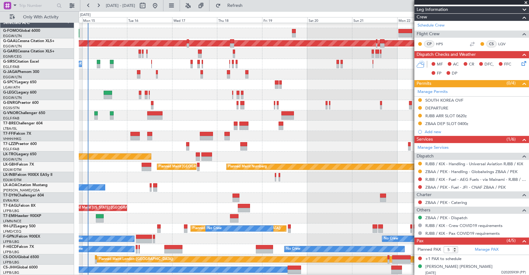
scroll to position [15, 0]
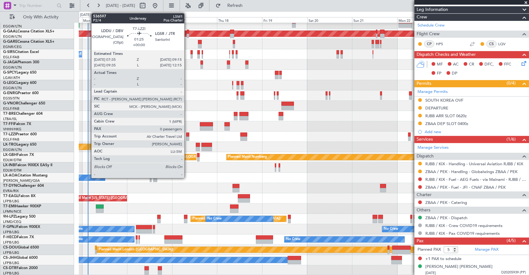
click at [187, 136] on div at bounding box center [187, 134] width 3 height 4
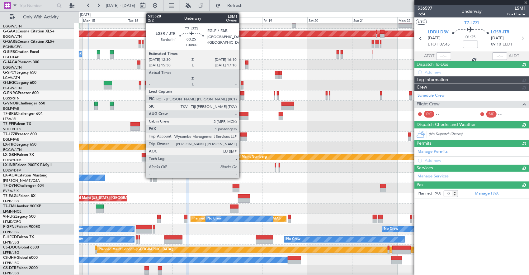
scroll to position [0, 0]
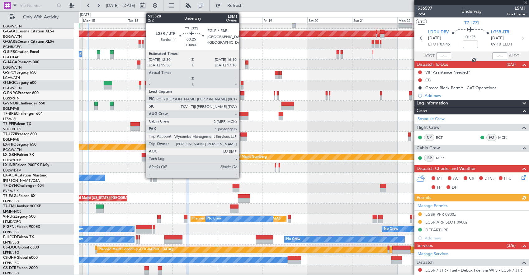
click at [242, 134] on div at bounding box center [243, 134] width 7 height 4
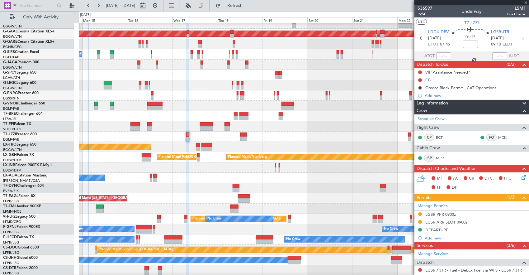
type input "1"
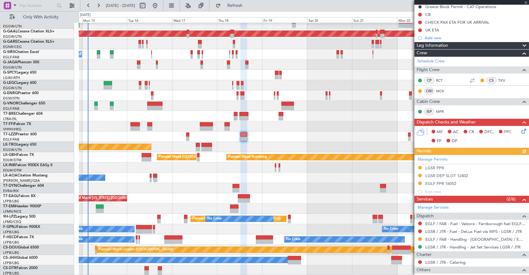
scroll to position [93, 0]
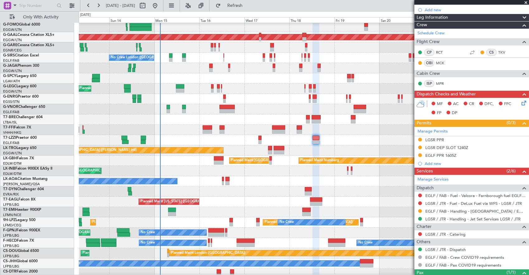
click at [232, 142] on div at bounding box center [304, 140] width 450 height 10
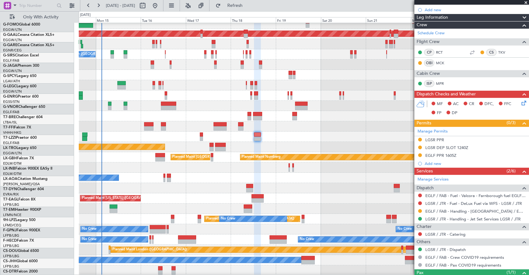
scroll to position [15, 0]
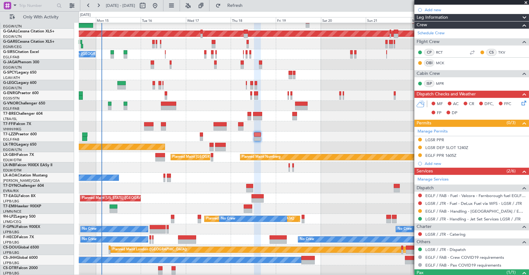
click at [184, 143] on div "Unplanned Maint [GEOGRAPHIC_DATA] ([PERSON_NAME] Intl)" at bounding box center [304, 147] width 450 height 10
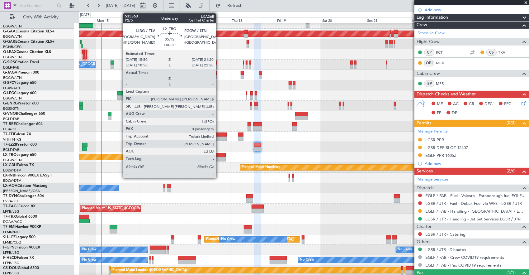
click at [219, 155] on div at bounding box center [220, 155] width 11 height 4
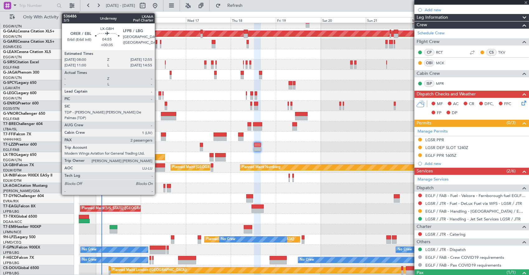
click at [158, 170] on div at bounding box center [159, 169] width 9 height 4
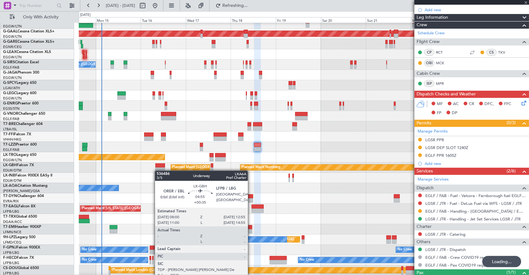
type input "1"
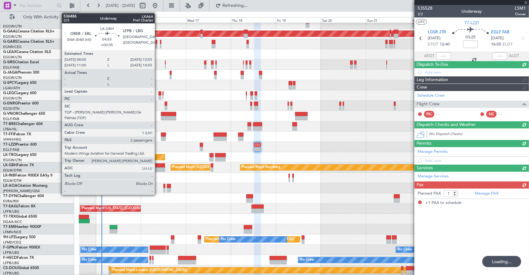
scroll to position [0, 0]
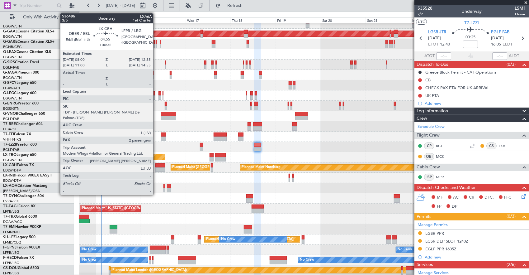
click at [156, 167] on div at bounding box center [159, 165] width 9 height 4
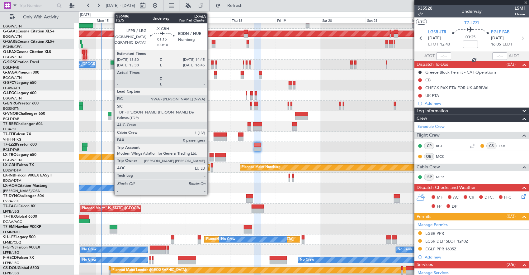
type input "+00:35"
type input "2"
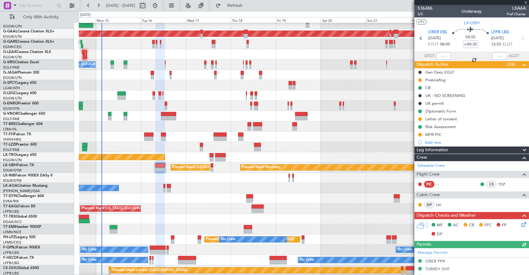
click at [163, 187] on div "No Crew Chester" at bounding box center [304, 188] width 450 height 10
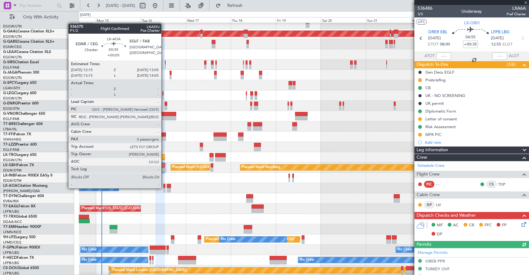
click at [164, 188] on div at bounding box center [164, 190] width 2 height 4
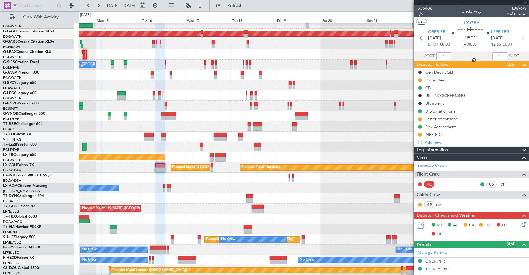
type input "+00:05"
type input "0"
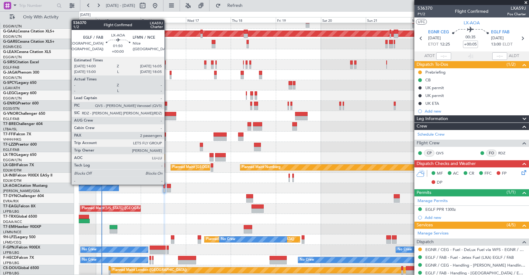
click at [167, 184] on div at bounding box center [169, 186] width 4 height 4
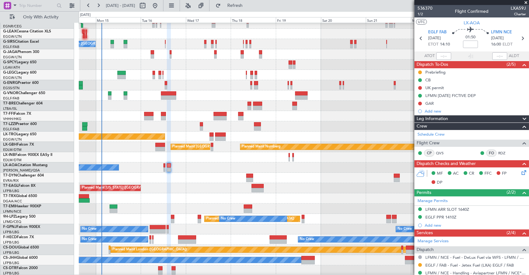
scroll to position [35, 0]
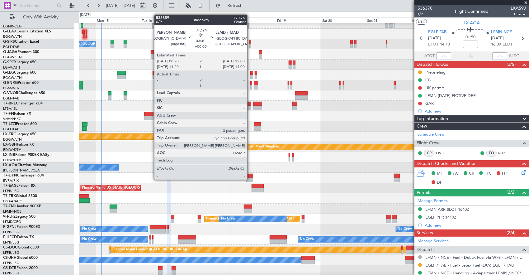
click at [250, 179] on div at bounding box center [249, 179] width 7 height 4
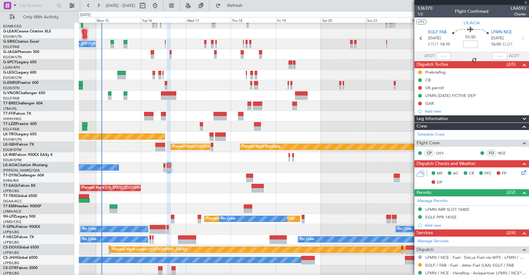
type input "3"
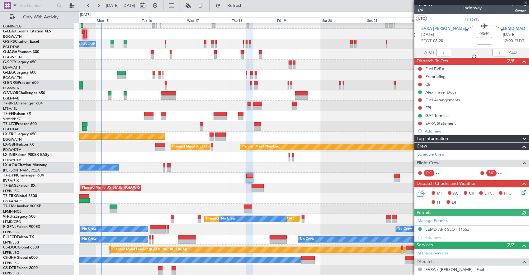
scroll to position [0, 0]
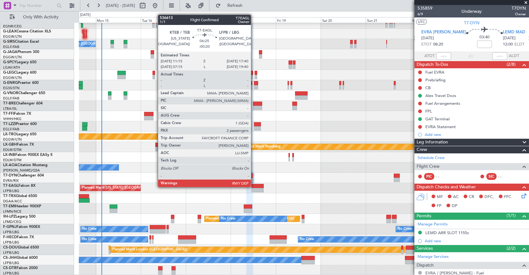
click at [254, 186] on div at bounding box center [258, 186] width 12 height 4
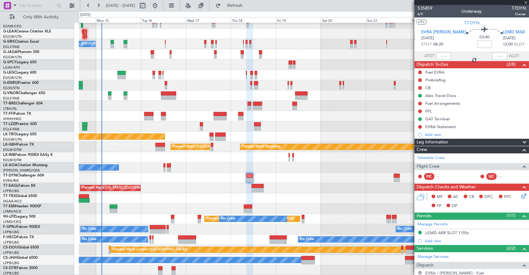
type input "-00:20"
type input "2"
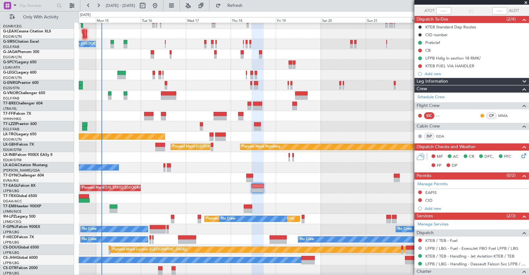
scroll to position [19, 0]
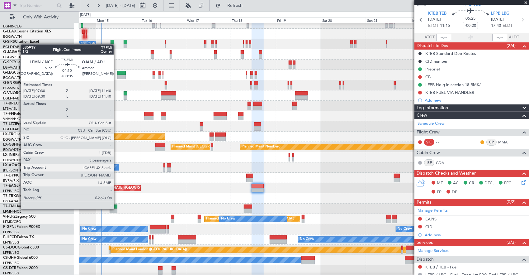
click at [116, 208] on div at bounding box center [114, 210] width 8 height 4
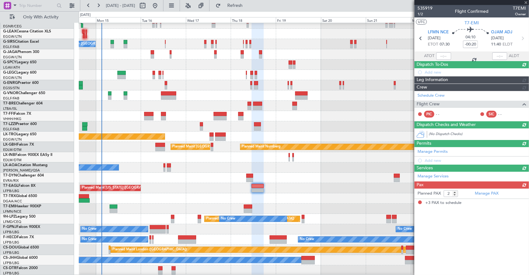
type input "+00:35"
type input "3"
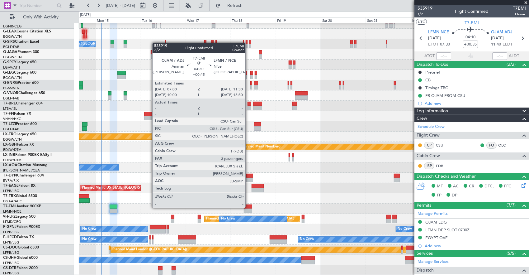
click at [248, 207] on div at bounding box center [248, 206] width 9 height 4
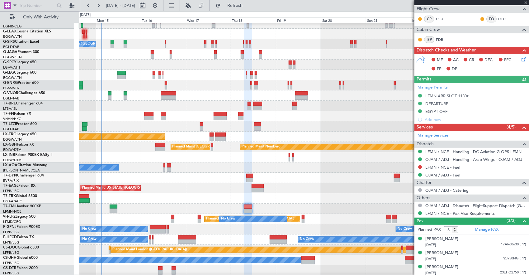
scroll to position [126, 0]
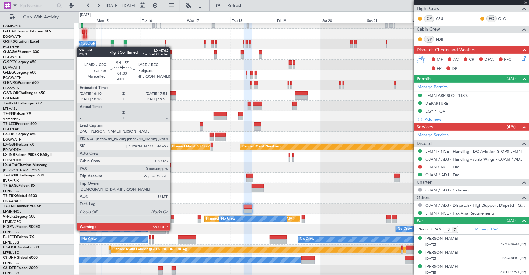
click at [173, 219] on div at bounding box center [172, 221] width 3 height 4
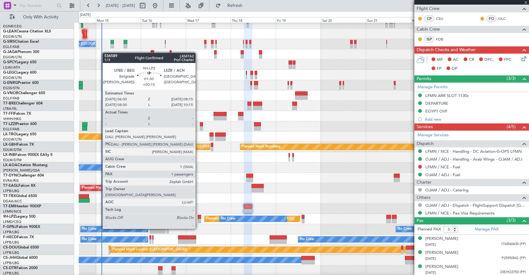
type input "-00:05"
type input "0"
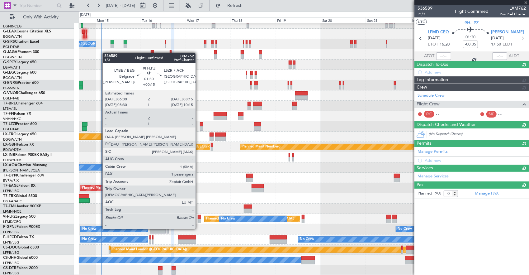
scroll to position [0, 0]
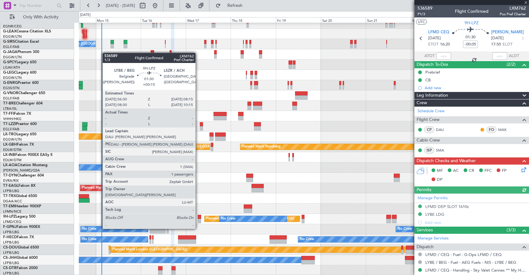
click at [199, 217] on div at bounding box center [199, 216] width 3 height 4
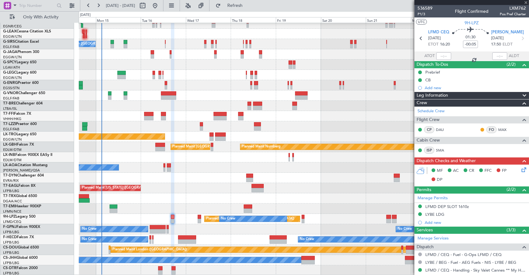
type input "+00:15"
type input "1"
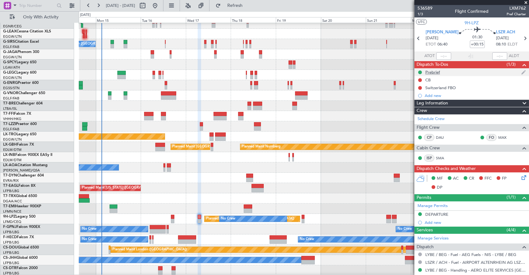
click at [457, 72] on div "Prebrief" at bounding box center [471, 72] width 115 height 8
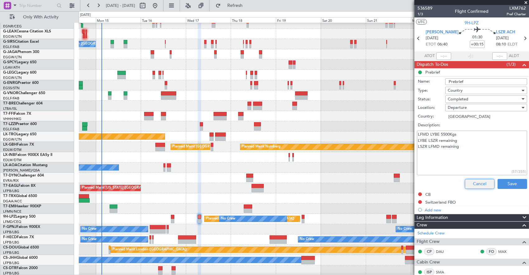
click at [474, 181] on button "Cancel" at bounding box center [480, 184] width 30 height 10
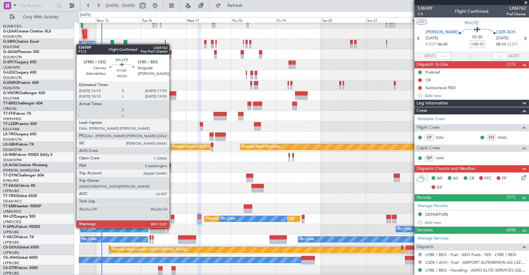
click at [173, 216] on div at bounding box center [172, 216] width 3 height 4
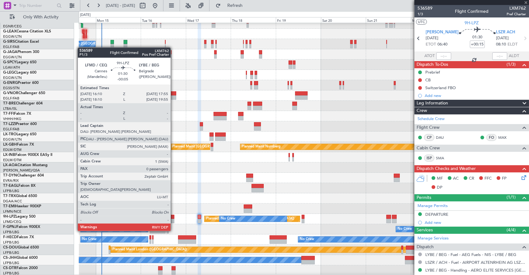
type input "-00:05"
type input "0"
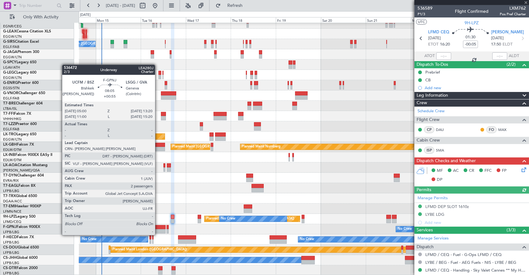
click at [158, 229] on div at bounding box center [158, 231] width 16 height 4
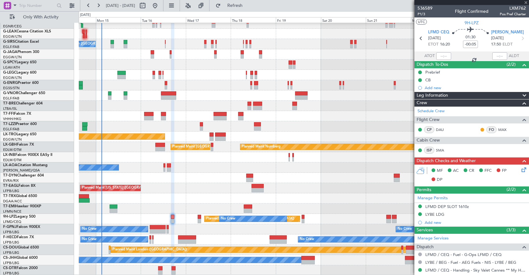
type input "+00:55"
type input "2"
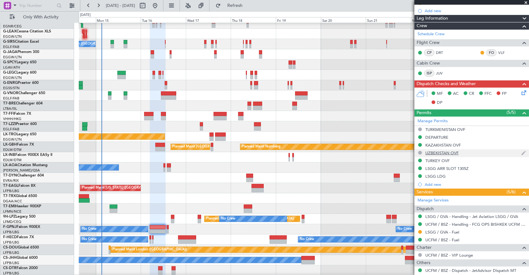
scroll to position [27, 0]
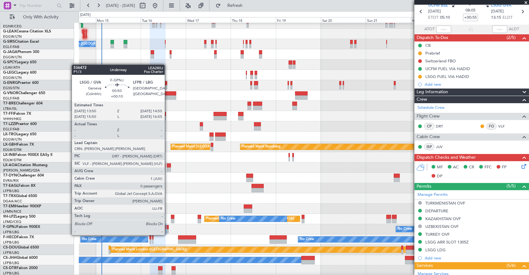
click at [168, 229] on div at bounding box center [168, 231] width 2 height 4
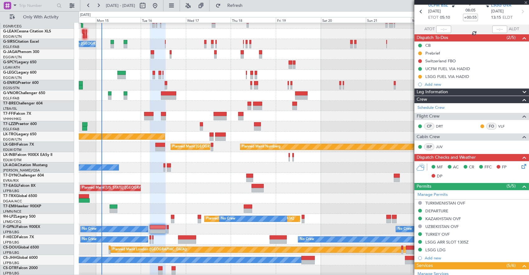
type input "+00:10"
type input "0"
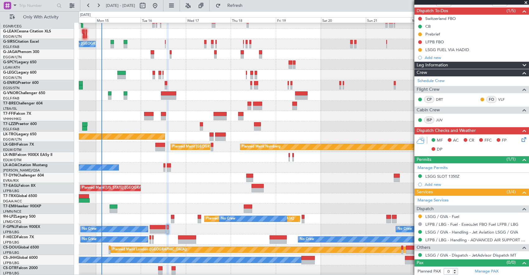
scroll to position [35, 0]
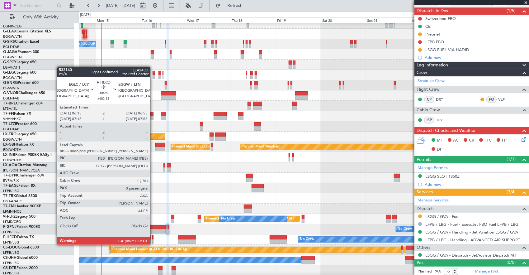
click at [153, 238] on div at bounding box center [153, 237] width 2 height 4
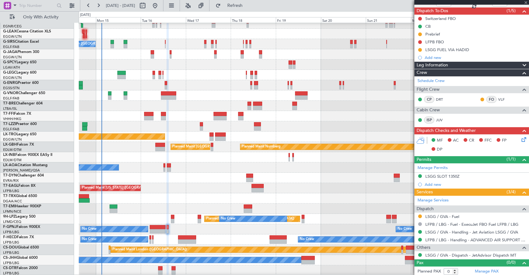
type input "+00:15"
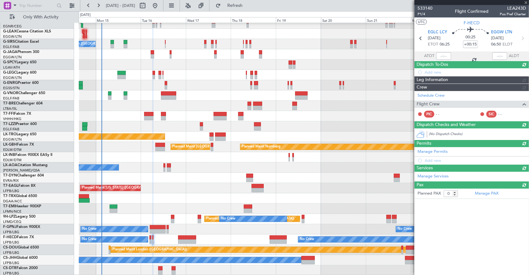
scroll to position [0, 0]
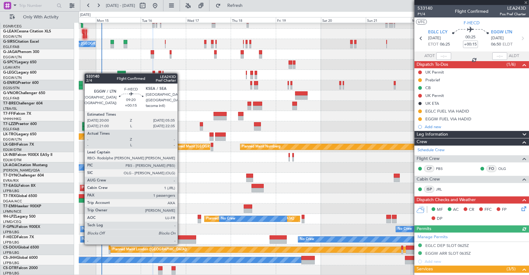
click at [180, 238] on div at bounding box center [187, 237] width 18 height 4
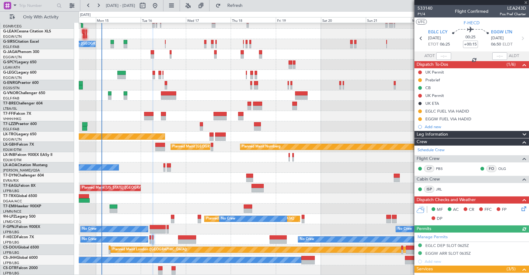
type input "1"
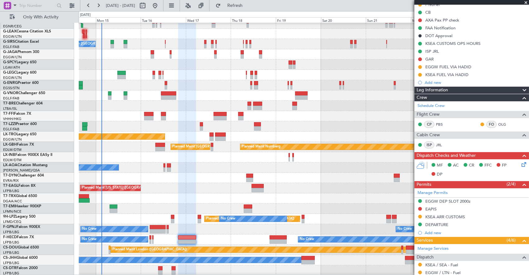
scroll to position [93, 0]
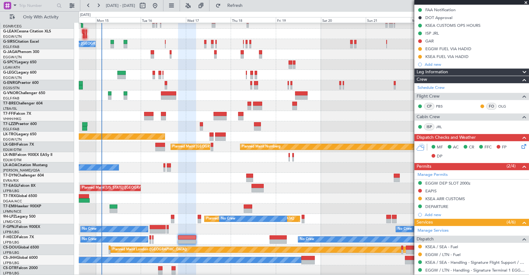
click at [459, 191] on mat-tooltip-component "EGGW DEP SLOT 2000z" at bounding box center [447, 192] width 49 height 16
click at [458, 190] on div "EAPIS" at bounding box center [471, 191] width 115 height 8
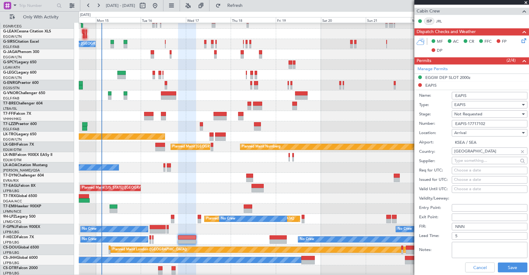
scroll to position [218, 0]
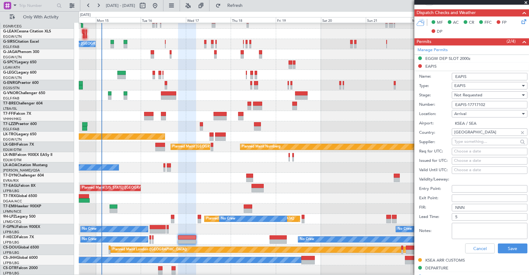
click at [471, 93] on span "Not Requested" at bounding box center [468, 95] width 28 height 6
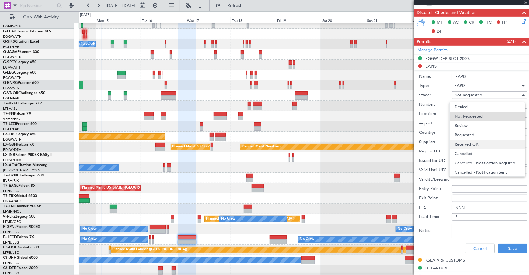
click at [474, 146] on span "Received OK" at bounding box center [486, 143] width 65 height 9
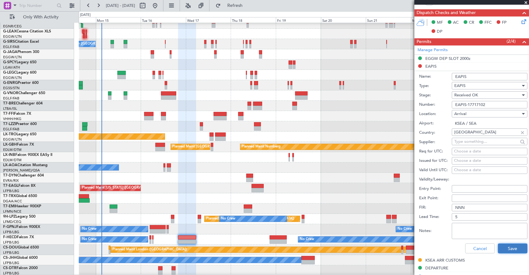
click at [507, 243] on button "Save" at bounding box center [513, 248] width 30 height 10
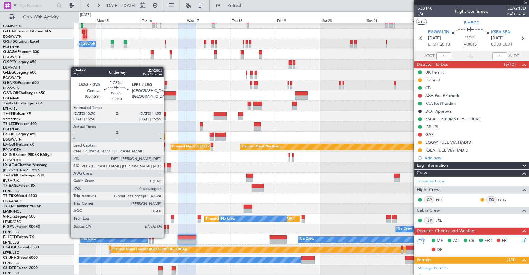
scroll to position [35, 0]
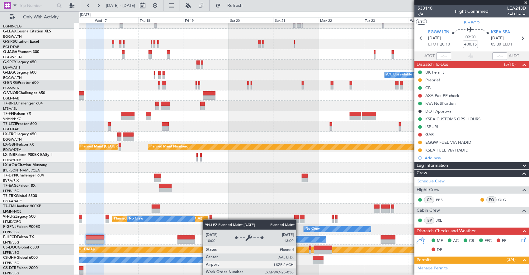
click at [206, 219] on div "Planned Maint Dusseldorf No Crew London (Farnborough) A/C Unavailable London (L…" at bounding box center [304, 132] width 450 height 288
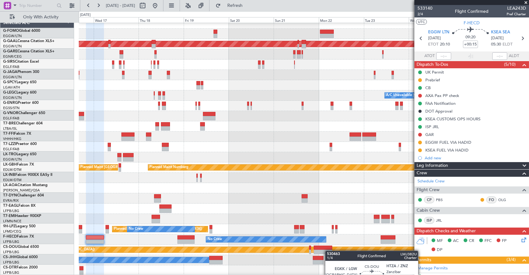
scroll to position [5, 0]
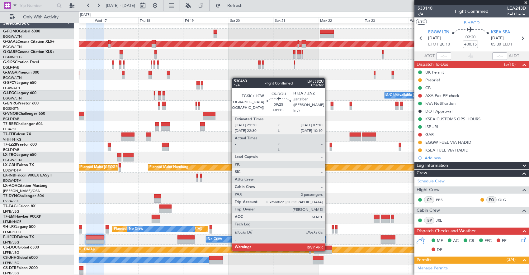
click at [328, 250] on div at bounding box center [323, 251] width 18 height 4
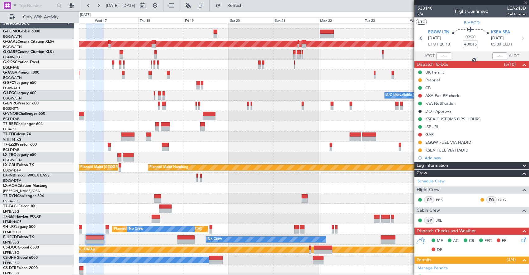
click at [192, 225] on div "Planned Maint Dusseldorf No Crew London (Farnborough) A/C Unavailable London (L…" at bounding box center [304, 146] width 450 height 257
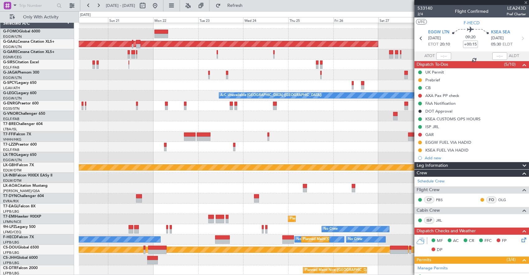
type input "+01:05"
type input "2"
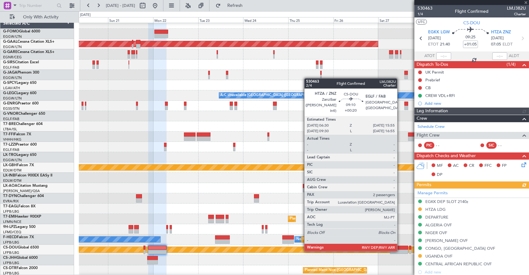
scroll to position [0, 0]
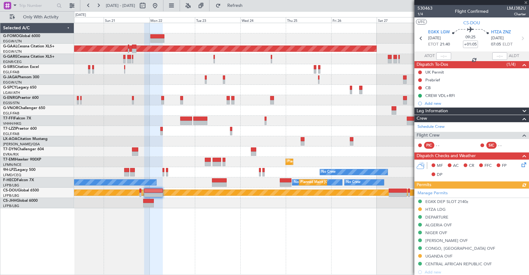
click at [375, 215] on div "Planned Maint Dusseldorf Planned Maint Zurich No Crew Planned Maint St Gallen (…" at bounding box center [301, 149] width 455 height 252
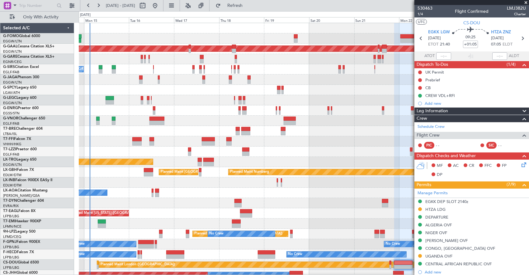
click at [248, 238] on div "Planned Maint Dusseldorf No Crew London (Farnborough) Planned Maint London (Far…" at bounding box center [304, 156] width 450 height 267
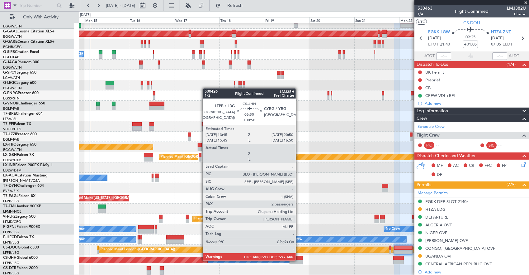
click at [299, 260] on div at bounding box center [295, 262] width 13 height 4
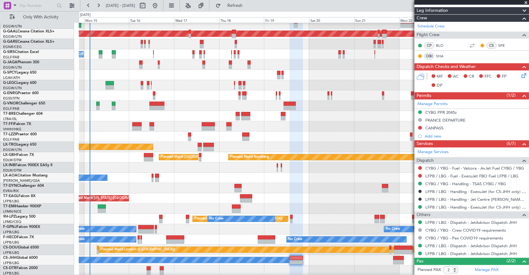
scroll to position [125, 0]
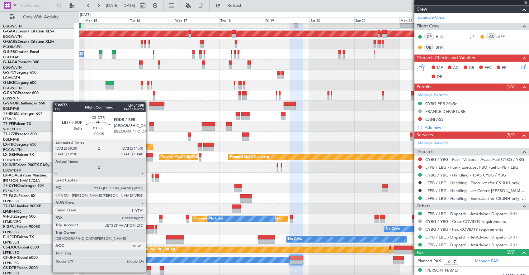
click at [149, 266] on div at bounding box center [149, 268] width 4 height 4
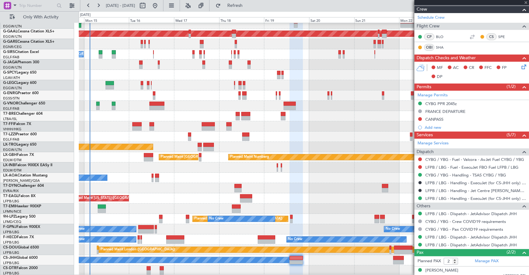
type input "+00:05"
type input "1"
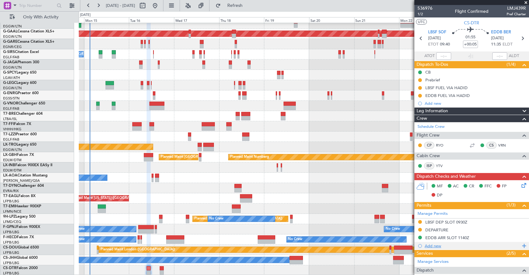
scroll to position [75, 0]
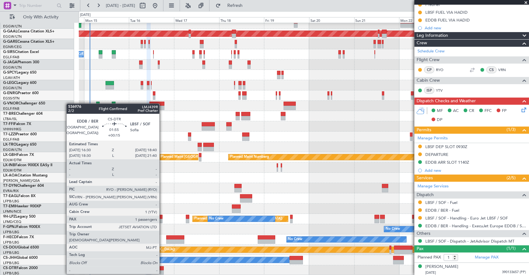
click at [162, 267] on div at bounding box center [162, 268] width 4 height 4
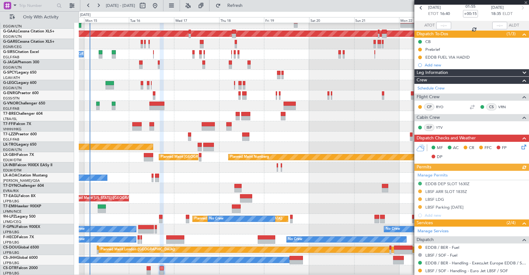
scroll to position [13, 0]
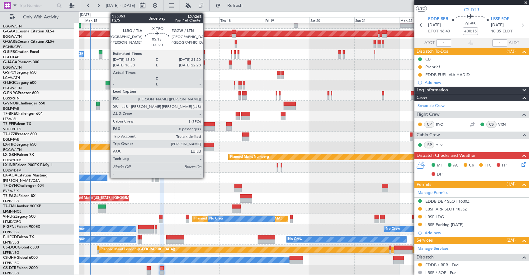
click at [206, 148] on div at bounding box center [208, 149] width 11 height 4
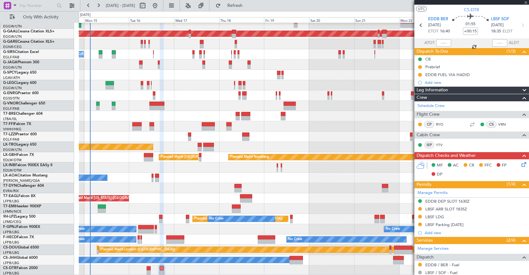
type input "+00:20"
type input "0"
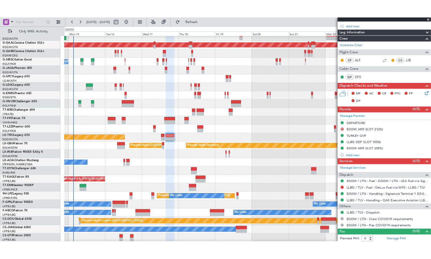
scroll to position [0, 0]
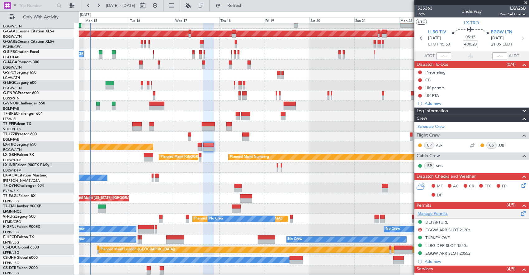
click at [439, 210] on link "Manage Permits" at bounding box center [432, 213] width 30 height 6
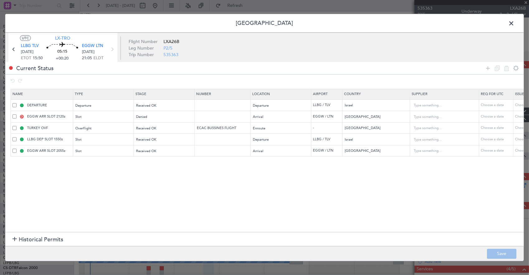
click at [13, 117] on span at bounding box center [14, 116] width 4 height 4
click at [17, 114] on input "checkbox" at bounding box center [17, 114] width 0 height 0
click at [506, 68] on icon at bounding box center [506, 67] width 7 height 7
type input "TURKEY OVF"
type input "ECAC BUSSINES FLIGHT"
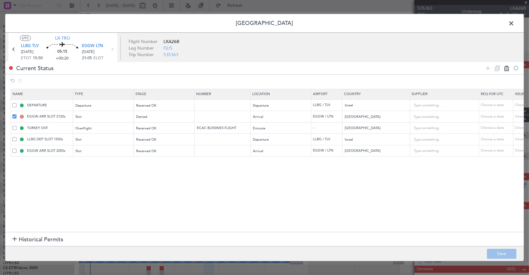
type input "[GEOGRAPHIC_DATA]"
type input "LLBG DEP SLOT 1550z"
type input "Israel"
type input "EGGW ARR SLOT 2055z"
type input "[GEOGRAPHIC_DATA]"
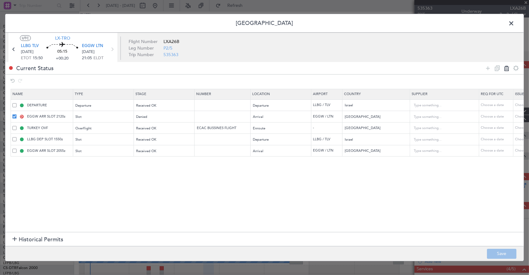
type input "2"
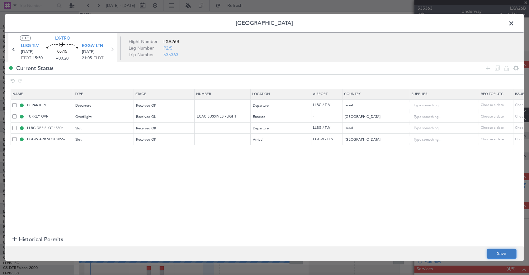
click at [496, 253] on button "Save" at bounding box center [502, 253] width 30 height 10
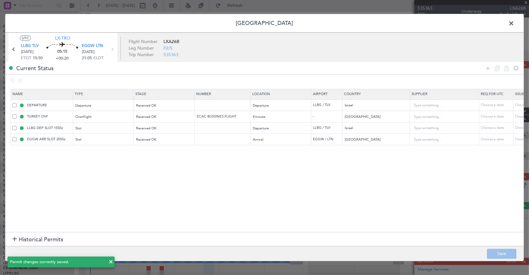
click at [514, 24] on span at bounding box center [514, 25] width 0 height 12
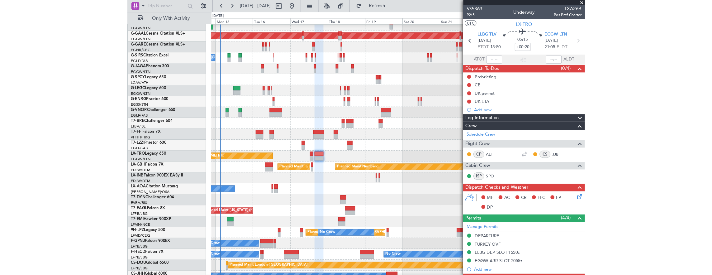
scroll to position [15, 0]
